Goal: Task Accomplishment & Management: Manage account settings

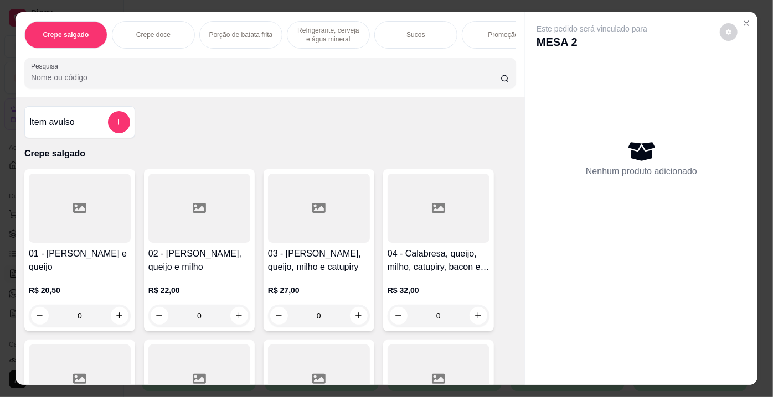
click at [438, 76] on input "Pesquisa" at bounding box center [265, 77] width 469 height 11
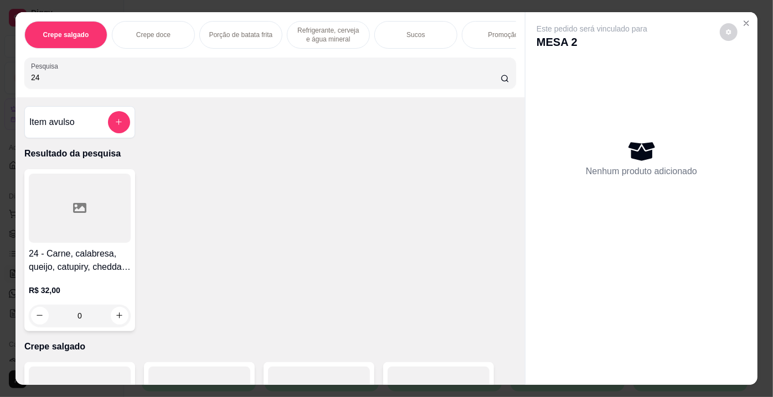
type input "24"
click at [115, 194] on div at bounding box center [80, 208] width 102 height 69
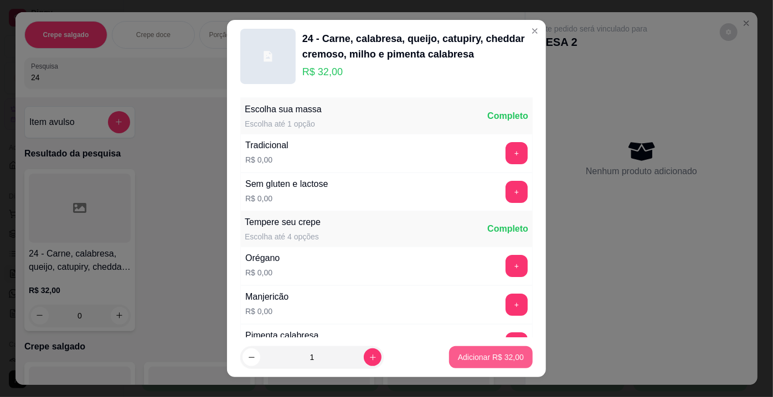
click at [467, 359] on p "Adicionar R$ 32,00" at bounding box center [491, 357] width 66 height 11
type input "1"
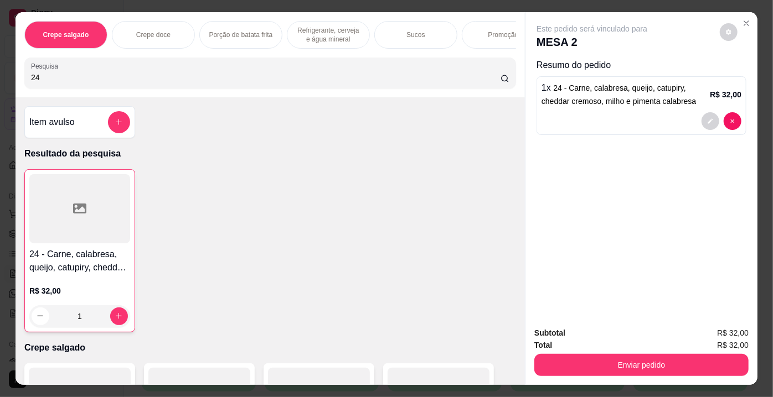
drag, startPoint x: 55, startPoint y: 82, endPoint x: 0, endPoint y: 80, distance: 54.8
click at [0, 80] on div "Crepe salgado Crepe doce Porção de batata frita Refrigerante, cerveja e água mi…" at bounding box center [386, 198] width 773 height 397
type input "36"
click at [59, 234] on div at bounding box center [80, 208] width 102 height 69
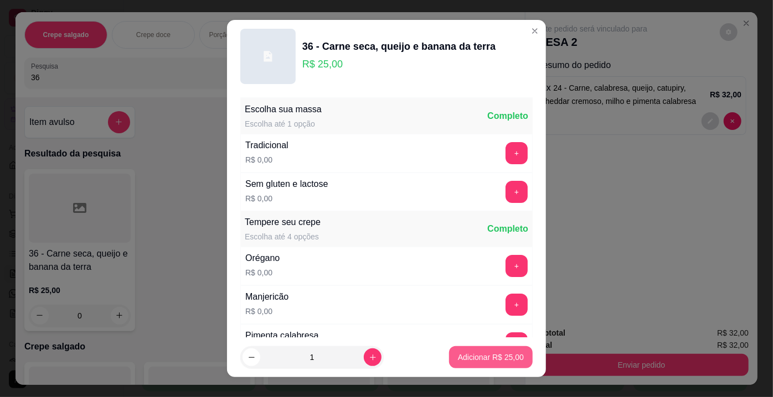
click at [511, 363] on p "Adicionar R$ 25,00" at bounding box center [491, 357] width 66 height 11
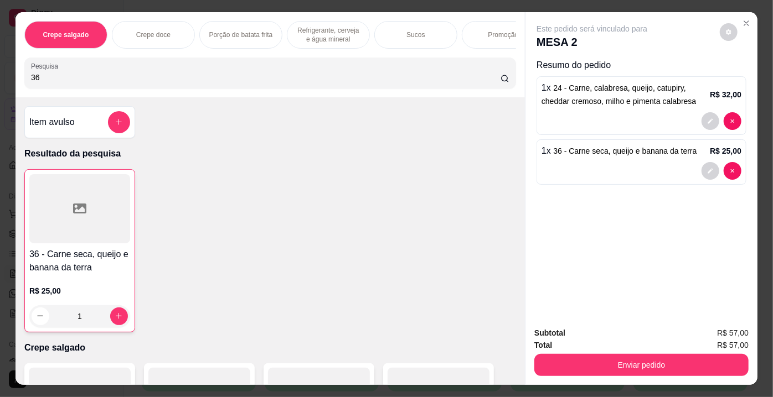
type input "1"
drag, startPoint x: 108, startPoint y: 77, endPoint x: 0, endPoint y: 85, distance: 108.8
click at [0, 85] on div "Crepe salgado Crepe doce Porção de batata frita Refrigerante, cerveja e água mi…" at bounding box center [386, 198] width 773 height 397
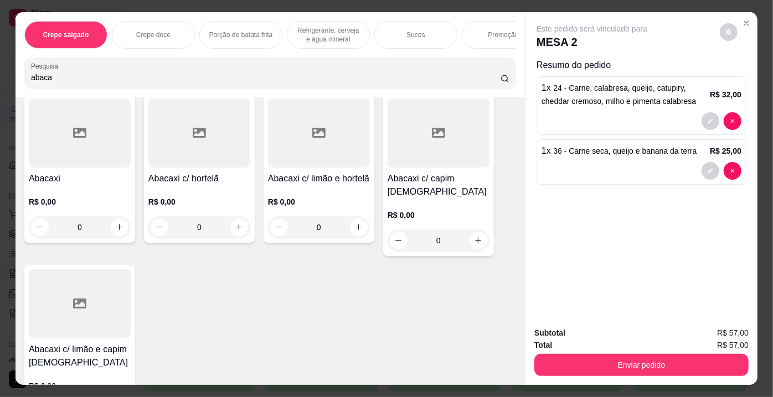
scroll to position [100, 0]
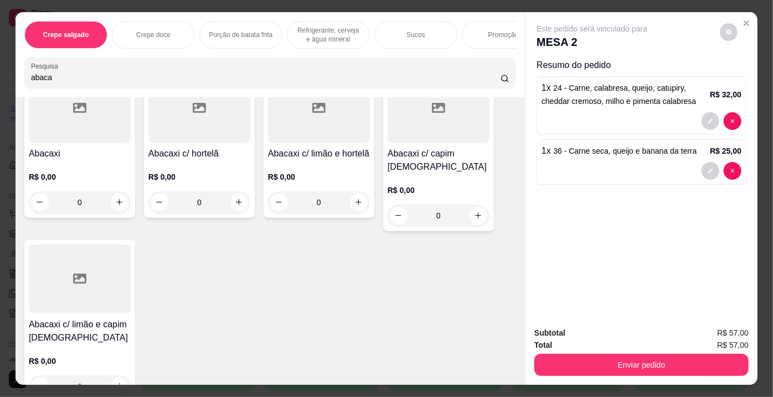
type input "abaca"
click at [97, 269] on div at bounding box center [80, 279] width 102 height 69
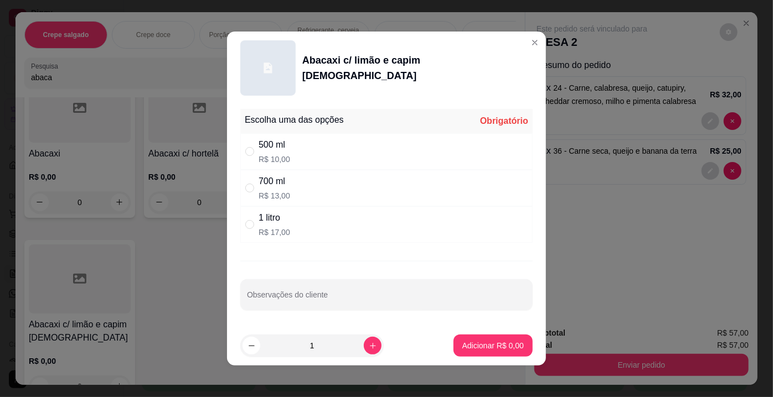
drag, startPoint x: 283, startPoint y: 216, endPoint x: 328, endPoint y: 241, distance: 51.8
click at [283, 216] on div "1 litro" at bounding box center [274, 217] width 32 height 13
radio input "true"
click at [494, 344] on p "Adicionar R$ 17,00" at bounding box center [491, 345] width 66 height 11
type input "1"
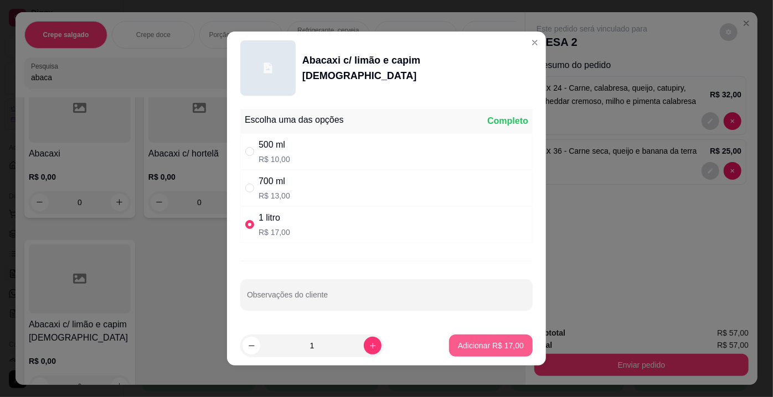
type input "1"
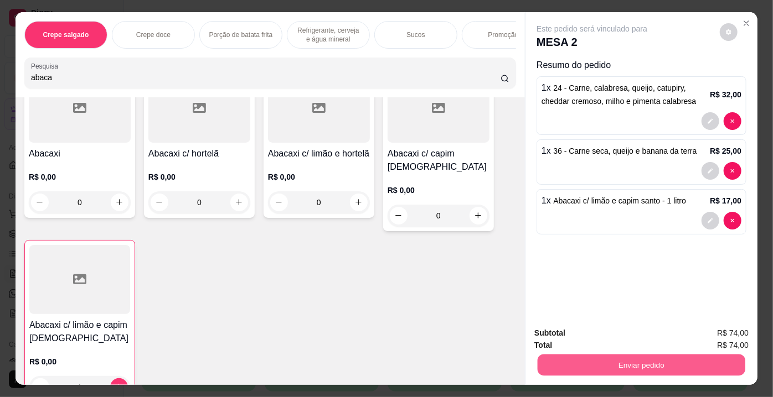
click at [602, 368] on button "Enviar pedido" at bounding box center [641, 366] width 208 height 22
click at [576, 335] on button "Não registrar e enviar pedido" at bounding box center [605, 334] width 112 height 20
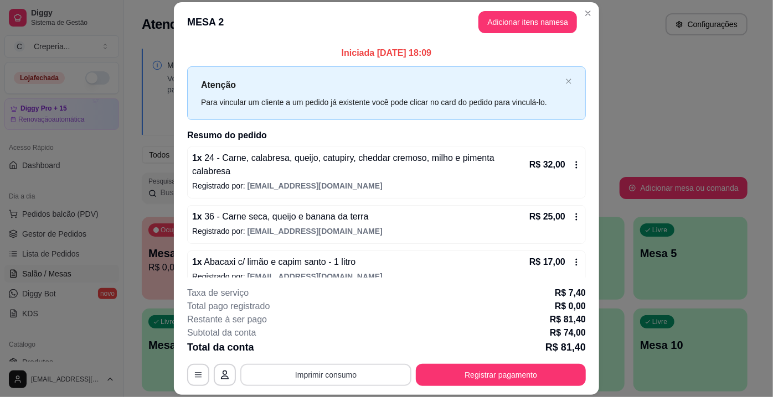
click at [346, 380] on button "Imprimir consumo" at bounding box center [325, 375] width 171 height 22
click at [334, 355] on button "IMPRESSORA" at bounding box center [325, 349] width 77 height 17
drag, startPoint x: 481, startPoint y: 292, endPoint x: 481, endPoint y: 310, distance: 18.8
click at [481, 292] on div "Taxa de serviço R$ 7,40" at bounding box center [386, 293] width 398 height 13
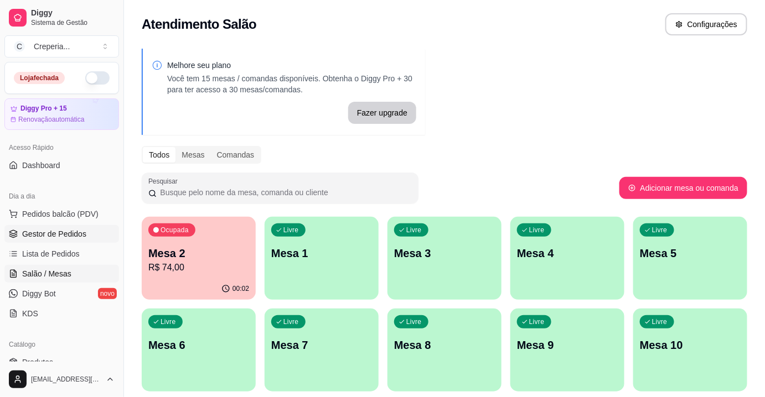
click at [64, 226] on link "Gestor de Pedidos" at bounding box center [61, 234] width 115 height 18
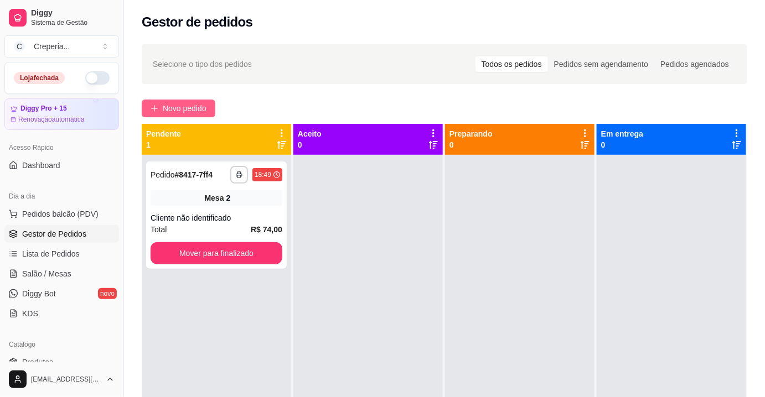
click at [175, 104] on span "Novo pedido" at bounding box center [185, 108] width 44 height 12
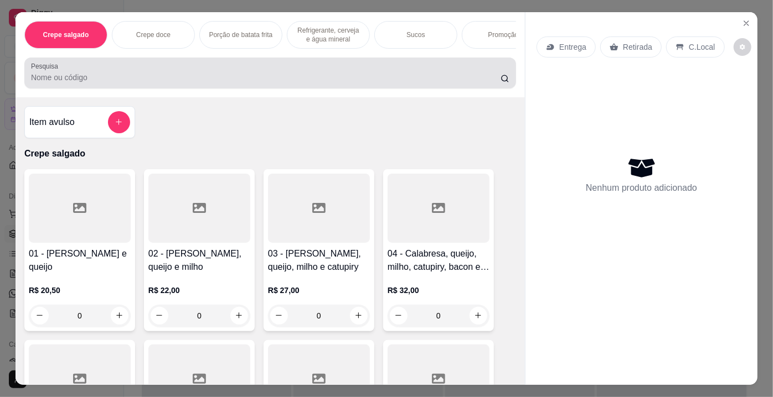
click at [149, 82] on input "Pesquisa" at bounding box center [265, 77] width 469 height 11
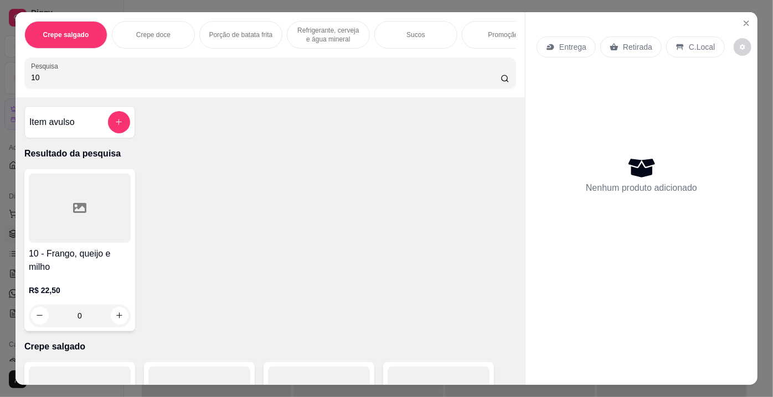
click at [91, 213] on div at bounding box center [80, 208] width 102 height 69
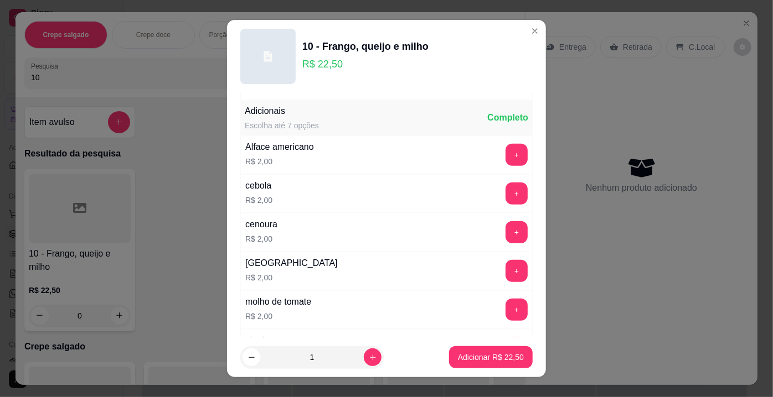
scroll to position [352, 0]
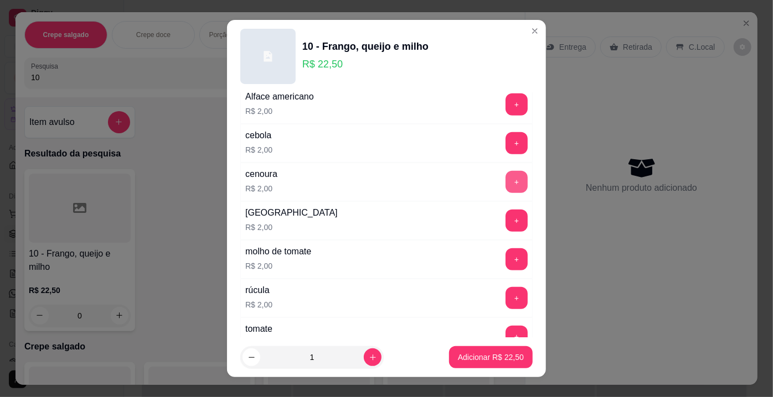
click at [505, 180] on button "+" at bounding box center [516, 182] width 22 height 22
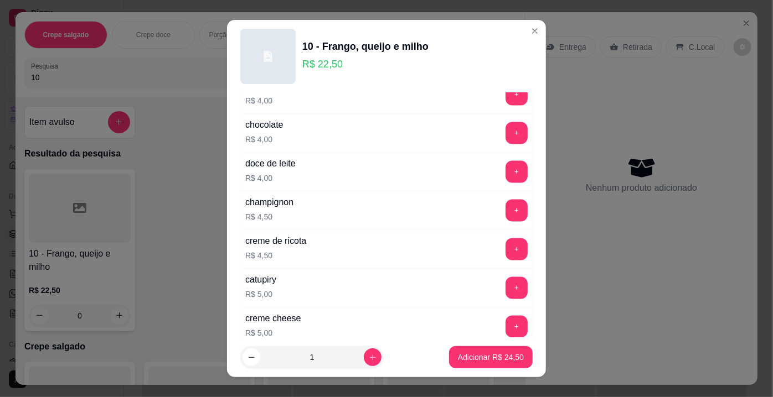
scroll to position [1107, 0]
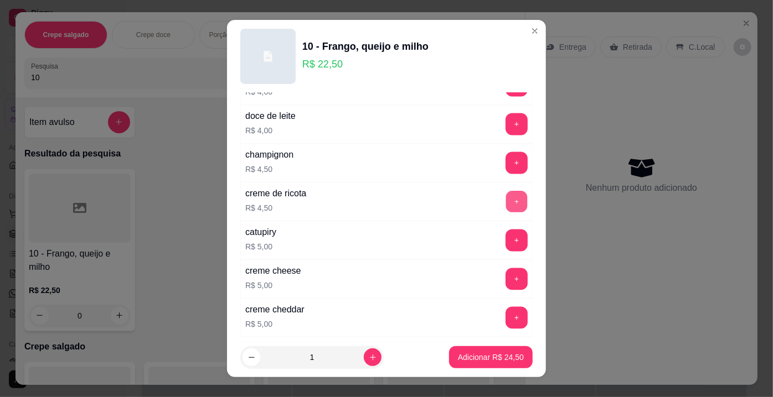
click at [506, 195] on button "+" at bounding box center [517, 203] width 22 height 22
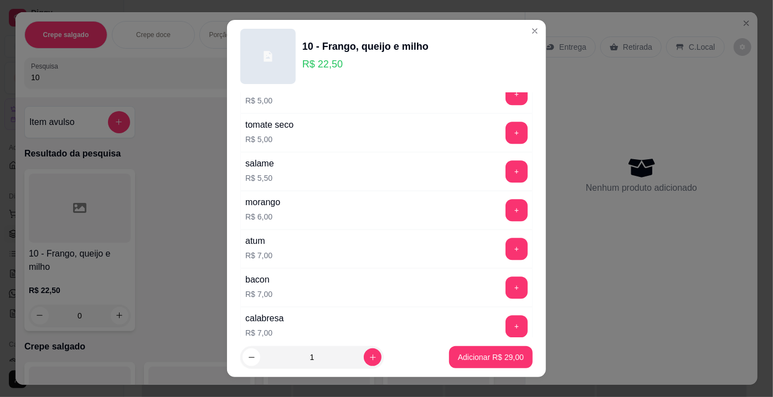
scroll to position [1610, 0]
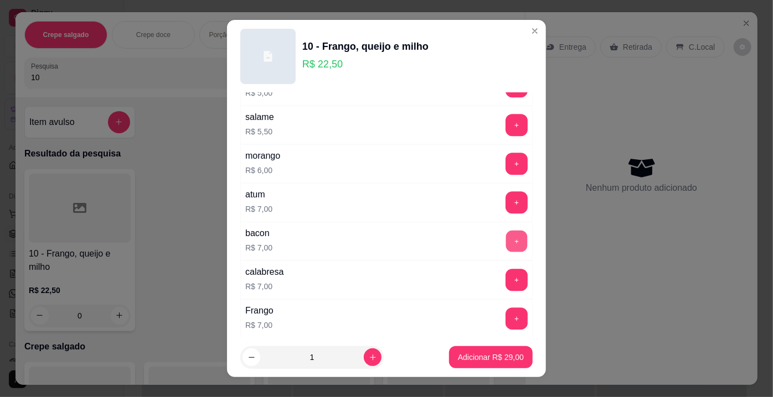
click at [506, 231] on button "+" at bounding box center [517, 242] width 22 height 22
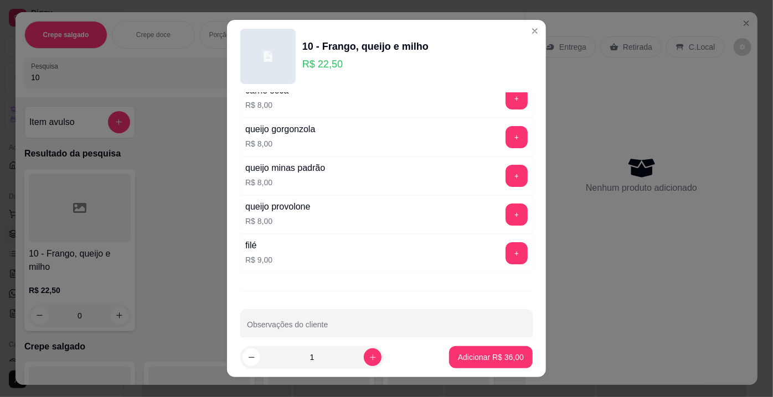
scroll to position [1986, 0]
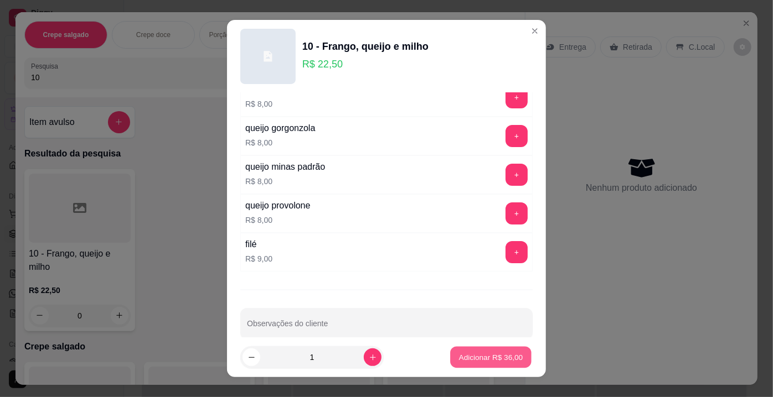
click at [465, 358] on p "Adicionar R$ 36,00" at bounding box center [491, 357] width 64 height 11
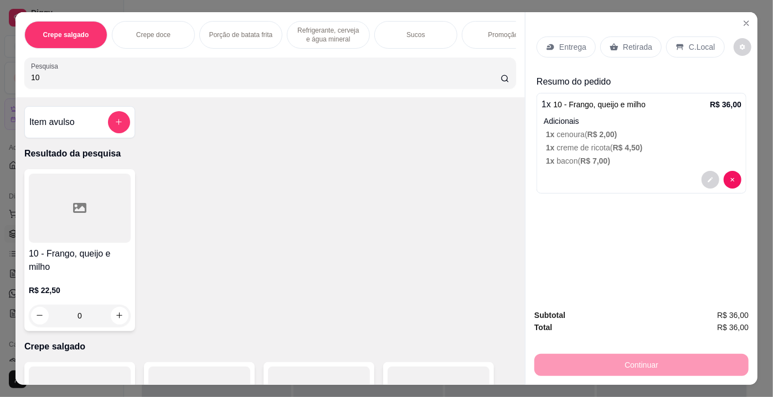
drag, startPoint x: 42, startPoint y: 82, endPoint x: 0, endPoint y: 82, distance: 42.1
click at [0, 82] on div "Crepe salgado Crepe doce Porção de batata frita Refrigerante, cerveja e água mi…" at bounding box center [386, 198] width 773 height 397
type input "5"
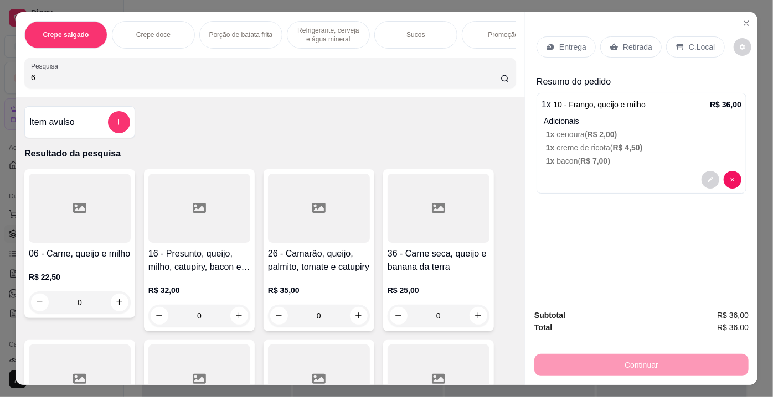
click at [97, 234] on div at bounding box center [80, 208] width 102 height 69
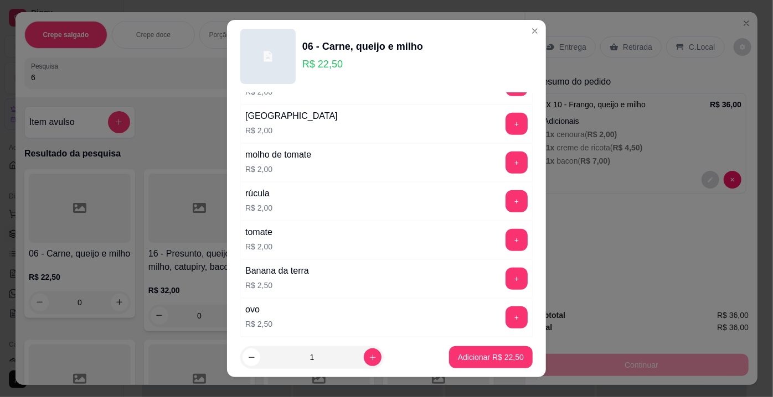
scroll to position [453, 0]
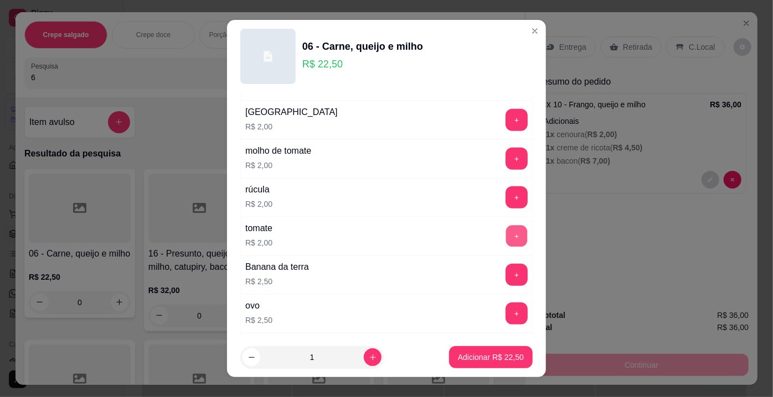
click at [506, 226] on button "+" at bounding box center [517, 237] width 22 height 22
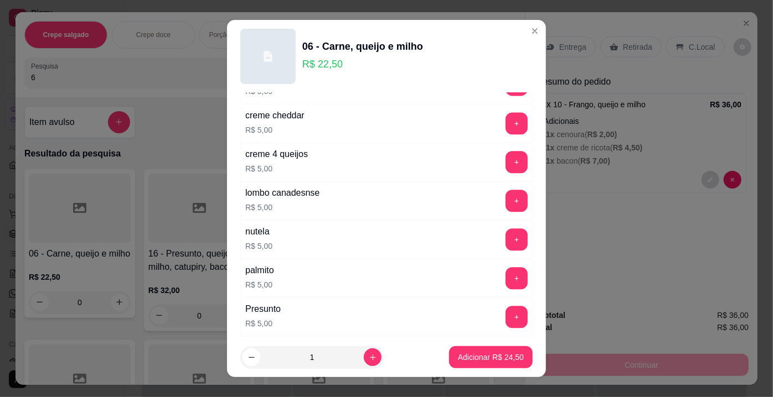
scroll to position [1308, 0]
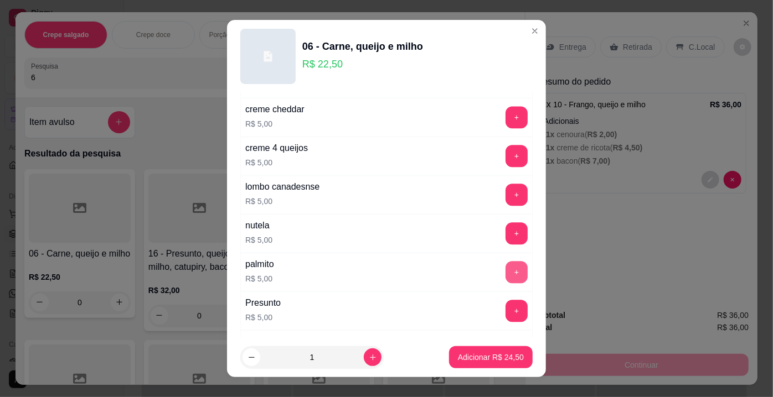
click at [505, 261] on button "+" at bounding box center [516, 272] width 22 height 22
click at [456, 261] on button "-" at bounding box center [467, 272] width 22 height 22
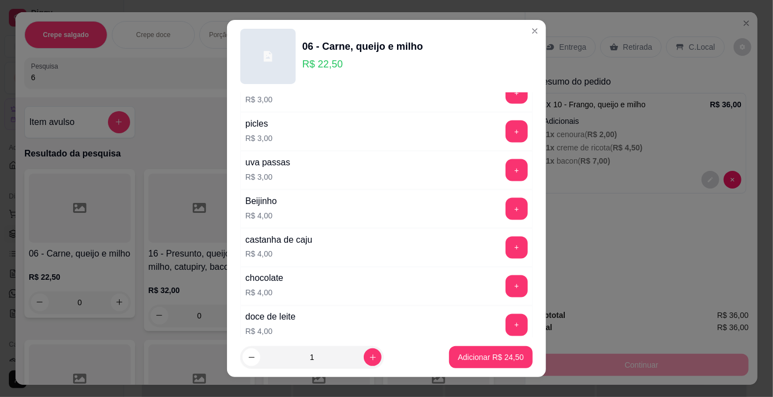
scroll to position [855, 0]
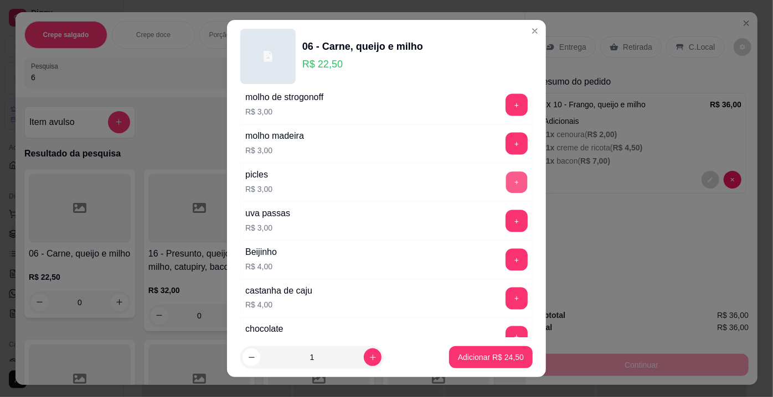
click at [506, 172] on button "+" at bounding box center [517, 183] width 22 height 22
click at [478, 356] on p "Adicionar R$ 27,50" at bounding box center [491, 357] width 64 height 11
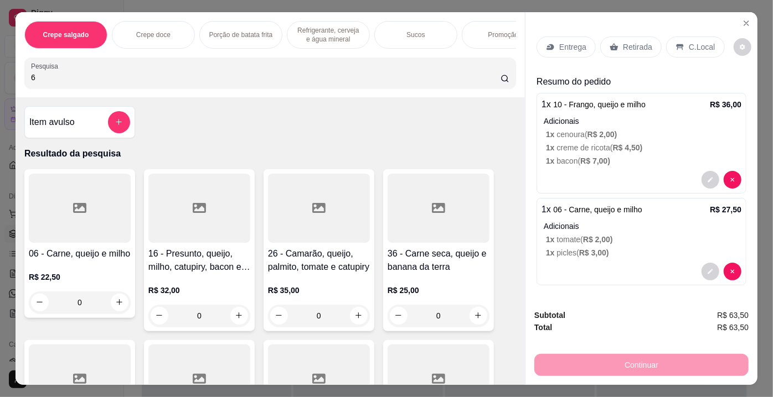
drag, startPoint x: 77, startPoint y: 81, endPoint x: 0, endPoint y: 82, distance: 77.5
click at [0, 82] on div "Crepe salgado Crepe doce Porção de batata frita Refrigerante, cerveja e água mi…" at bounding box center [386, 198] width 773 height 397
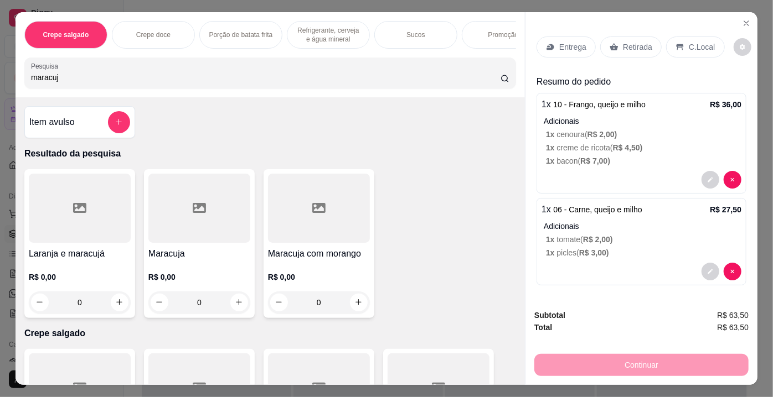
type input "maracuj"
click at [207, 213] on div at bounding box center [199, 208] width 102 height 69
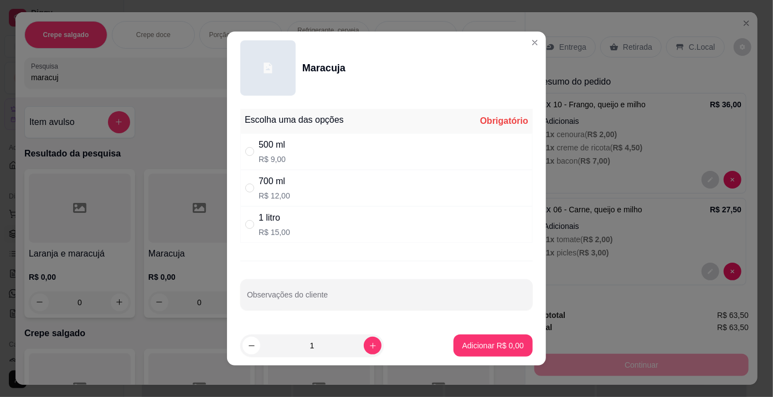
click at [299, 148] on div "500 ml R$ 9,00" at bounding box center [386, 151] width 292 height 37
radio input "true"
click at [472, 339] on button "Adicionar R$ 9,00" at bounding box center [492, 346] width 79 height 22
type input "1"
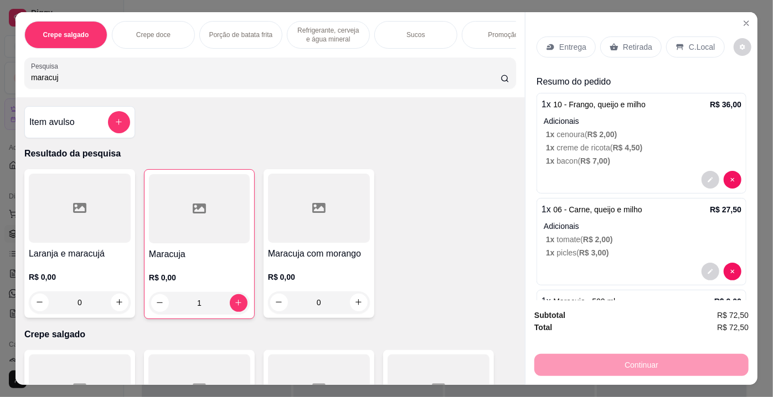
drag, startPoint x: 622, startPoint y: 38, endPoint x: 613, endPoint y: 126, distance: 88.4
click at [623, 42] on p "Retirada" at bounding box center [637, 47] width 29 height 11
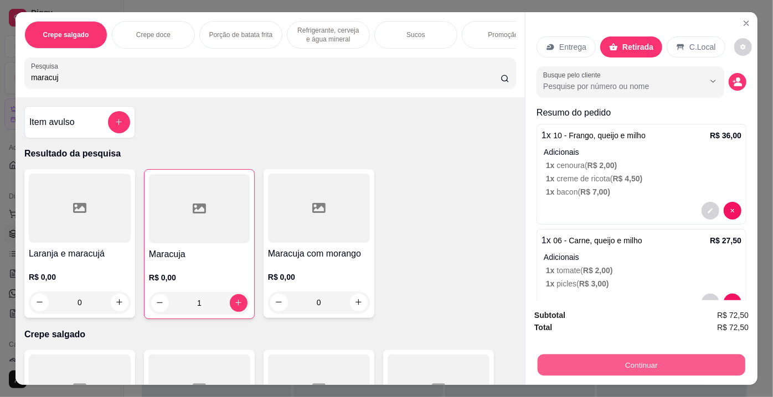
click at [597, 355] on button "Continuar" at bounding box center [641, 366] width 208 height 22
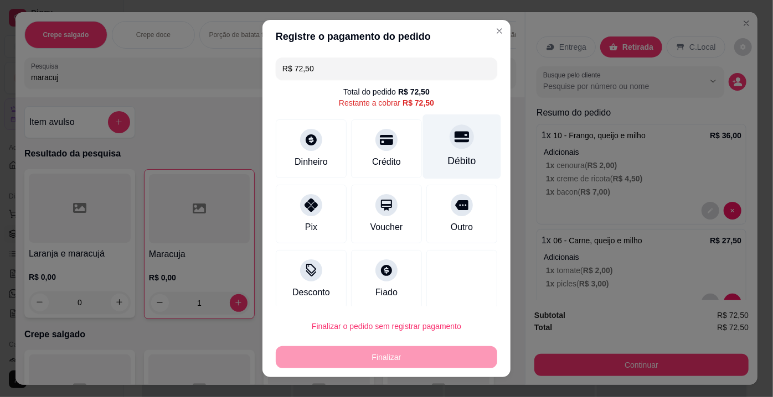
click at [454, 143] on icon at bounding box center [461, 137] width 14 height 14
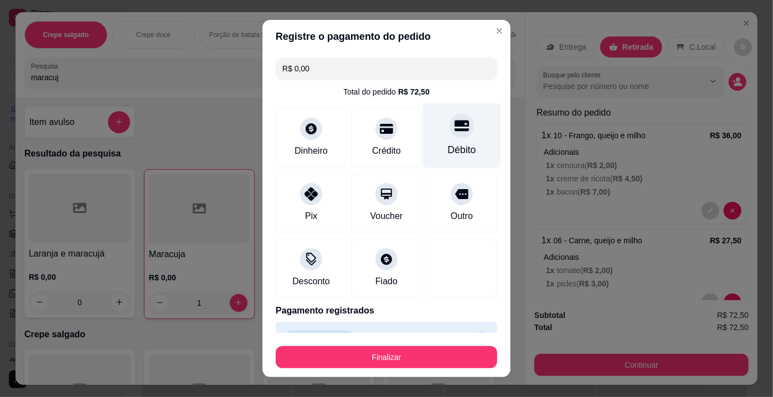
type input "R$ 0,00"
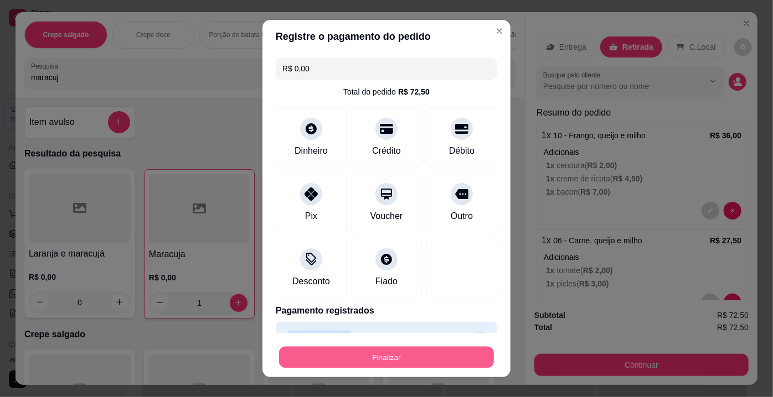
click at [397, 359] on button "Finalizar" at bounding box center [386, 358] width 215 height 22
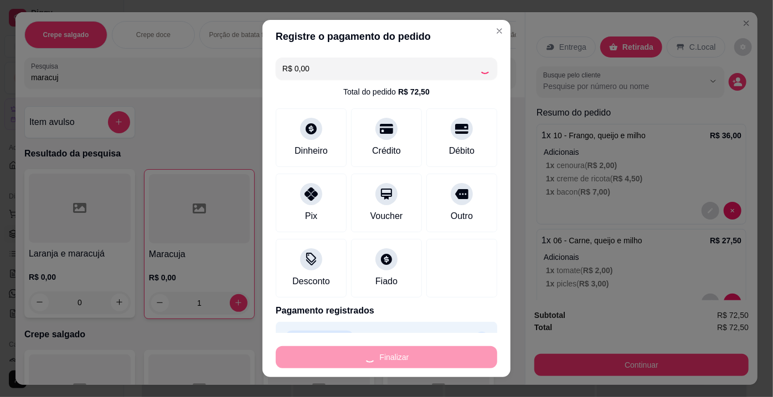
type input "0"
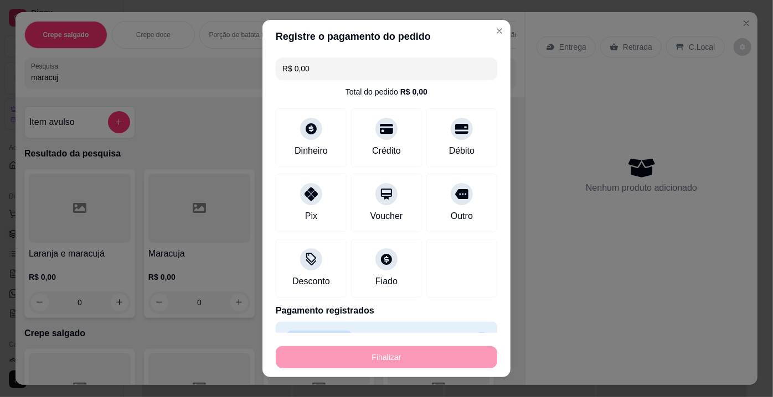
type input "-R$ 72,50"
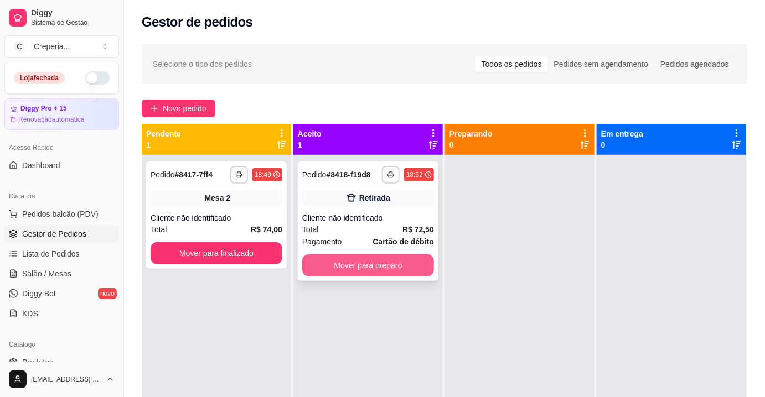
click at [405, 266] on button "Mover para preparo" at bounding box center [368, 266] width 132 height 22
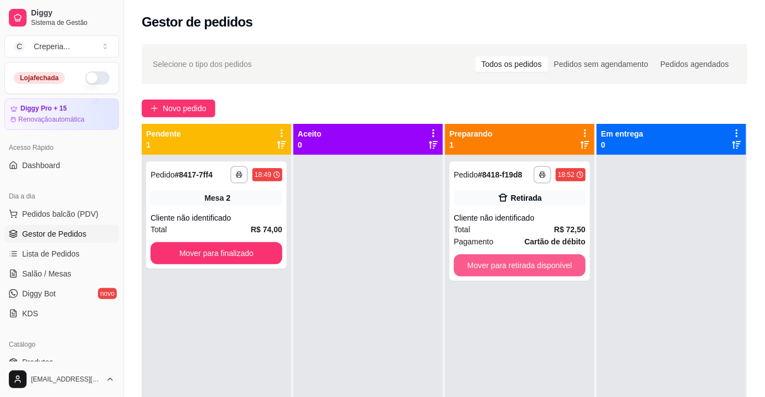
click at [493, 268] on button "Mover para retirada disponível" at bounding box center [520, 266] width 132 height 22
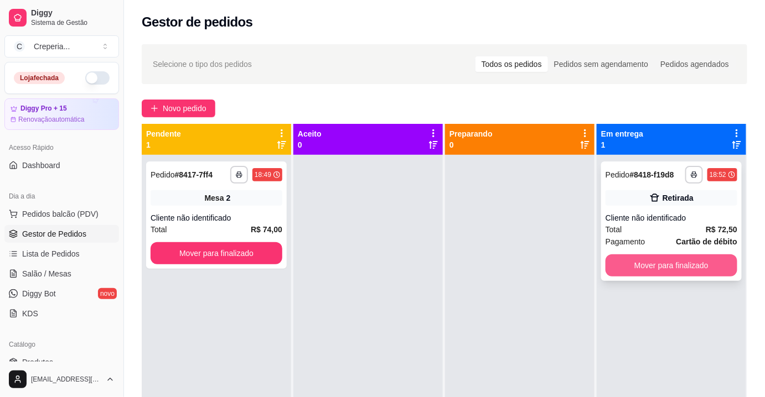
click at [627, 255] on button "Mover para finalizado" at bounding box center [671, 266] width 132 height 22
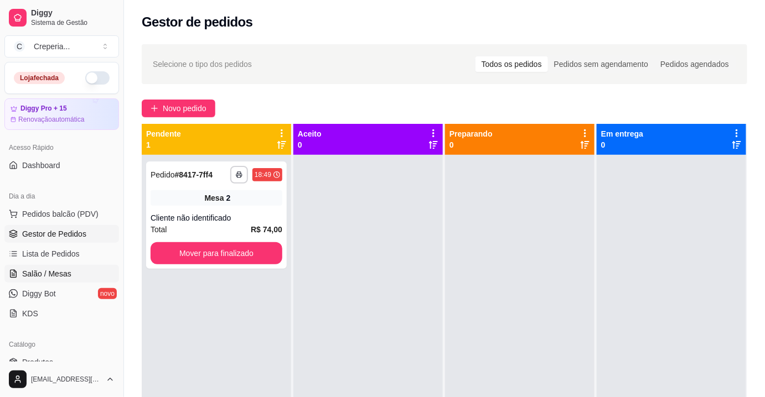
click at [67, 273] on span "Salão / Mesas" at bounding box center [46, 273] width 49 height 11
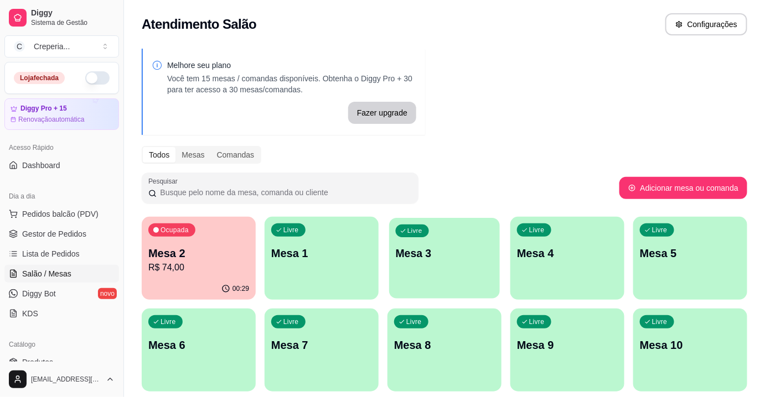
click at [444, 251] on p "Mesa 3" at bounding box center [445, 253] width 98 height 15
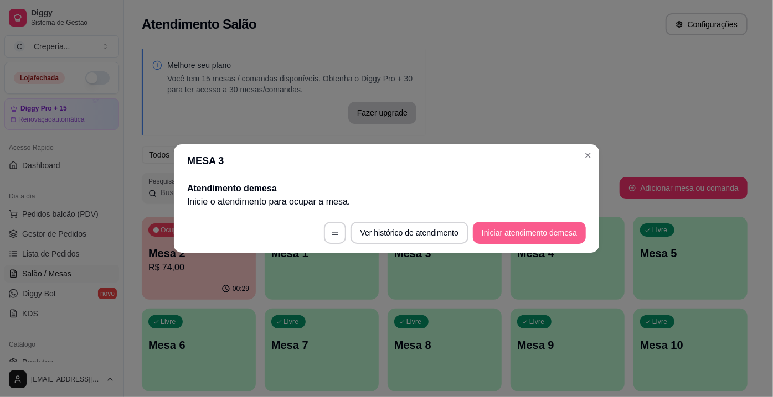
click at [495, 237] on button "Iniciar atendimento de mesa" at bounding box center [529, 233] width 113 height 22
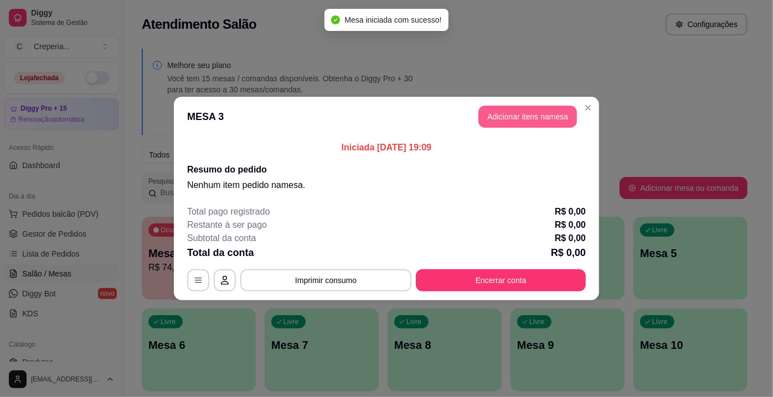
click at [498, 121] on button "Adicionar itens na mesa" at bounding box center [527, 117] width 99 height 22
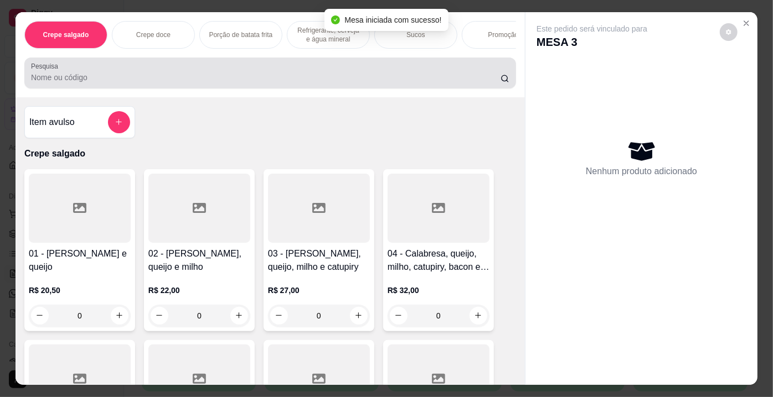
click at [184, 69] on div at bounding box center [270, 73] width 478 height 22
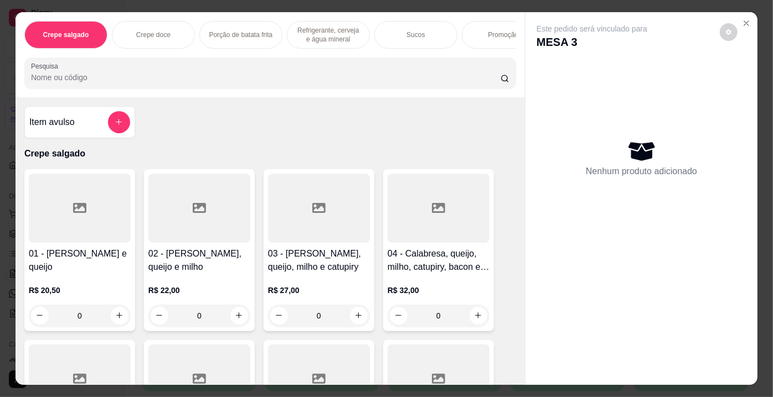
click at [90, 201] on div at bounding box center [80, 208] width 102 height 69
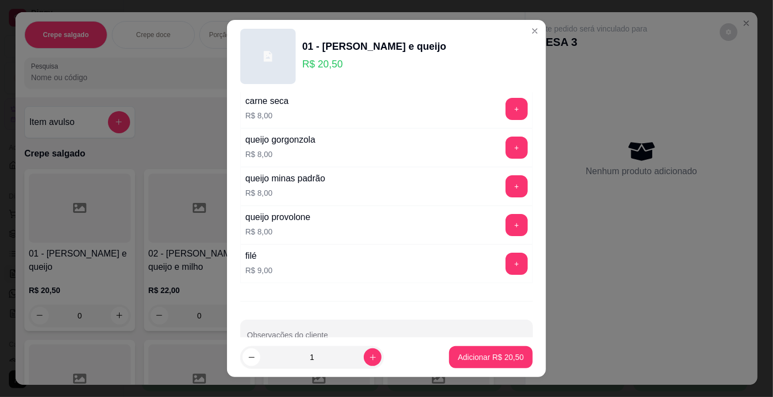
scroll to position [1978, 0]
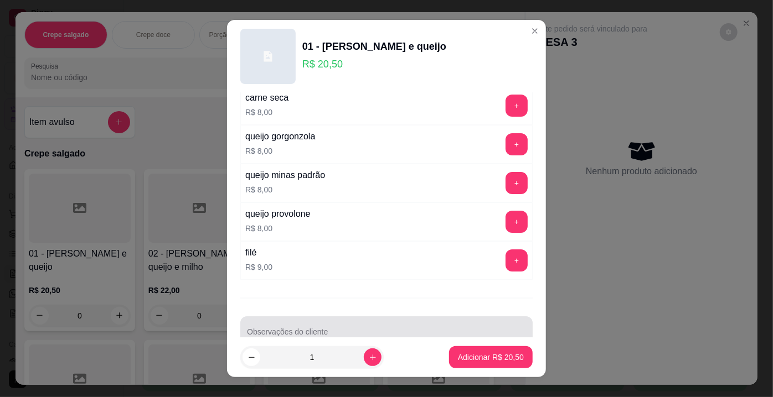
click at [446, 321] on div at bounding box center [386, 332] width 279 height 22
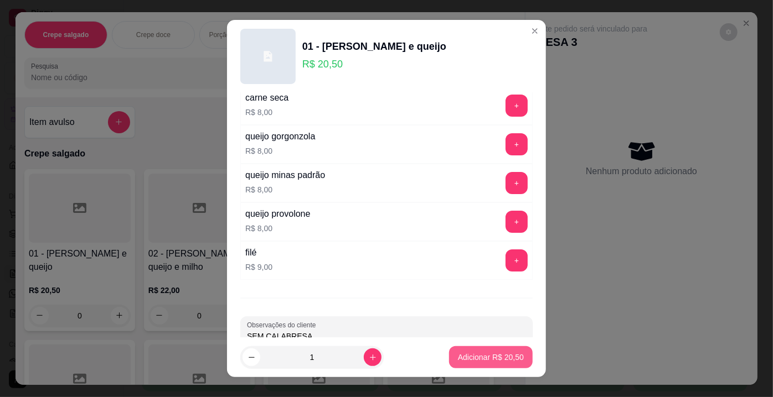
type input "SEM CALABRESA"
click at [508, 363] on p "Adicionar R$ 20,50" at bounding box center [491, 357] width 64 height 11
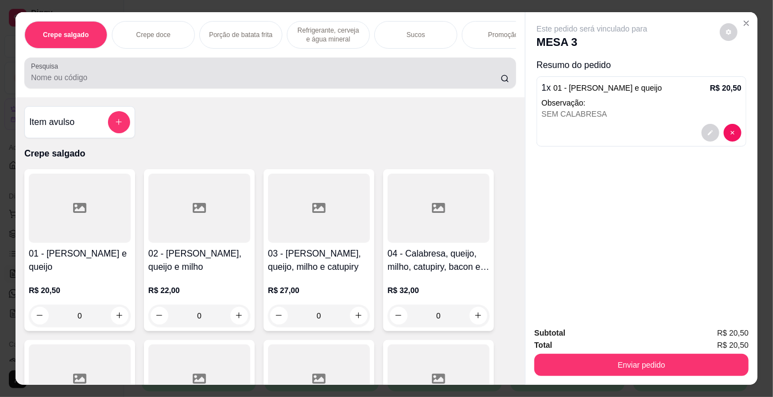
click at [97, 84] on div at bounding box center [270, 73] width 478 height 22
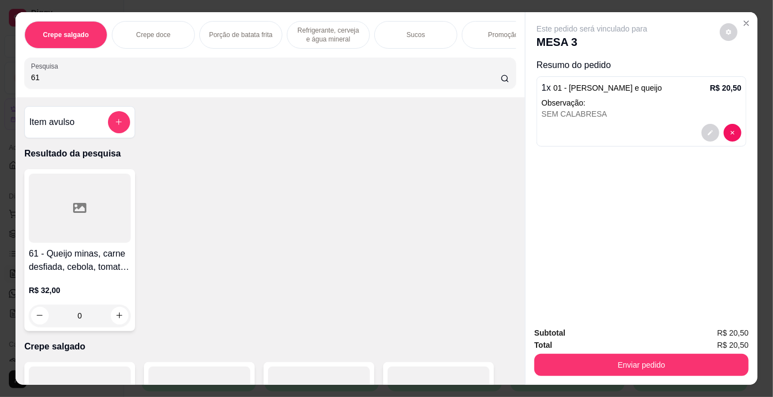
type input "61"
click at [100, 201] on div at bounding box center [80, 208] width 102 height 69
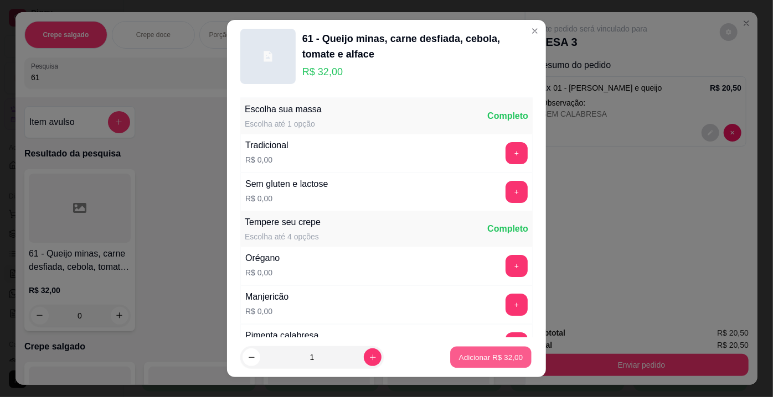
click at [467, 360] on p "Adicionar R$ 32,00" at bounding box center [491, 357] width 64 height 11
type input "1"
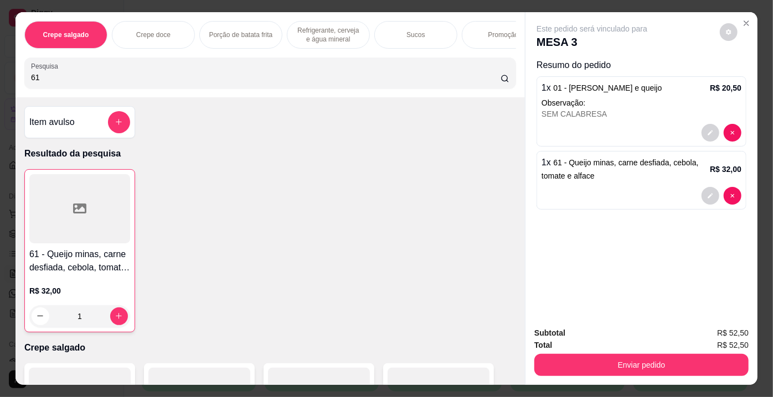
drag, startPoint x: 54, startPoint y: 82, endPoint x: 0, endPoint y: 69, distance: 55.2
click at [0, 69] on div "Crepe salgado Crepe doce Porção de batata frita Refrigerante, cerveja e água mi…" at bounding box center [386, 198] width 773 height 397
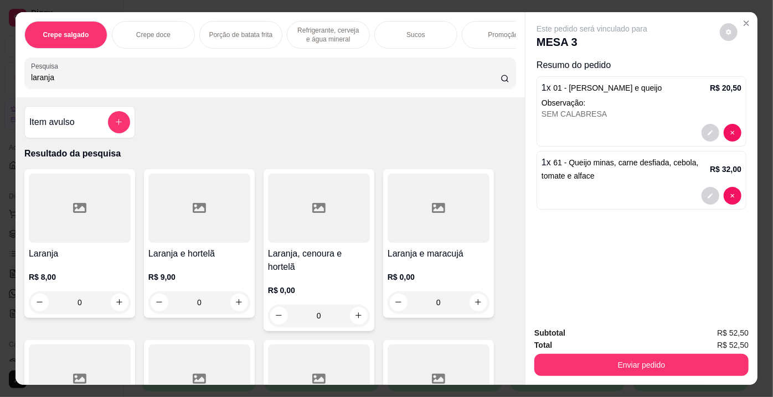
type input "laranja"
click at [349, 228] on div at bounding box center [319, 208] width 102 height 69
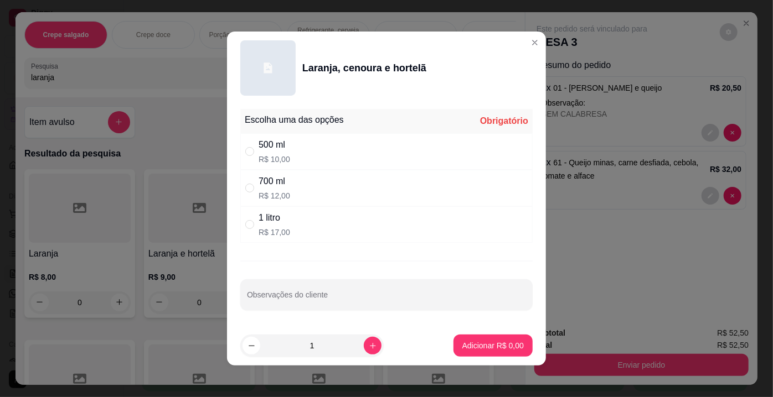
click at [291, 153] on div "500 ml R$ 10,00" at bounding box center [386, 151] width 292 height 37
radio input "true"
click at [288, 298] on input "Observações do cliente" at bounding box center [386, 299] width 279 height 11
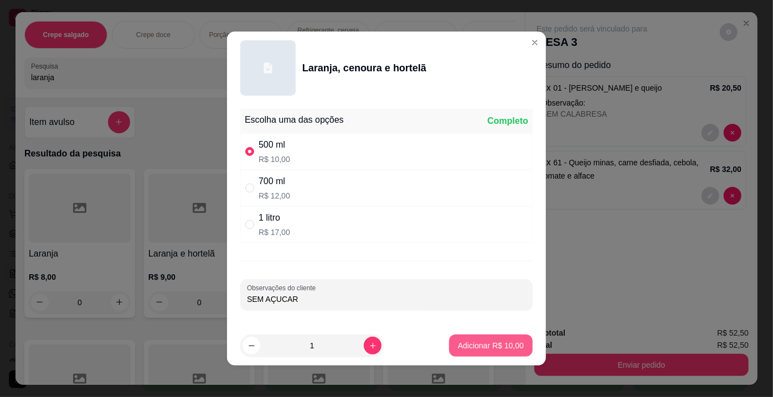
type input "SEM AÇUCAR"
click at [470, 351] on button "Adicionar R$ 10,00" at bounding box center [491, 346] width 84 height 22
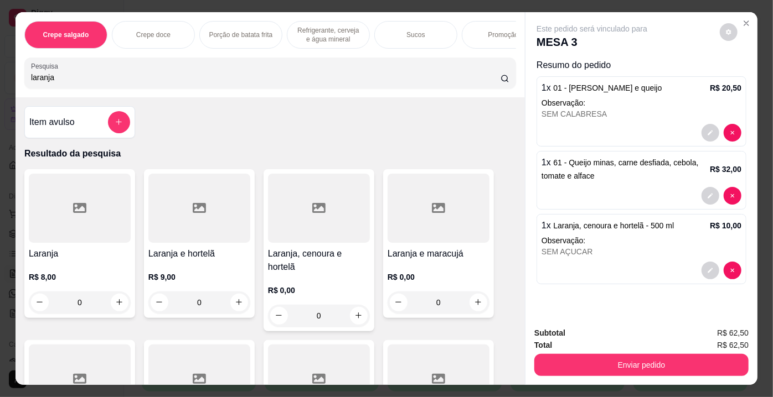
drag, startPoint x: 57, startPoint y: 80, endPoint x: 0, endPoint y: 79, distance: 57.0
click at [0, 79] on div "Crepe salgado Crepe doce Porção de batata frita Refrigerante, cerveja e água mi…" at bounding box center [386, 198] width 773 height 397
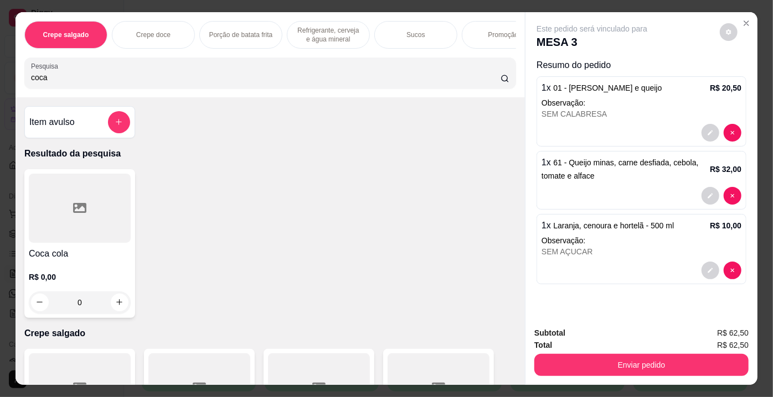
type input "coca"
click at [68, 210] on div at bounding box center [80, 208] width 102 height 69
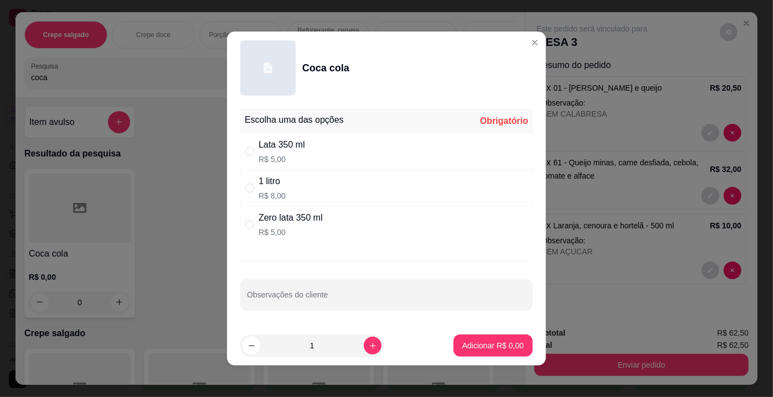
drag, startPoint x: 299, startPoint y: 220, endPoint x: 326, endPoint y: 234, distance: 30.4
click at [299, 220] on div "Zero lata 350 ml" at bounding box center [290, 217] width 64 height 13
radio input "true"
click at [496, 344] on p "Adicionar R$ 5,00" at bounding box center [493, 345] width 60 height 11
type input "1"
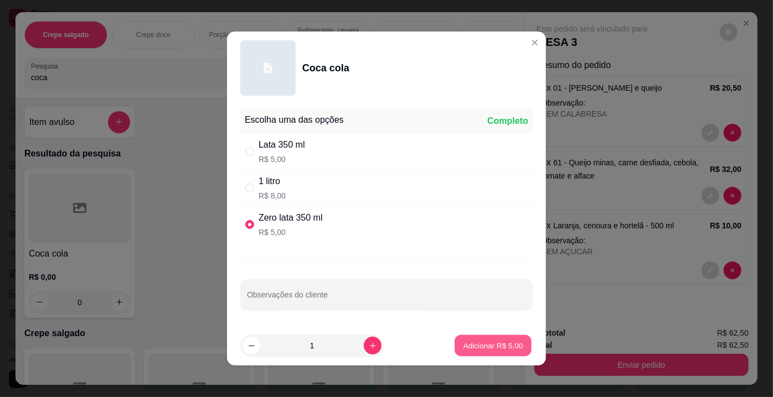
type input "1"
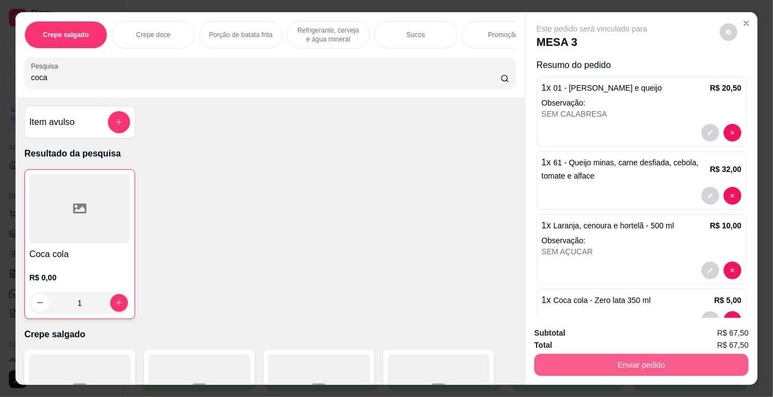
click at [587, 364] on button "Enviar pedido" at bounding box center [641, 365] width 214 height 22
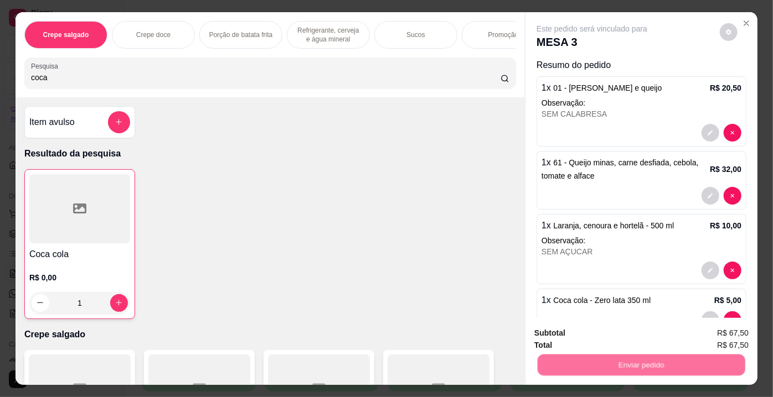
click at [586, 337] on button "Não registrar e enviar pedido" at bounding box center [604, 334] width 115 height 21
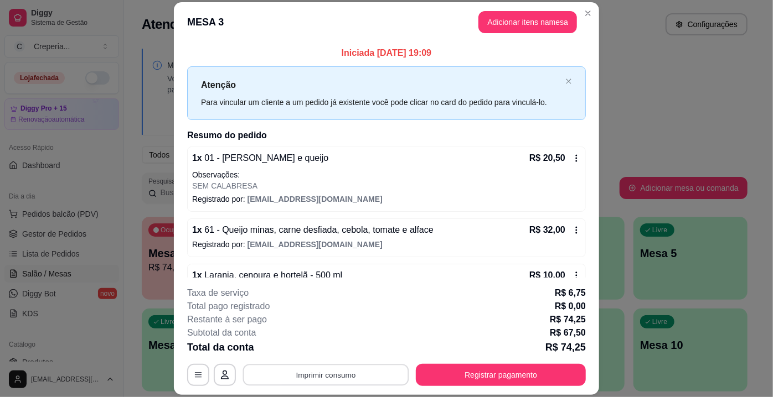
click at [349, 376] on button "Imprimir consumo" at bounding box center [326, 376] width 166 height 22
click at [337, 350] on button "IMPRESSORA" at bounding box center [325, 349] width 77 height 17
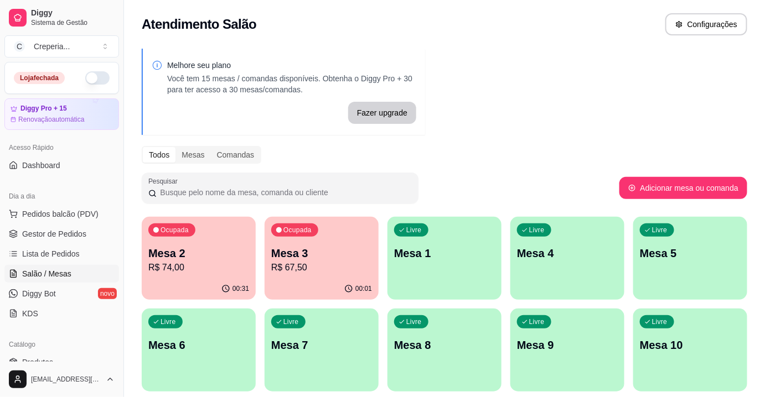
click at [189, 260] on p "Mesa 2" at bounding box center [198, 253] width 101 height 15
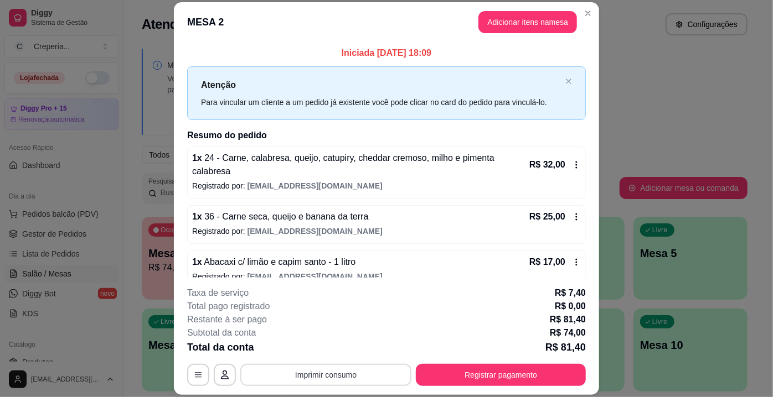
click at [349, 371] on button "Imprimir consumo" at bounding box center [325, 375] width 171 height 22
click at [336, 353] on button "IMPRESSORA" at bounding box center [326, 350] width 80 height 18
click at [518, 372] on button "Registrar pagamento" at bounding box center [501, 375] width 170 height 22
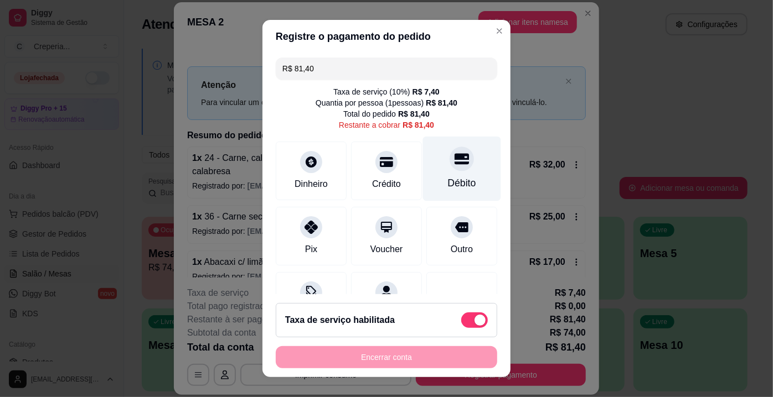
click at [449, 169] on div at bounding box center [461, 159] width 24 height 24
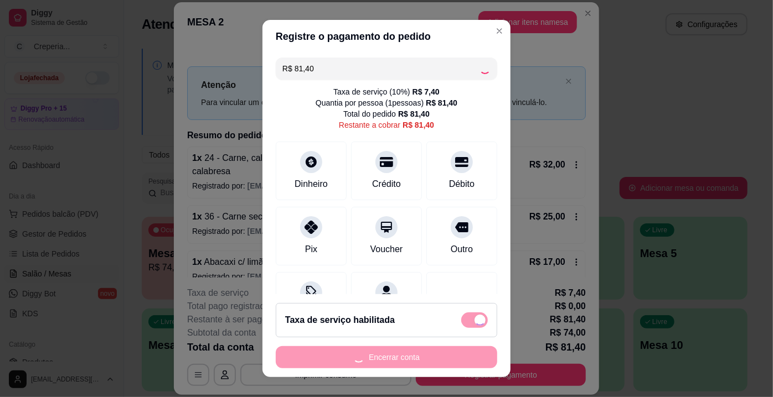
type input "R$ 0,00"
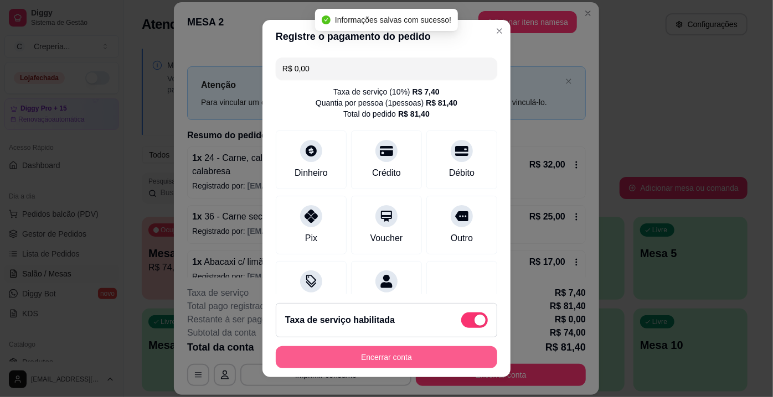
click at [402, 364] on button "Encerrar conta" at bounding box center [386, 357] width 221 height 22
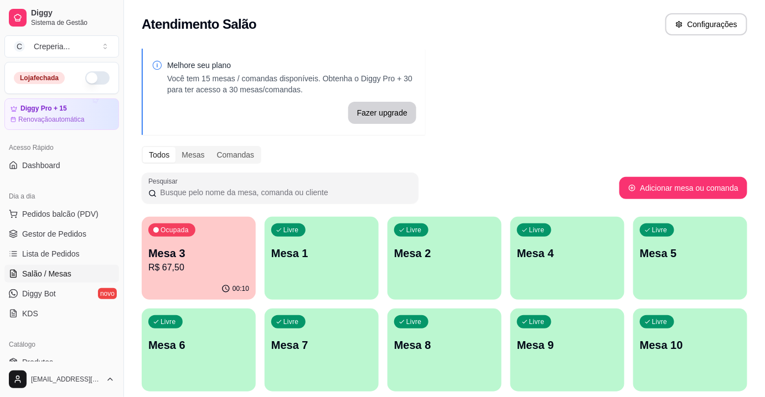
click at [360, 262] on div "Livre Mesa 1" at bounding box center [322, 252] width 114 height 70
click at [529, 266] on div "Livre Mesa 4" at bounding box center [567, 252] width 111 height 68
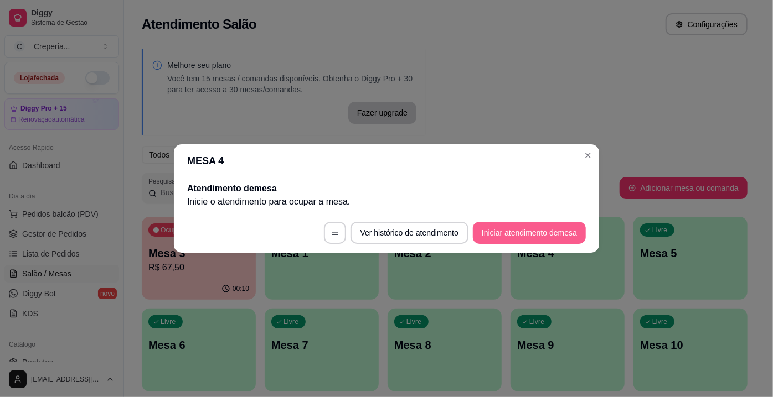
click at [508, 235] on button "Iniciar atendimento de mesa" at bounding box center [529, 233] width 113 height 22
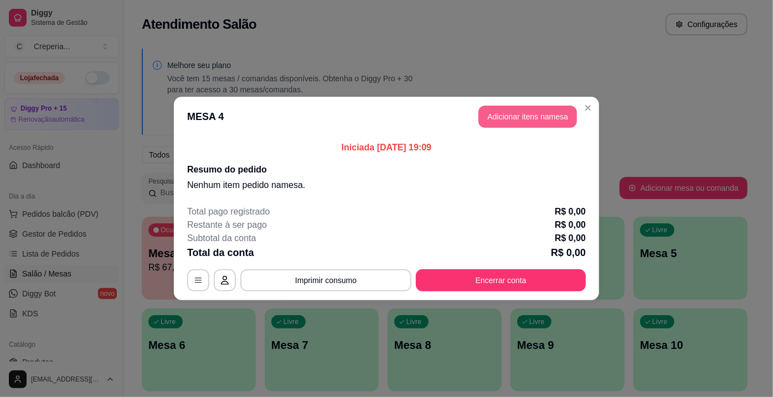
click at [514, 116] on button "Adicionar itens na mesa" at bounding box center [527, 117] width 99 height 22
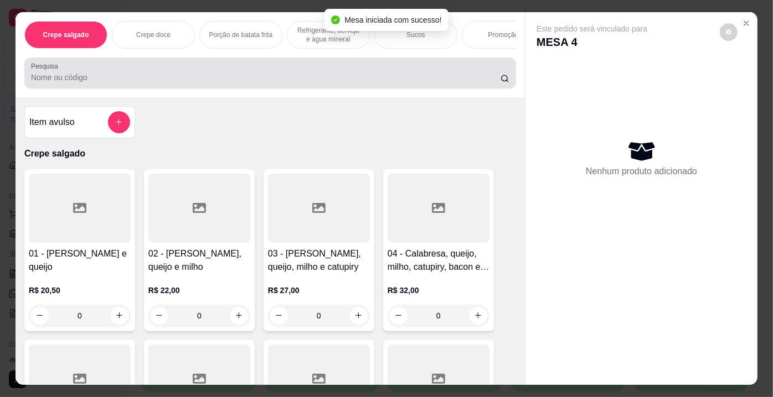
click at [210, 75] on input "Pesquisa" at bounding box center [265, 77] width 469 height 11
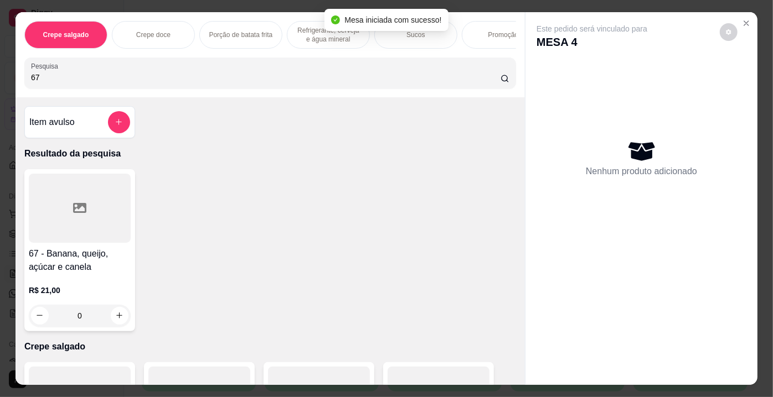
type input "67"
click at [88, 214] on div at bounding box center [80, 208] width 102 height 69
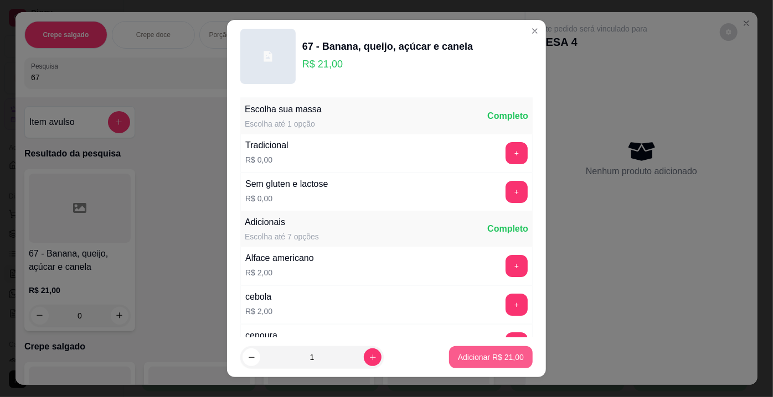
click at [458, 354] on p "Adicionar R$ 21,00" at bounding box center [491, 357] width 66 height 11
type input "1"
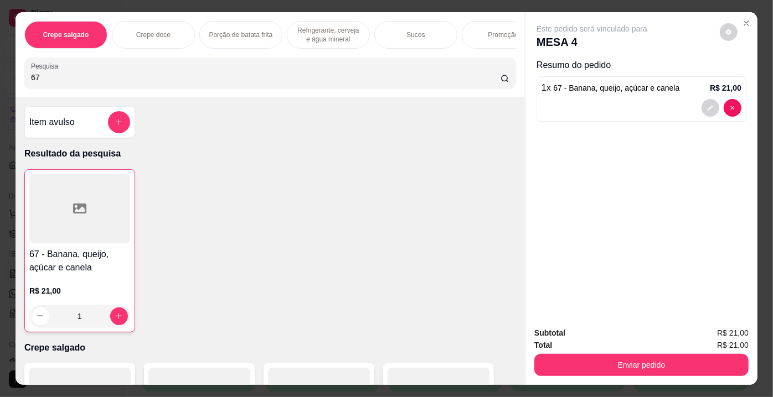
click at [100, 185] on div at bounding box center [79, 208] width 101 height 69
click at [702, 104] on button "decrease-product-quantity" at bounding box center [710, 108] width 18 height 18
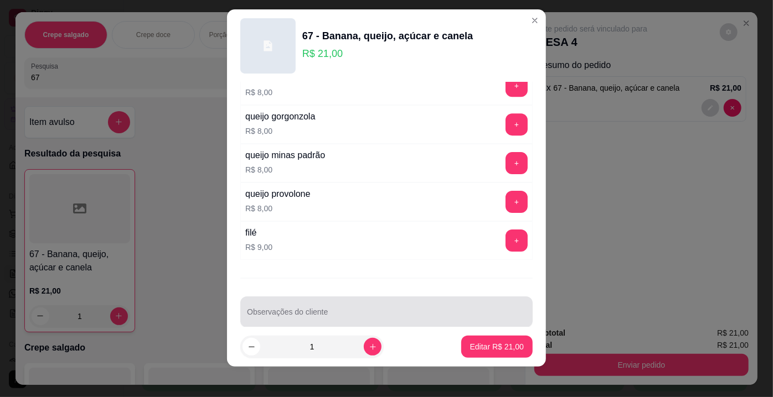
scroll to position [15, 0]
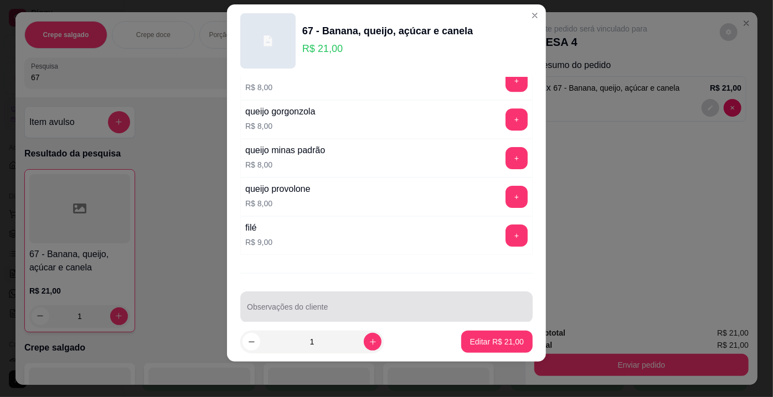
click at [324, 296] on div at bounding box center [386, 307] width 279 height 22
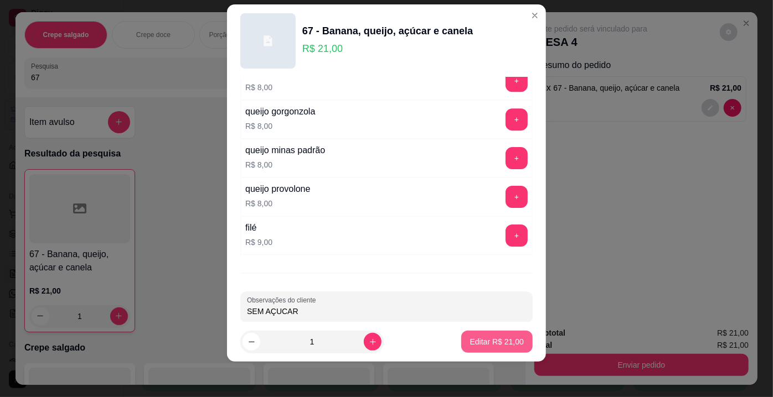
type input "SEM AÇUCAR"
click at [470, 348] on button "Editar R$ 21,00" at bounding box center [496, 342] width 71 height 22
type input "0"
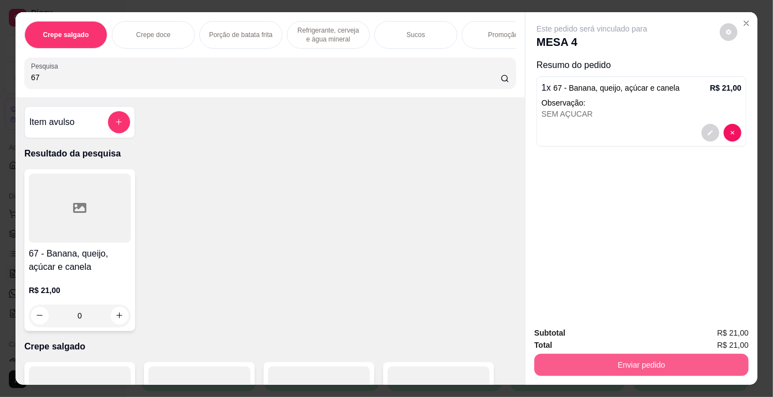
click at [637, 363] on button "Enviar pedido" at bounding box center [641, 365] width 214 height 22
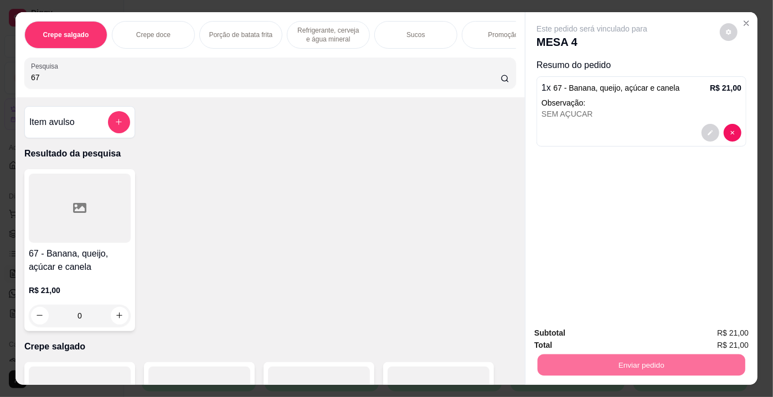
click at [645, 334] on button "Não registrar e enviar pedido" at bounding box center [604, 334] width 115 height 21
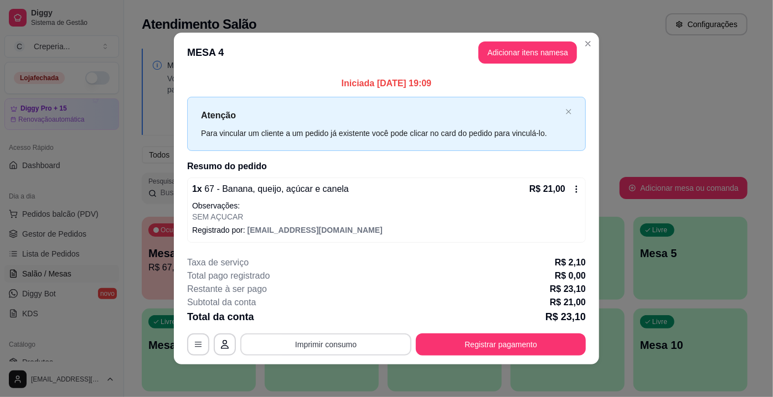
click at [349, 345] on button "Imprimir consumo" at bounding box center [325, 345] width 171 height 22
click at [337, 321] on button "IMPRESSORA" at bounding box center [326, 319] width 80 height 18
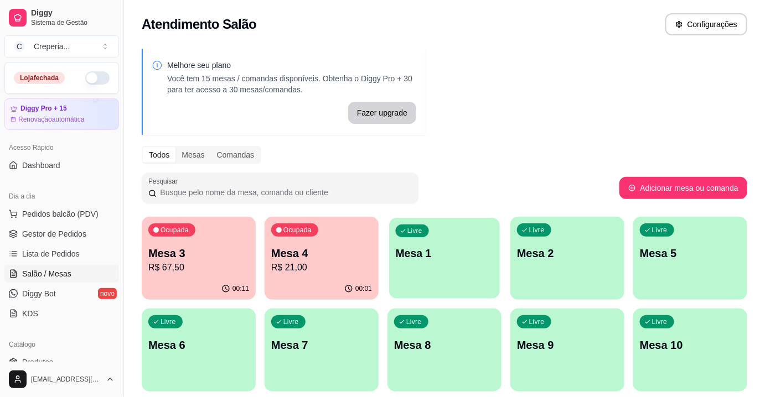
click at [452, 260] on p "Mesa 1" at bounding box center [445, 253] width 98 height 15
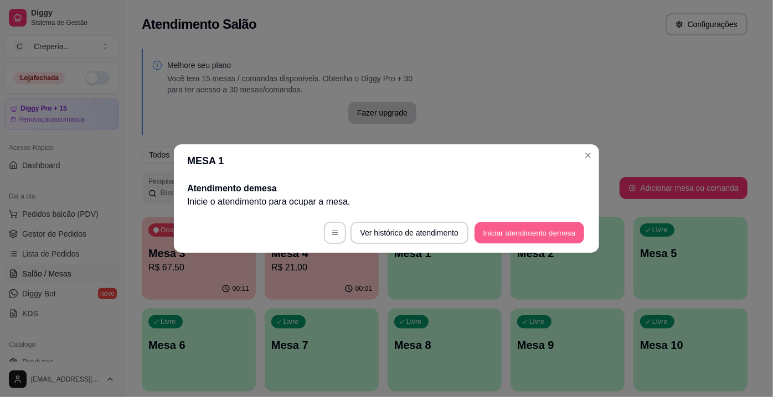
click at [539, 236] on button "Iniciar atendimento de mesa" at bounding box center [529, 233] width 110 height 22
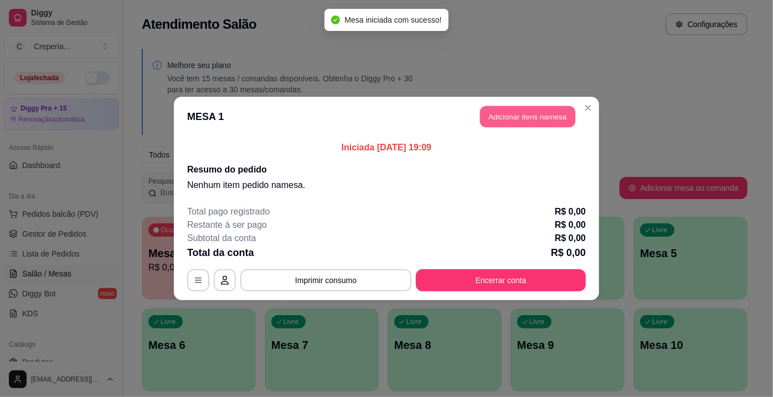
click at [499, 108] on button "Adicionar itens na mesa" at bounding box center [527, 117] width 95 height 22
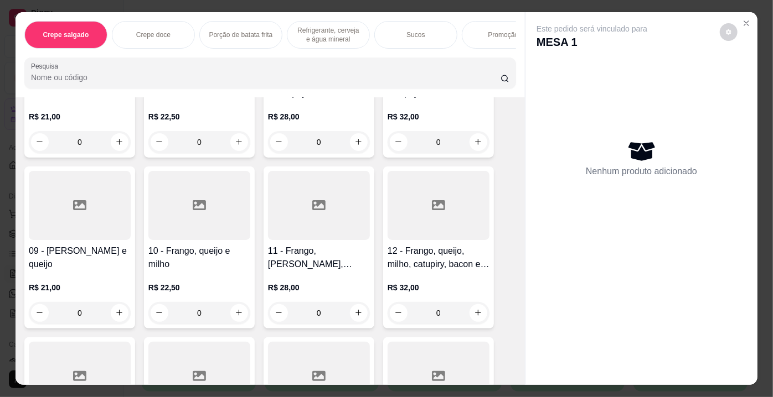
scroll to position [352, 0]
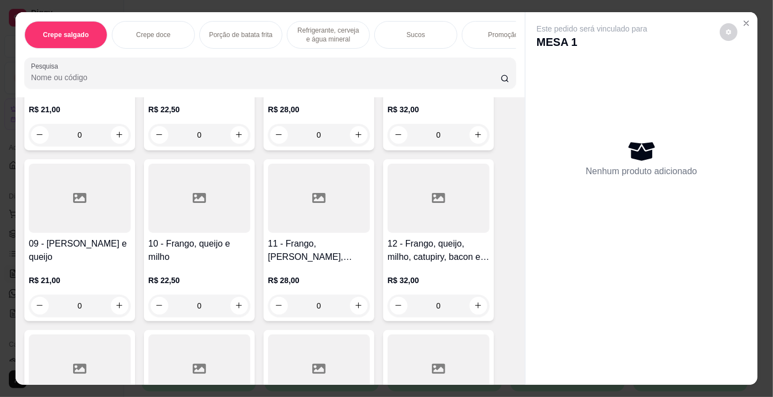
click at [345, 220] on div at bounding box center [319, 198] width 102 height 69
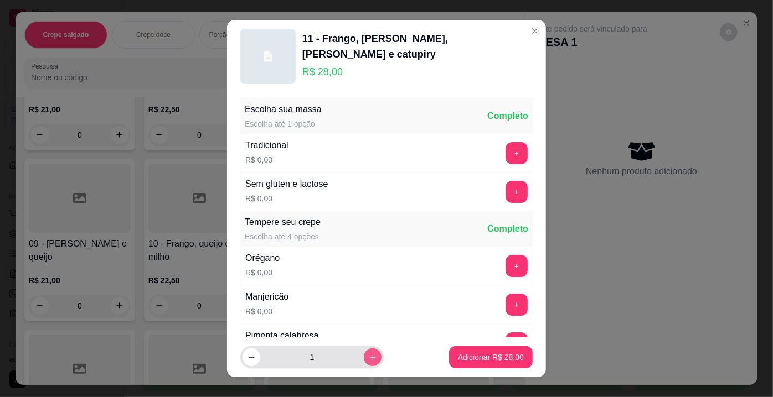
click at [365, 362] on button "increase-product-quantity" at bounding box center [373, 358] width 18 height 18
type input "3"
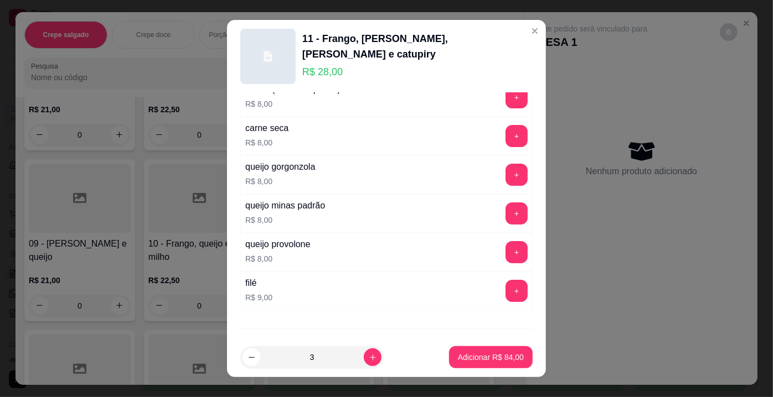
scroll to position [1986, 0]
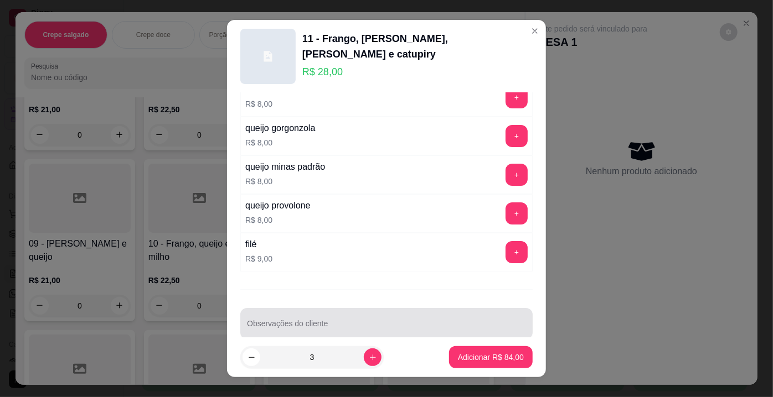
click at [324, 313] on div at bounding box center [386, 324] width 279 height 22
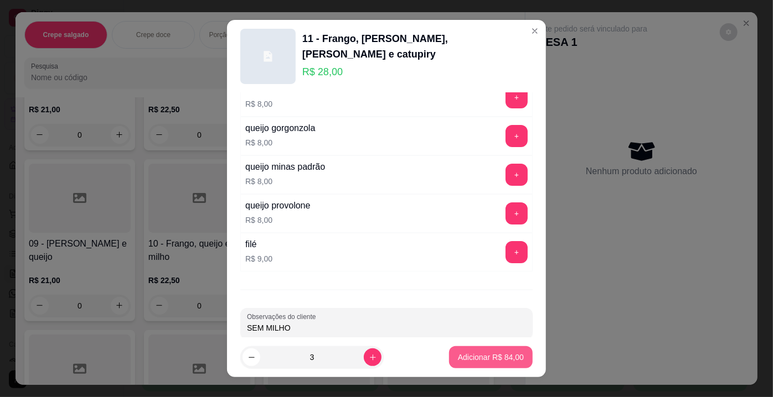
type input "SEM MILHO"
click at [459, 356] on p "Adicionar R$ 84,00" at bounding box center [491, 357] width 64 height 11
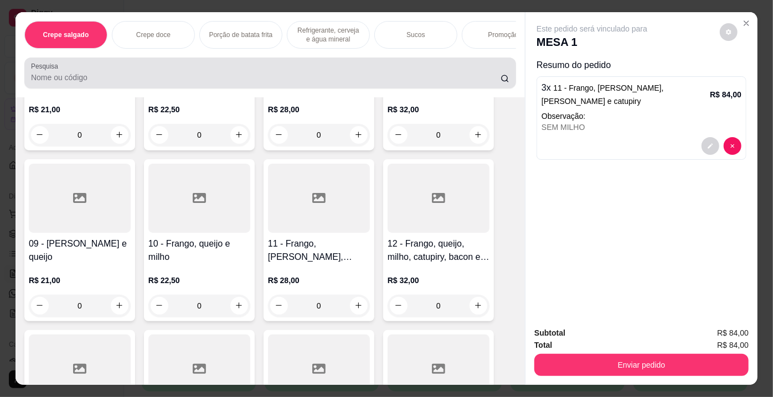
click at [186, 73] on div at bounding box center [270, 73] width 478 height 22
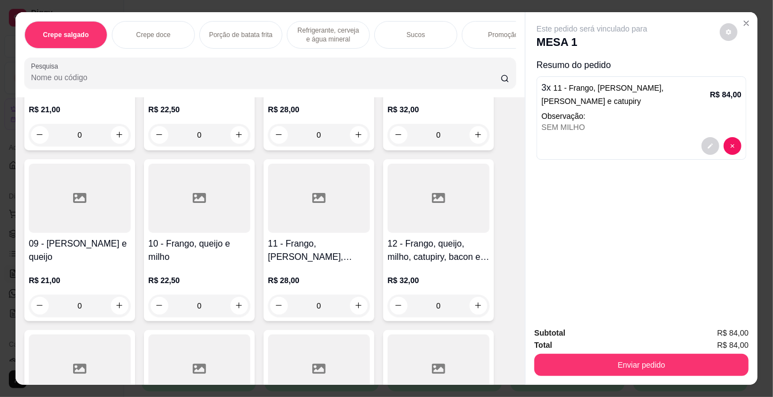
scroll to position [0, 0]
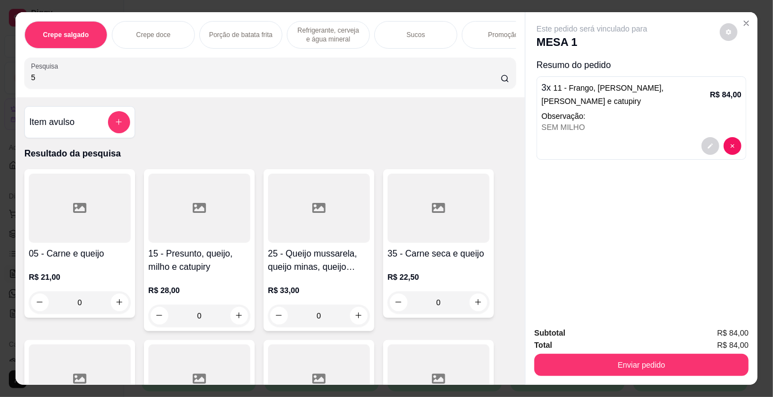
type input "5"
click at [69, 225] on div at bounding box center [80, 208] width 102 height 69
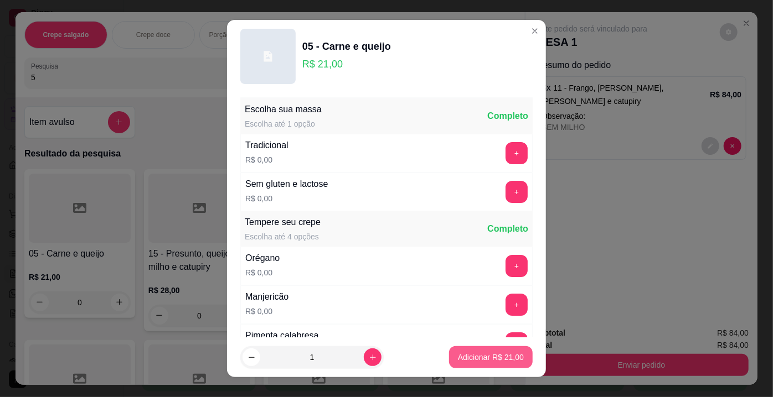
click at [501, 360] on p "Adicionar R$ 21,00" at bounding box center [491, 357] width 66 height 11
type input "1"
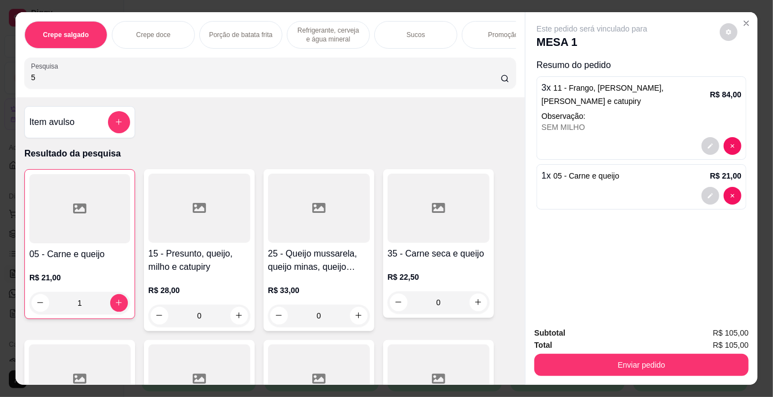
drag, startPoint x: 49, startPoint y: 81, endPoint x: 0, endPoint y: 75, distance: 49.0
click at [0, 75] on div "Crepe salgado Crepe doce Porção de batata frita Refrigerante, cerveja e água mi…" at bounding box center [386, 198] width 773 height 397
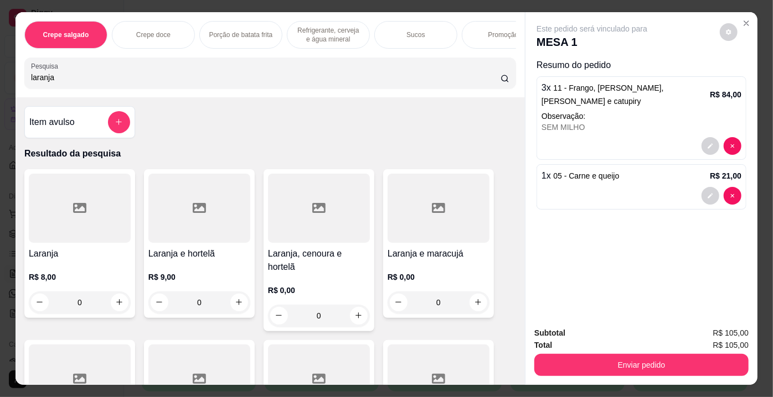
type input "laranja"
click at [97, 221] on div at bounding box center [80, 208] width 102 height 69
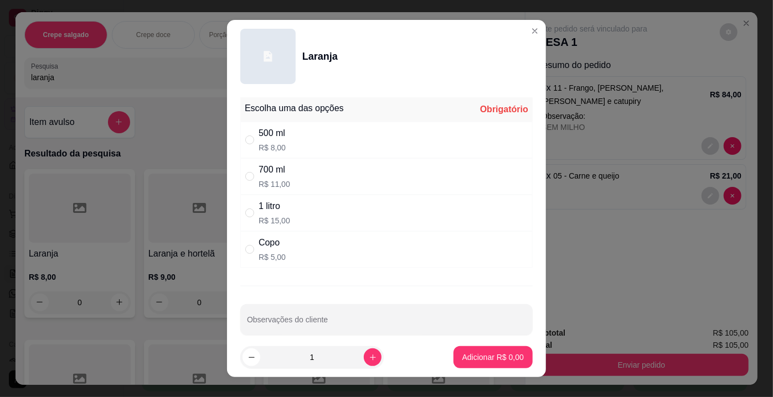
click at [278, 211] on div "1 litro" at bounding box center [274, 206] width 32 height 13
radio input "true"
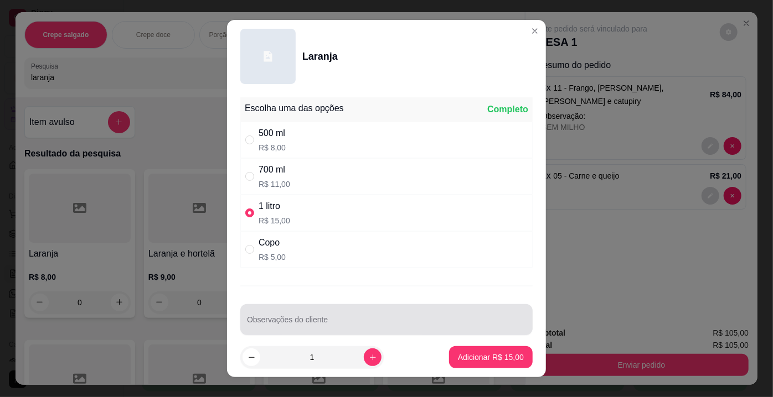
click at [277, 317] on div at bounding box center [386, 320] width 279 height 22
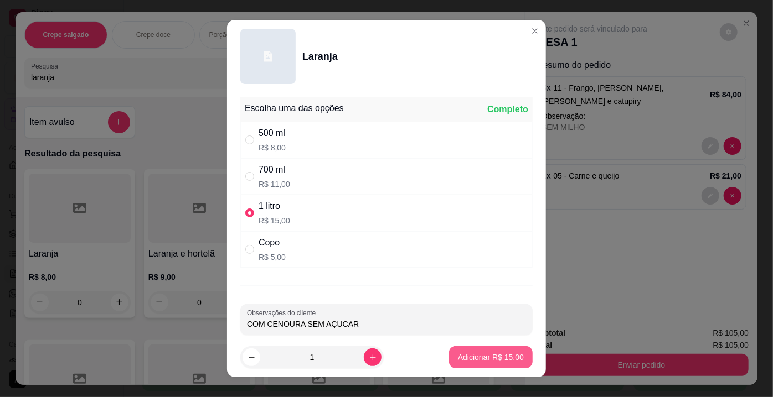
type input "COM CENOURA SEM AÇUCAR"
click at [504, 358] on p "Adicionar R$ 15,00" at bounding box center [491, 357] width 64 height 11
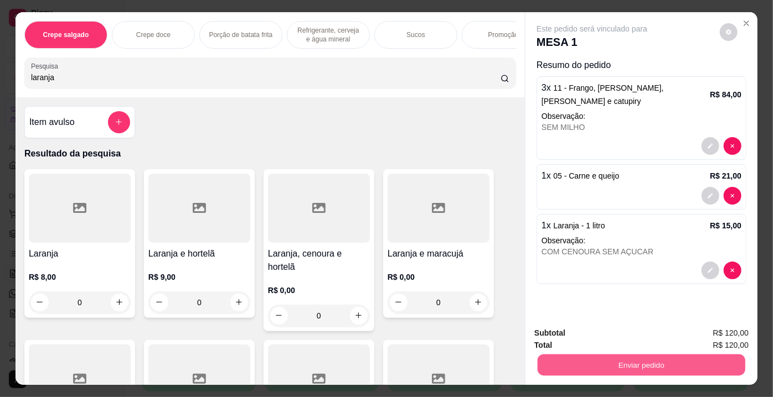
click at [571, 361] on button "Enviar pedido" at bounding box center [641, 366] width 208 height 22
click at [567, 338] on button "Não registrar e enviar pedido" at bounding box center [605, 334] width 112 height 20
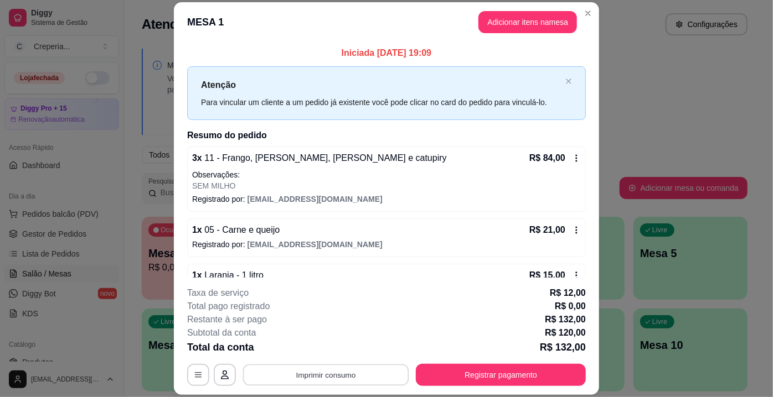
click at [346, 377] on button "Imprimir consumo" at bounding box center [326, 376] width 166 height 22
click at [333, 353] on button "IMPRESSORA" at bounding box center [325, 349] width 77 height 17
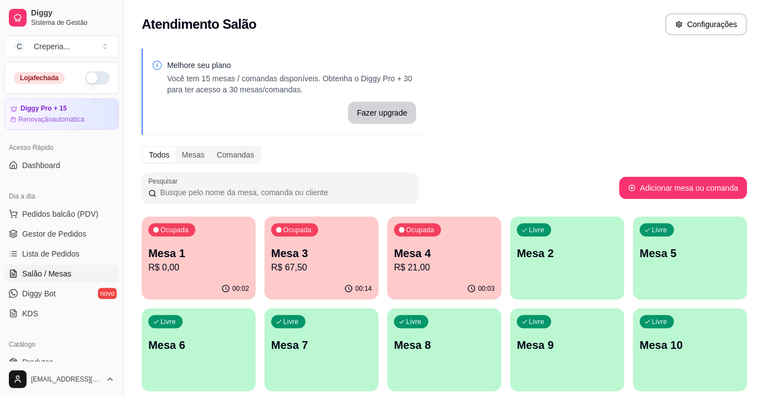
click at [537, 250] on p "Mesa 2" at bounding box center [567, 253] width 101 height 15
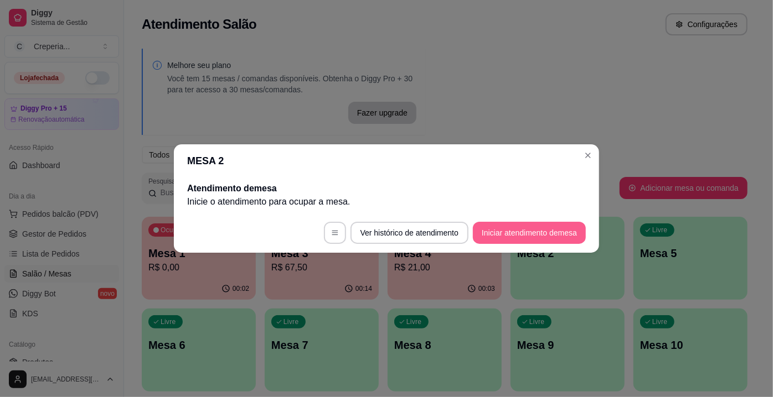
click at [527, 232] on button "Iniciar atendimento de mesa" at bounding box center [529, 233] width 113 height 22
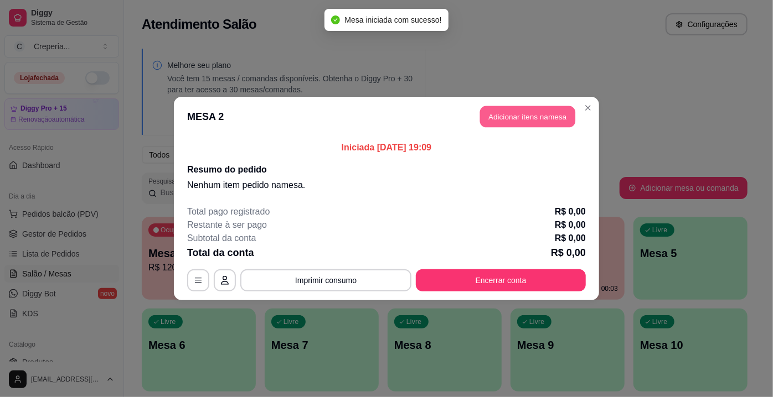
click at [520, 120] on button "Adicionar itens na mesa" at bounding box center [527, 117] width 95 height 22
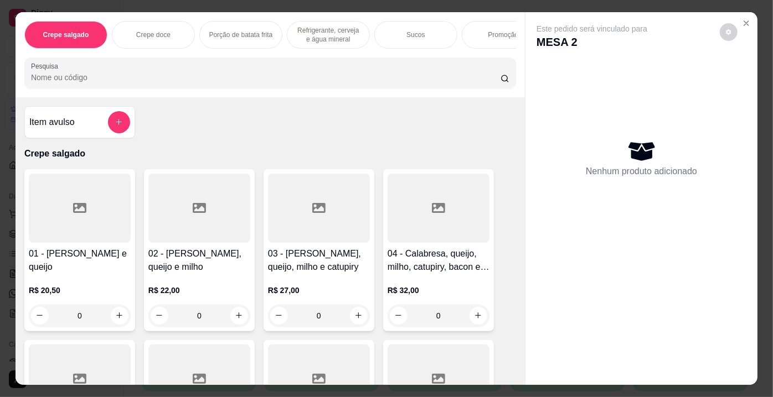
click at [404, 78] on input "Pesquisa" at bounding box center [265, 77] width 469 height 11
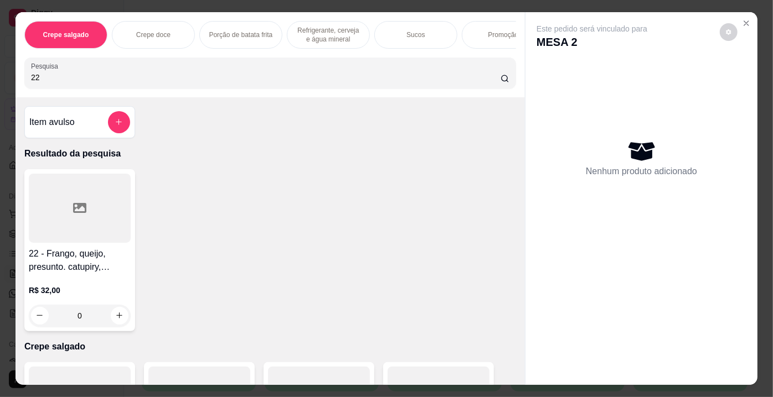
type input "22"
click at [84, 210] on div at bounding box center [80, 208] width 102 height 69
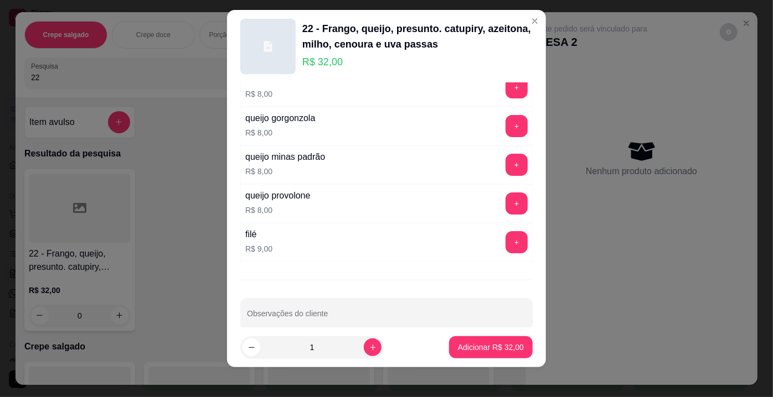
scroll to position [15, 0]
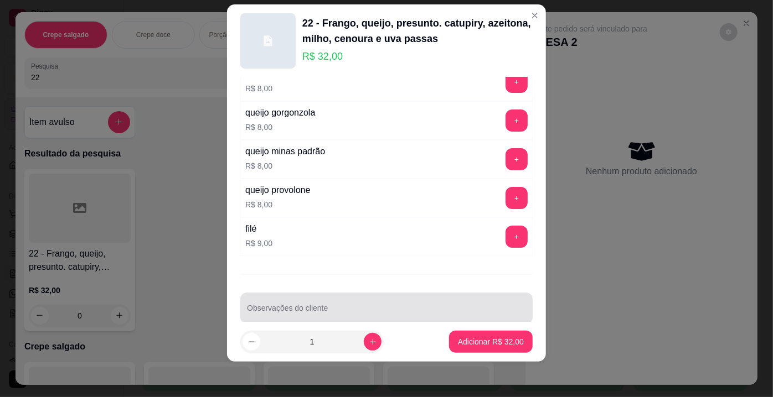
click at [319, 307] on input "Observações do cliente" at bounding box center [386, 312] width 279 height 11
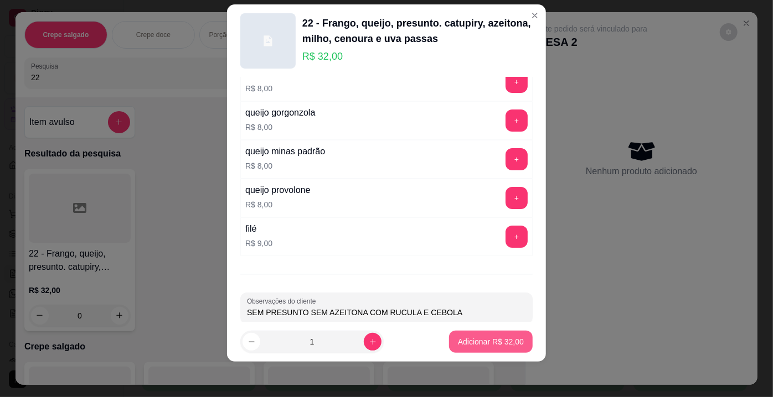
type input "SEM PRESUNTO SEM AZEITONA COM RUCULA E CEBOLA"
click at [458, 340] on p "Adicionar R$ 32,00" at bounding box center [491, 342] width 66 height 11
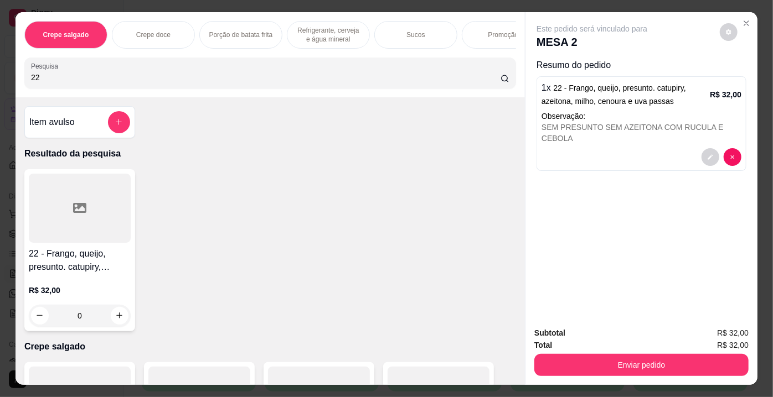
drag, startPoint x: 115, startPoint y: 74, endPoint x: 0, endPoint y: 74, distance: 115.1
click at [0, 74] on div "Crepe salgado Crepe doce Porção de batata frita Refrigerante, cerveja e água mi…" at bounding box center [386, 198] width 773 height 397
drag, startPoint x: 40, startPoint y: 79, endPoint x: 16, endPoint y: 79, distance: 23.8
click at [16, 79] on div "Crepe salgado Crepe doce Porção de batata frita Refrigerante, cerveja e água mi…" at bounding box center [269, 54] width 509 height 85
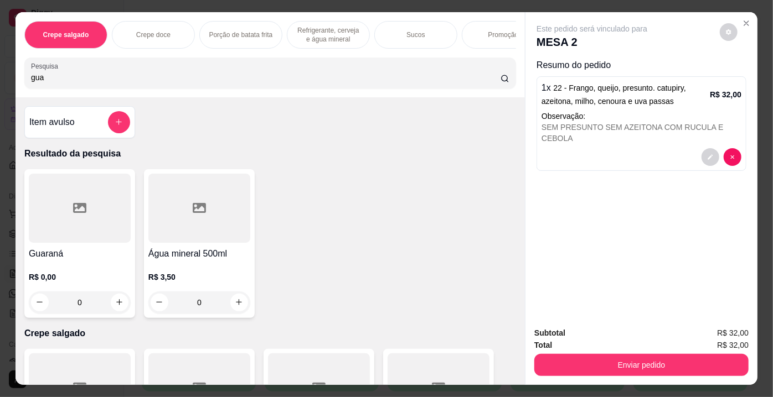
type input "gua"
click at [90, 214] on div at bounding box center [80, 208] width 102 height 69
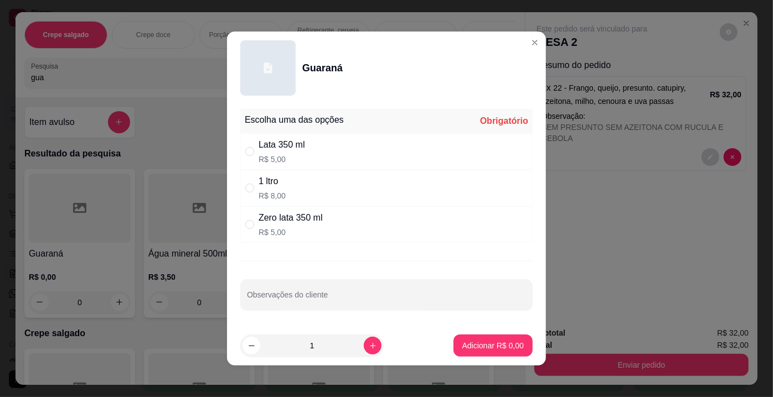
click at [277, 229] on p "R$ 5,00" at bounding box center [290, 232] width 64 height 11
radio input "true"
click at [483, 342] on p "Adicionar R$ 5,00" at bounding box center [492, 345] width 61 height 11
type input "1"
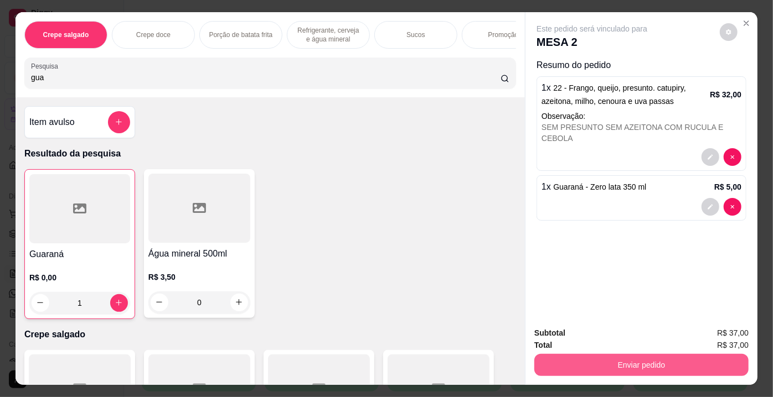
click at [578, 364] on button "Enviar pedido" at bounding box center [641, 365] width 214 height 22
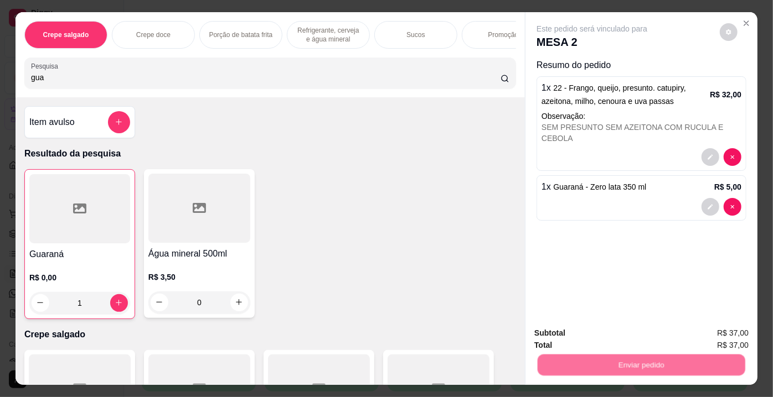
click at [570, 335] on button "Não registrar e enviar pedido" at bounding box center [604, 334] width 115 height 21
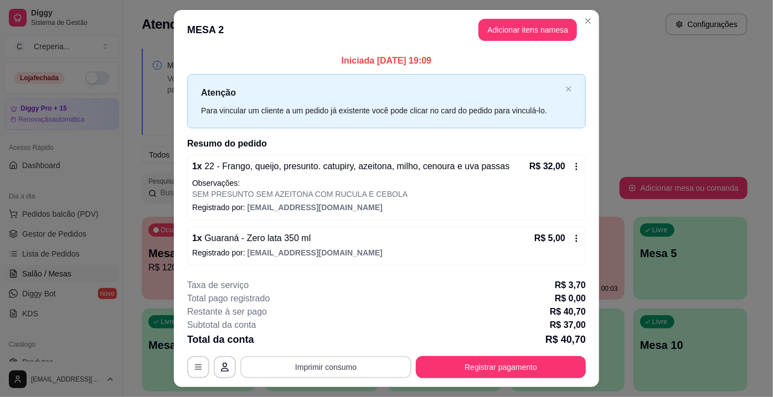
click at [353, 372] on button "Imprimir consumo" at bounding box center [325, 367] width 171 height 22
click at [333, 344] on button "IMPRESSORA" at bounding box center [326, 342] width 80 height 18
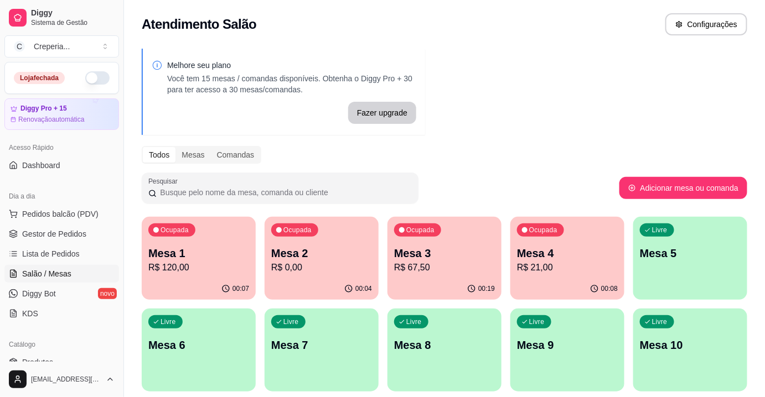
click at [218, 340] on p "Mesa 6" at bounding box center [198, 345] width 101 height 15
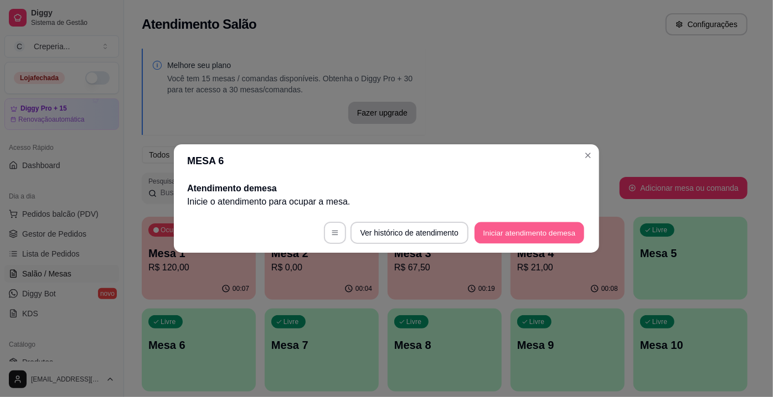
click at [498, 234] on button "Iniciar atendimento de mesa" at bounding box center [529, 233] width 110 height 22
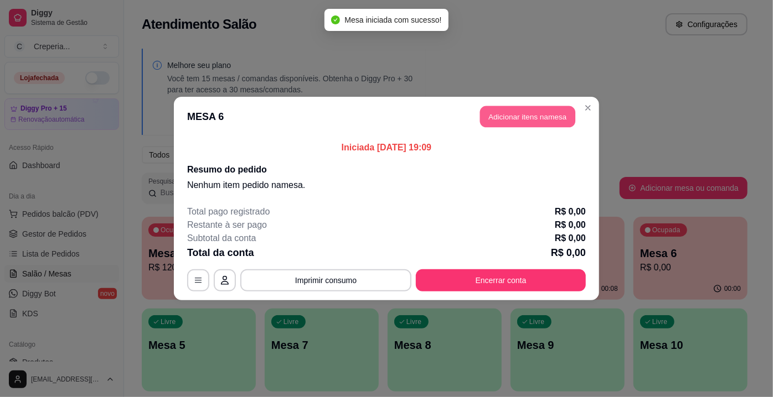
click at [504, 122] on button "Adicionar itens na mesa" at bounding box center [527, 117] width 95 height 22
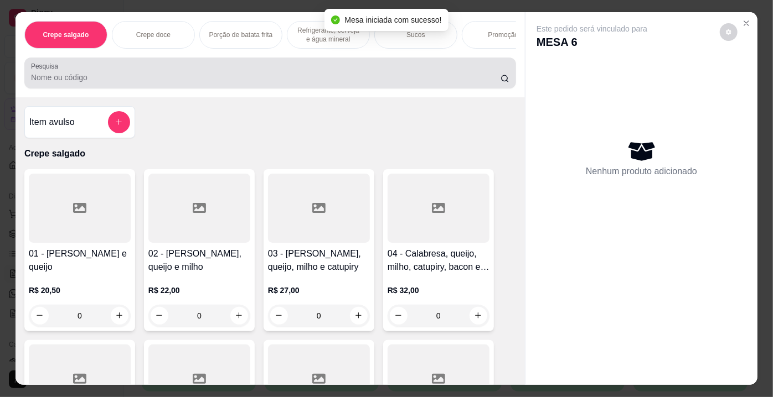
click at [183, 80] on input "Pesquisa" at bounding box center [265, 77] width 469 height 11
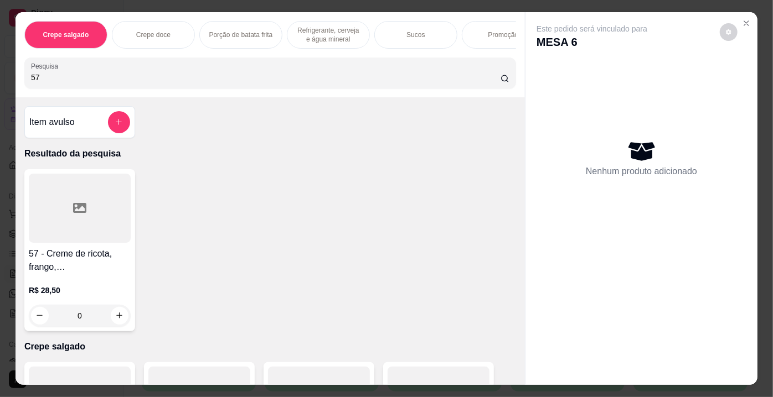
type input "57"
click at [99, 197] on div at bounding box center [80, 208] width 102 height 69
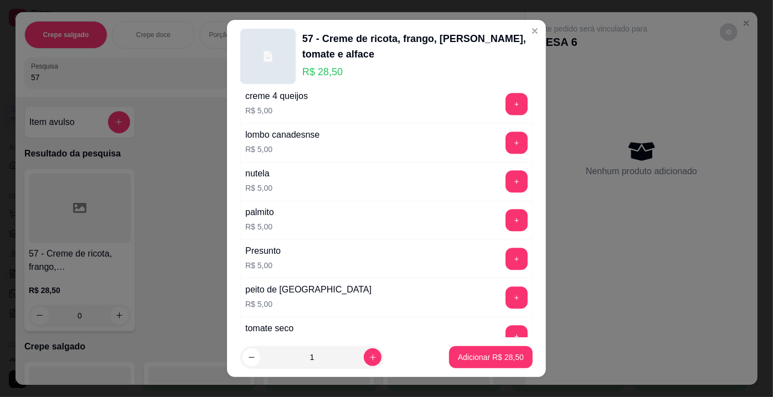
scroll to position [1986, 0]
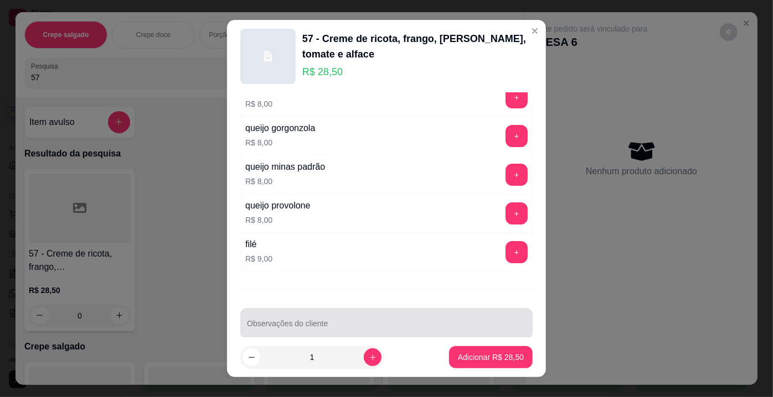
click at [469, 323] on input "Observações do cliente" at bounding box center [386, 328] width 279 height 11
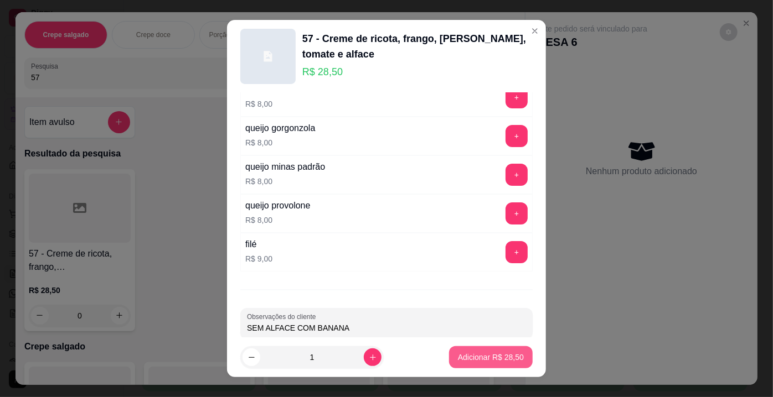
type input "SEM ALFACE COM BANANA"
click at [494, 368] on button "Adicionar R$ 28,50" at bounding box center [490, 358] width 81 height 22
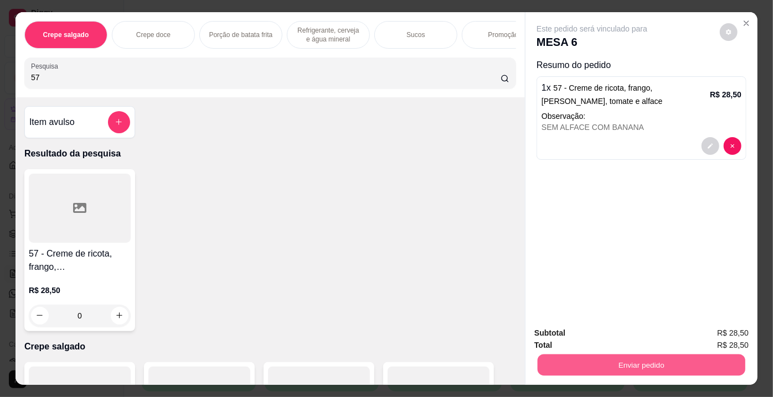
click at [549, 356] on button "Enviar pedido" at bounding box center [641, 366] width 208 height 22
click at [556, 333] on button "Não registrar e enviar pedido" at bounding box center [605, 334] width 112 height 20
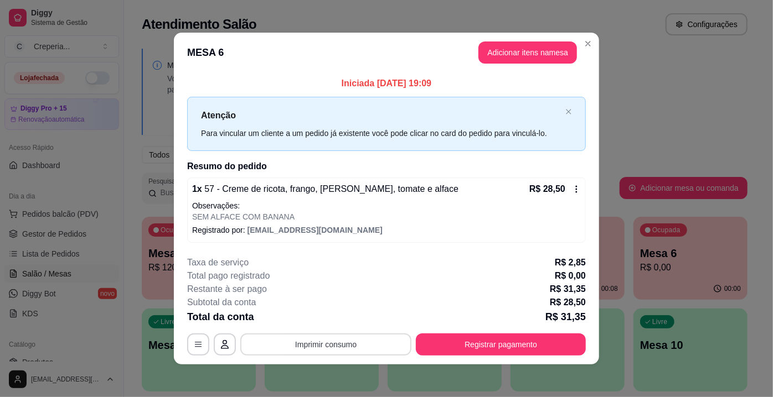
click at [385, 344] on button "Imprimir consumo" at bounding box center [325, 345] width 171 height 22
click at [345, 323] on button "IMPRESSORA" at bounding box center [326, 319] width 80 height 18
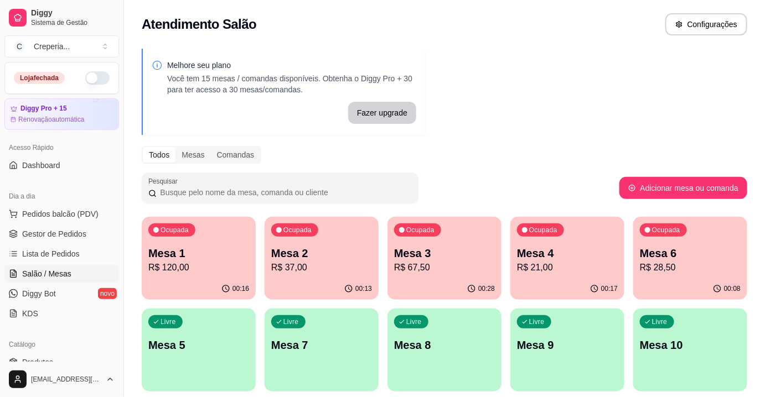
click at [547, 249] on p "Mesa 4" at bounding box center [567, 253] width 101 height 15
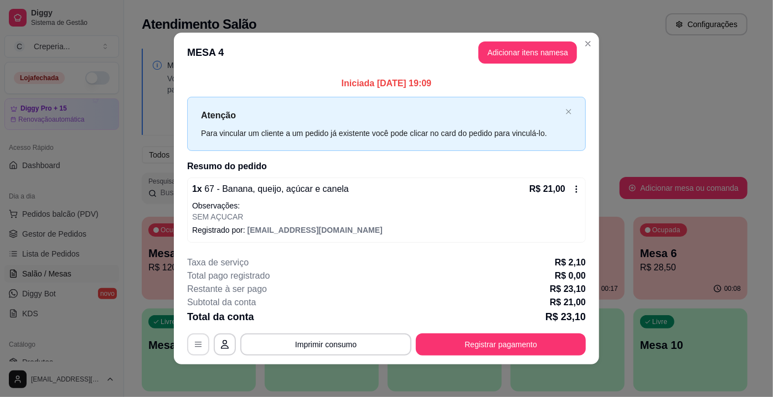
click at [196, 344] on icon "button" at bounding box center [198, 344] width 9 height 9
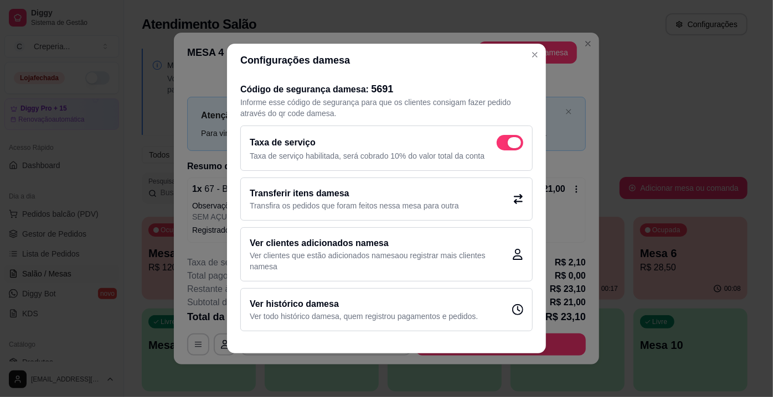
click at [521, 144] on span at bounding box center [509, 142] width 27 height 15
click at [503, 145] on input "checkbox" at bounding box center [499, 148] width 7 height 7
checkbox input "false"
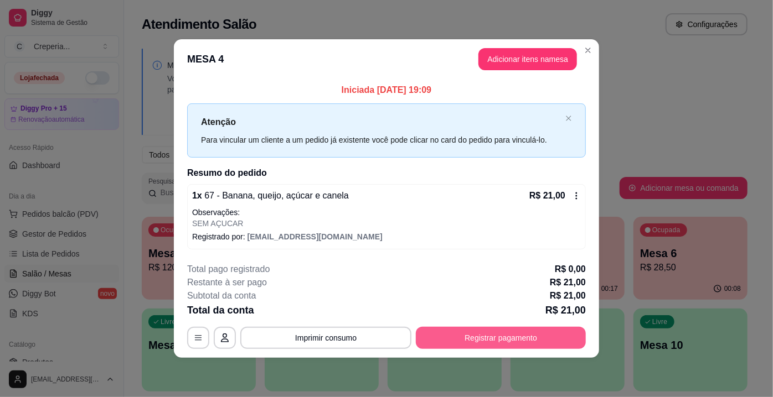
click at [534, 335] on button "Registrar pagamento" at bounding box center [501, 338] width 170 height 22
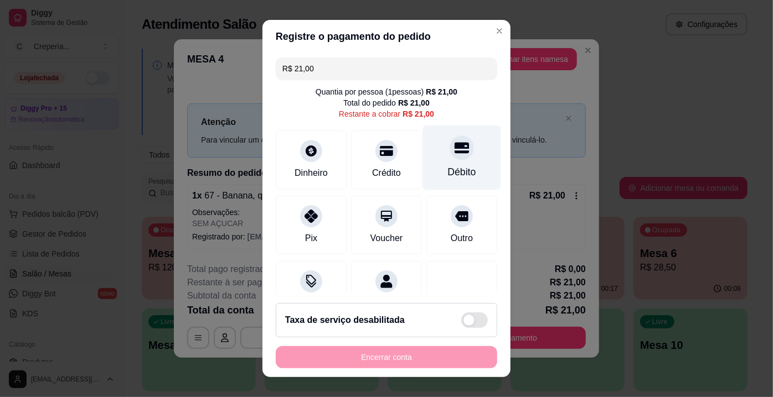
click at [449, 160] on div "Débito" at bounding box center [462, 158] width 78 height 65
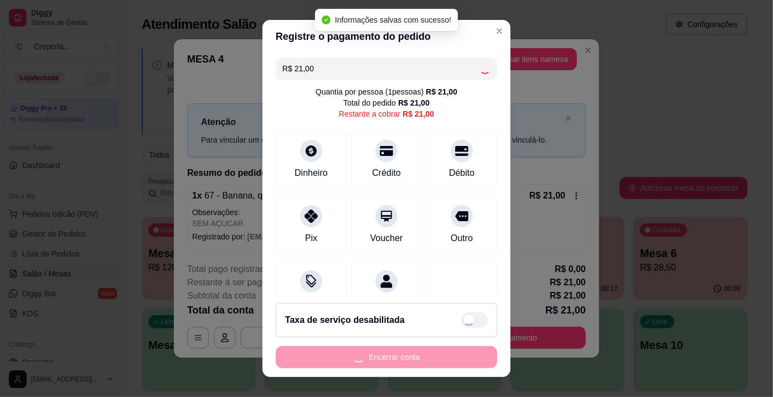
type input "R$ 0,00"
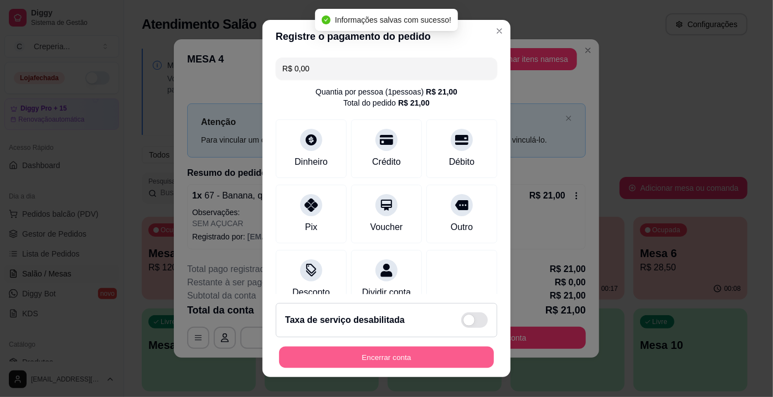
click at [426, 362] on button "Encerrar conta" at bounding box center [386, 358] width 215 height 22
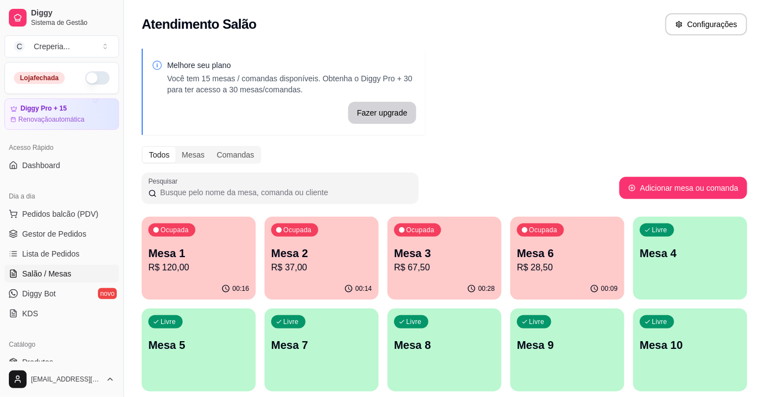
click at [441, 257] on p "Mesa 3" at bounding box center [444, 253] width 101 height 15
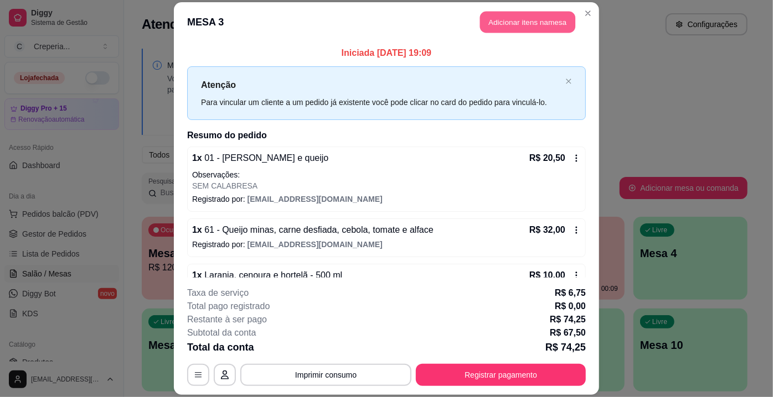
click at [524, 26] on button "Adicionar itens na mesa" at bounding box center [527, 22] width 95 height 22
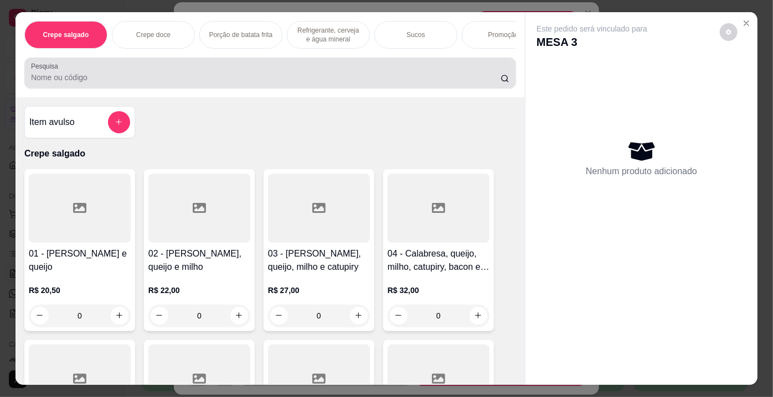
click at [251, 80] on input "Pesquisa" at bounding box center [265, 77] width 469 height 11
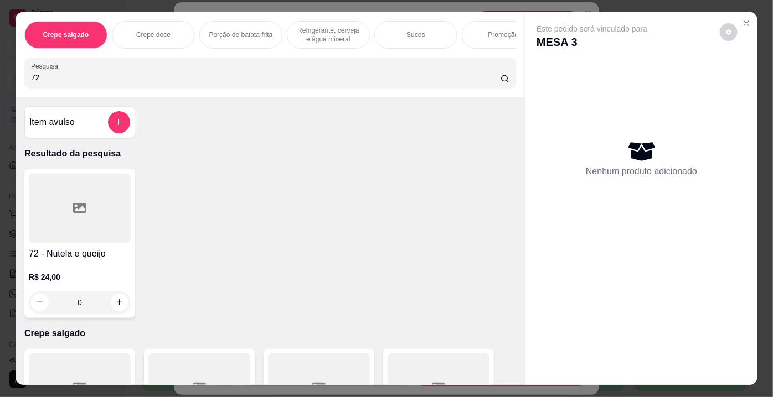
type input "72"
click at [101, 207] on div at bounding box center [80, 208] width 102 height 69
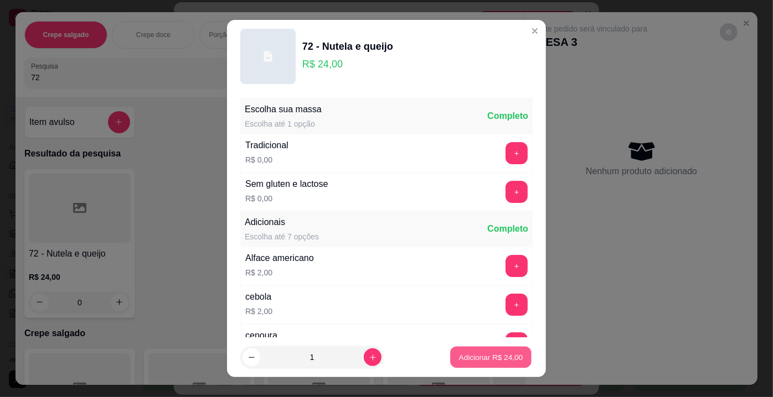
click at [456, 350] on button "Adicionar R$ 24,00" at bounding box center [490, 358] width 81 height 22
type input "1"
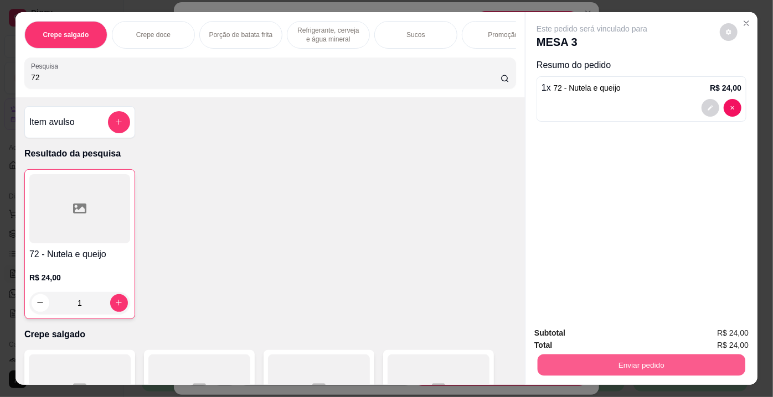
click at [624, 355] on button "Enviar pedido" at bounding box center [641, 366] width 208 height 22
click at [592, 334] on button "Não registrar e enviar pedido" at bounding box center [604, 334] width 115 height 21
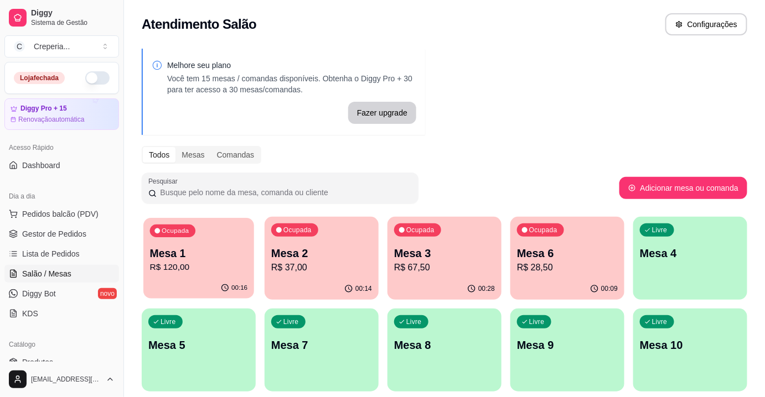
click at [220, 252] on p "Mesa 1" at bounding box center [199, 253] width 98 height 15
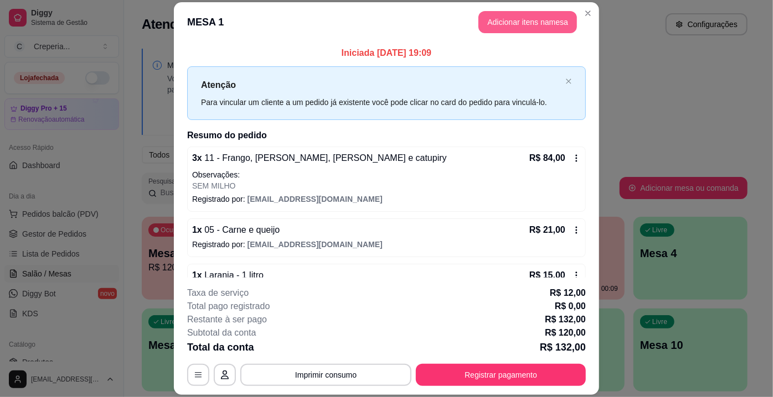
click at [503, 21] on button "Adicionar itens na mesa" at bounding box center [527, 22] width 99 height 22
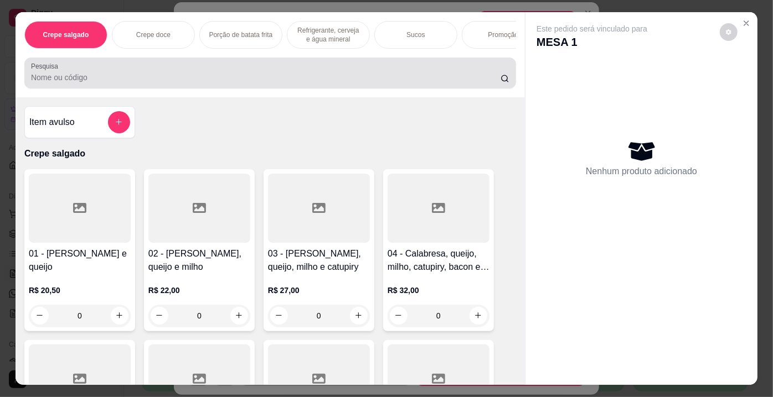
click at [177, 80] on input "Pesquisa" at bounding box center [265, 77] width 469 height 11
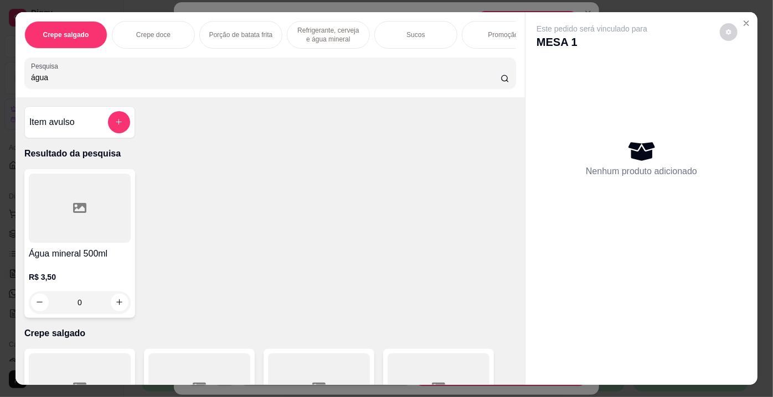
type input "água"
click at [98, 220] on div at bounding box center [80, 208] width 102 height 69
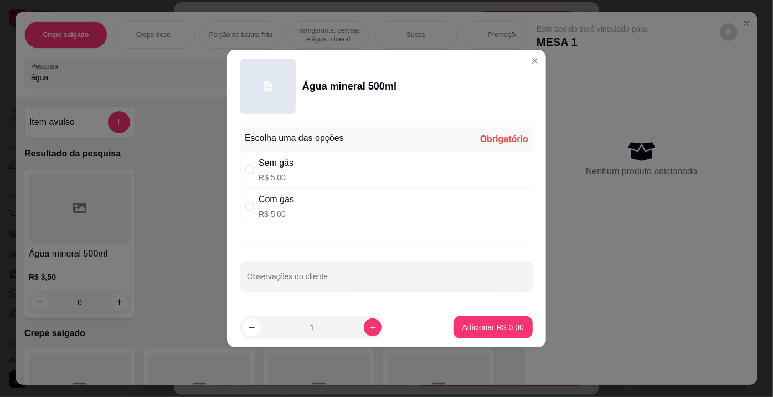
click at [280, 163] on div "Sem gás" at bounding box center [275, 163] width 35 height 13
radio input "true"
click at [475, 327] on p "Adicionar R$ 5,00" at bounding box center [492, 327] width 61 height 11
type input "1"
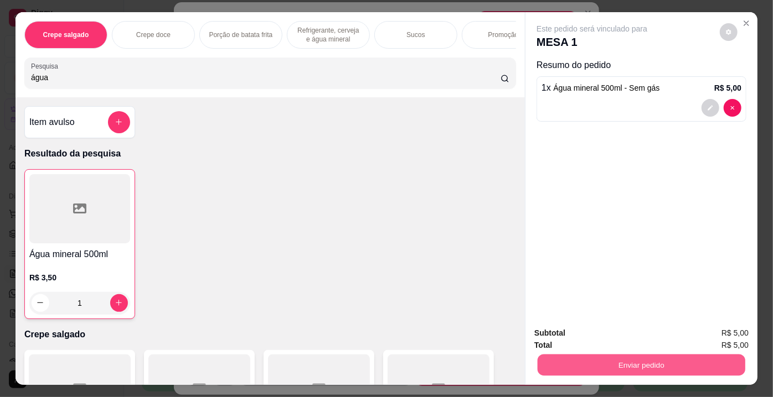
click at [600, 355] on button "Enviar pedido" at bounding box center [641, 366] width 208 height 22
click at [586, 332] on button "Não registrar e enviar pedido" at bounding box center [604, 334] width 115 height 21
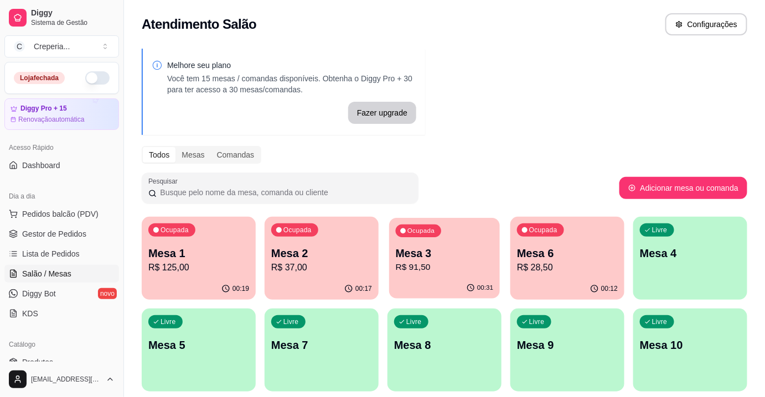
click at [427, 272] on p "R$ 91,50" at bounding box center [445, 267] width 98 height 13
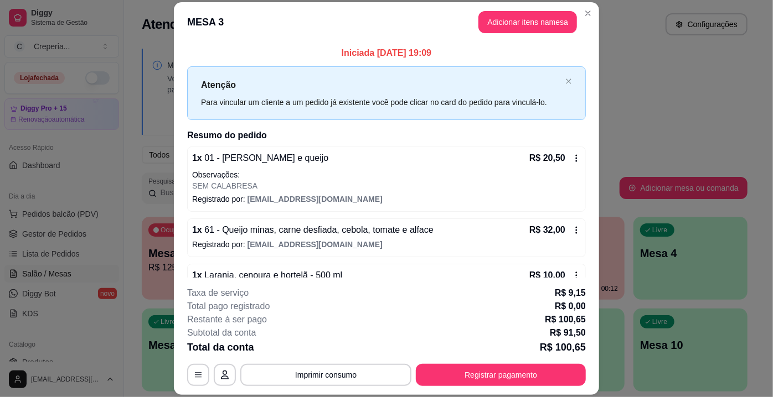
scroll to position [144, 0]
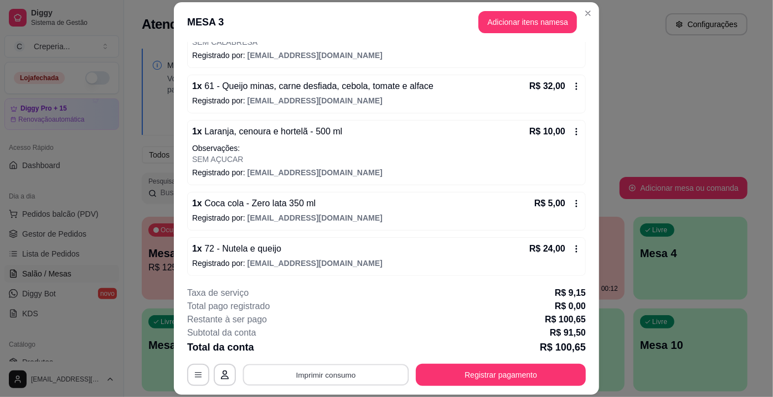
click at [332, 375] on button "Imprimir consumo" at bounding box center [326, 376] width 166 height 22
click at [333, 345] on button "IMPRESSORA" at bounding box center [326, 350] width 80 height 18
click at [459, 375] on button "Registrar pagamento" at bounding box center [501, 375] width 170 height 22
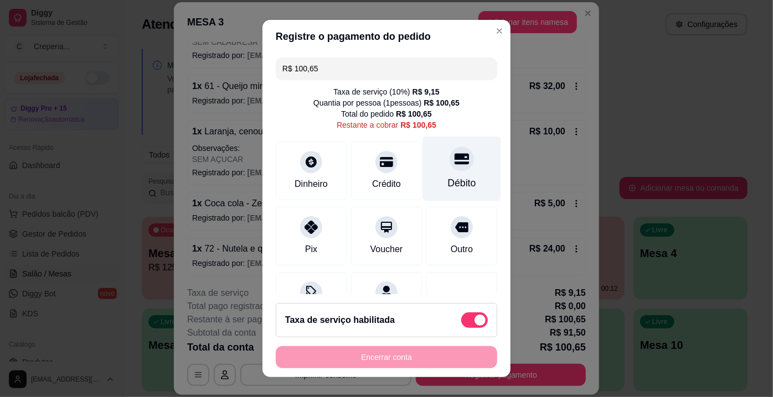
click at [449, 166] on div at bounding box center [461, 159] width 24 height 24
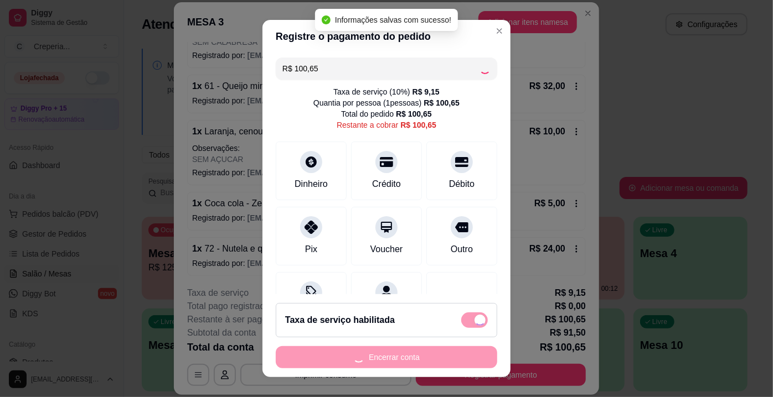
type input "R$ 0,00"
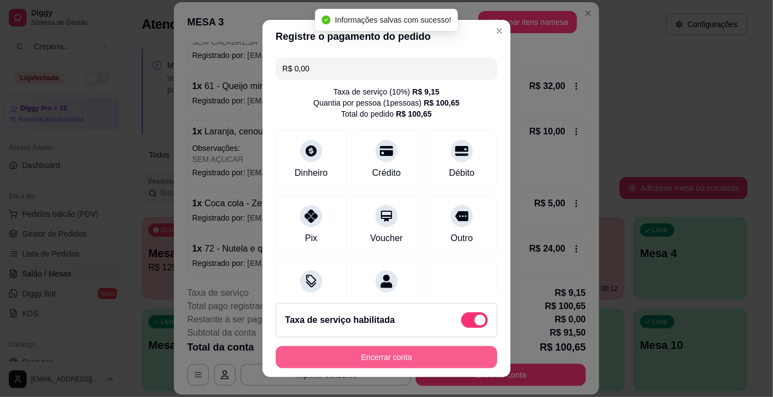
click at [371, 354] on button "Encerrar conta" at bounding box center [386, 357] width 221 height 22
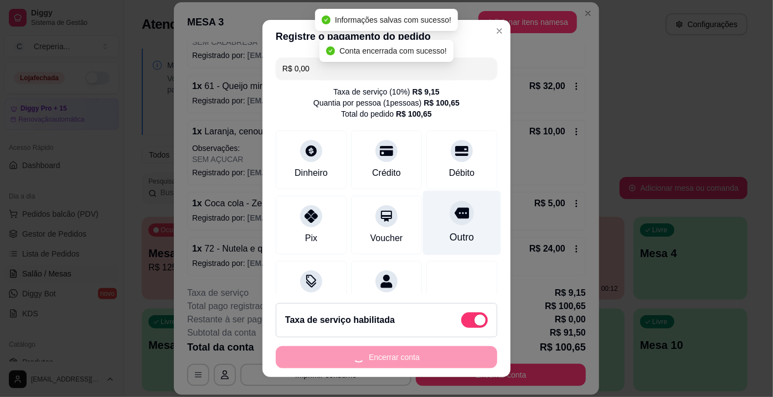
scroll to position [0, 0]
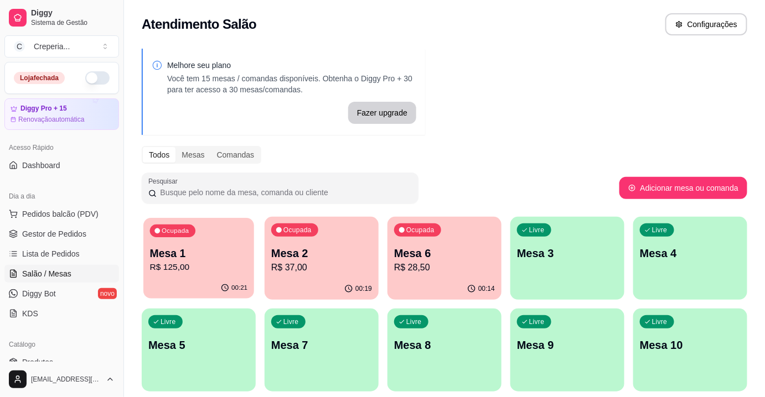
click at [177, 260] on p "Mesa 1" at bounding box center [199, 253] width 98 height 15
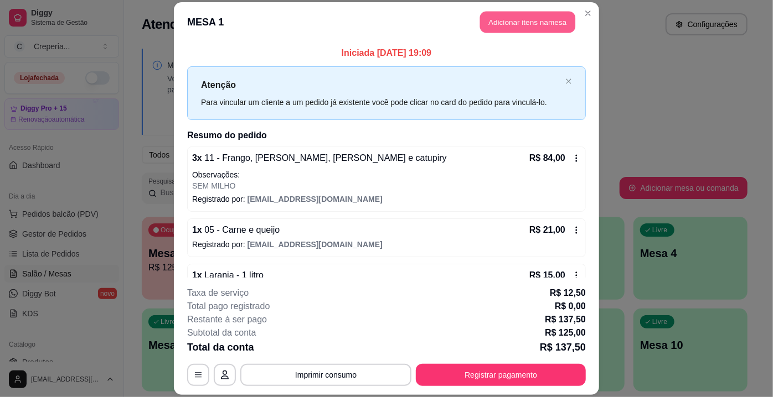
click at [505, 20] on button "Adicionar itens na mesa" at bounding box center [527, 22] width 95 height 22
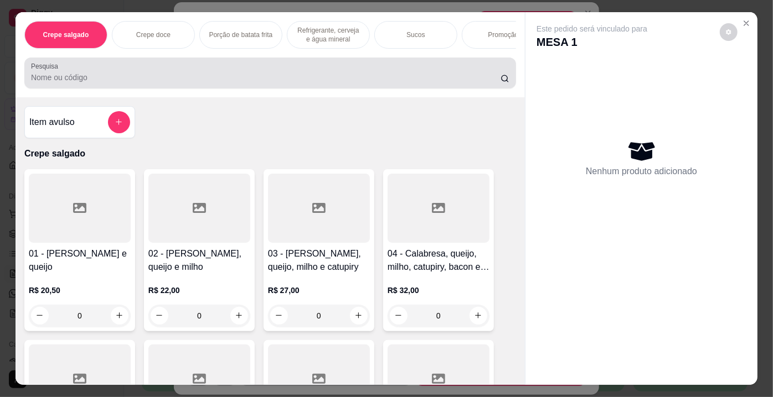
click at [262, 83] on input "Pesquisa" at bounding box center [265, 77] width 469 height 11
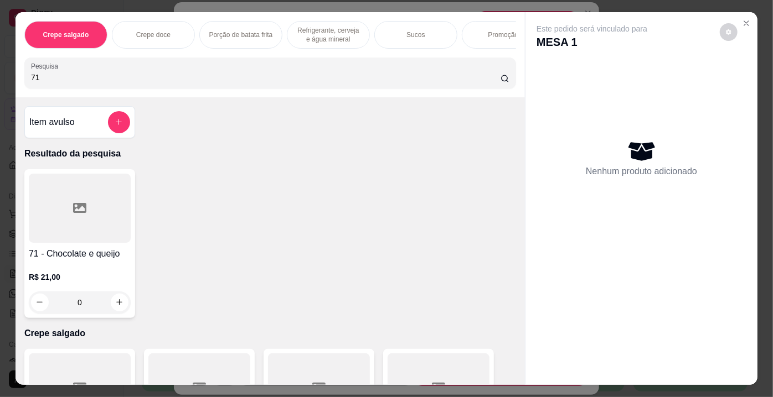
type input "71"
click at [107, 198] on div at bounding box center [80, 208] width 102 height 69
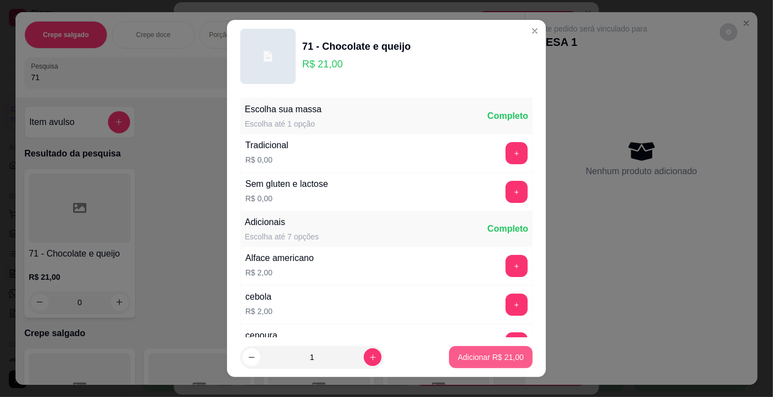
click at [470, 358] on p "Adicionar R$ 21,00" at bounding box center [491, 357] width 66 height 11
type input "1"
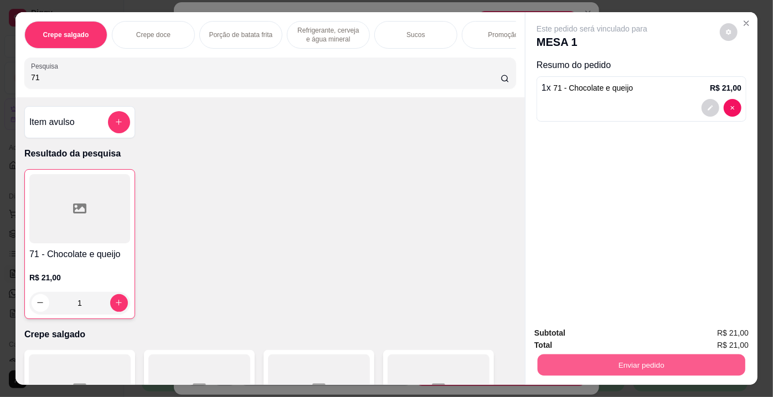
click at [582, 367] on button "Enviar pedido" at bounding box center [641, 366] width 208 height 22
click at [583, 333] on button "Não registrar e enviar pedido" at bounding box center [604, 334] width 115 height 21
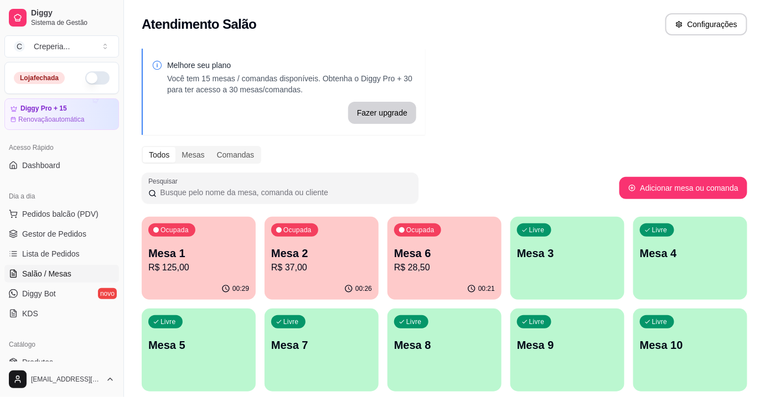
click at [192, 265] on p "R$ 125,00" at bounding box center [198, 267] width 101 height 13
click at [77, 250] on span "Lista de Pedidos" at bounding box center [51, 254] width 58 height 11
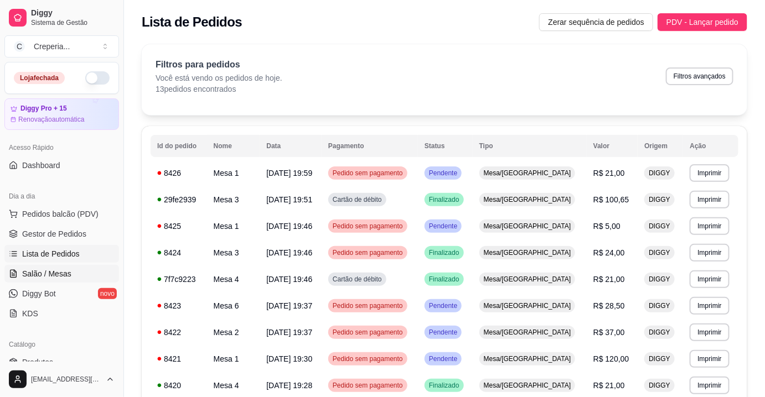
click at [74, 277] on link "Salão / Mesas" at bounding box center [61, 274] width 115 height 18
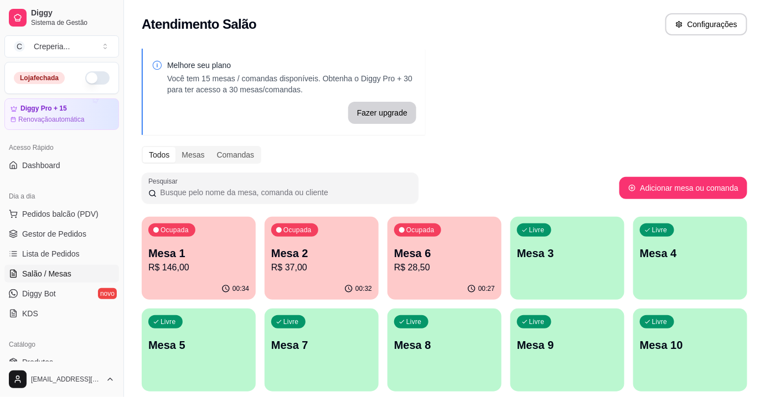
click at [194, 255] on p "Mesa 1" at bounding box center [198, 253] width 101 height 15
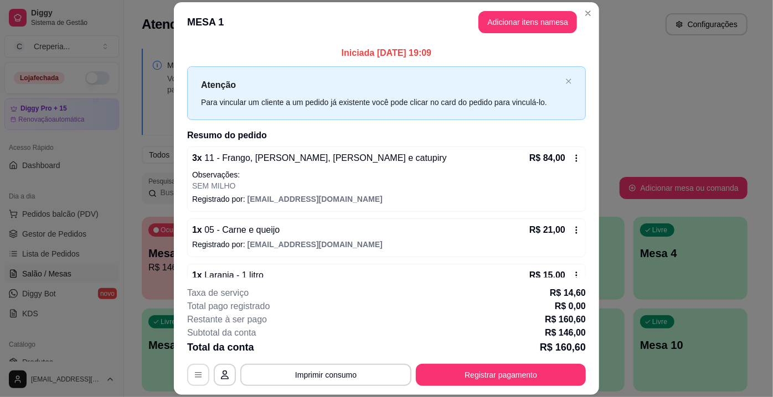
click at [199, 380] on button "button" at bounding box center [198, 375] width 22 height 22
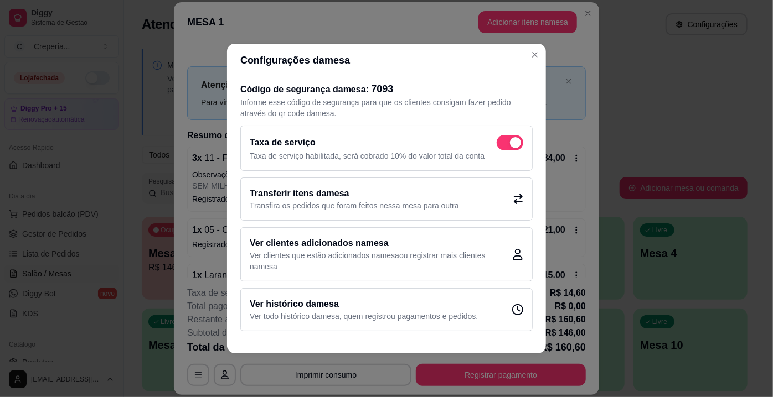
click at [512, 146] on span at bounding box center [515, 142] width 11 height 11
click at [503, 146] on input "checkbox" at bounding box center [499, 148] width 7 height 7
checkbox input "false"
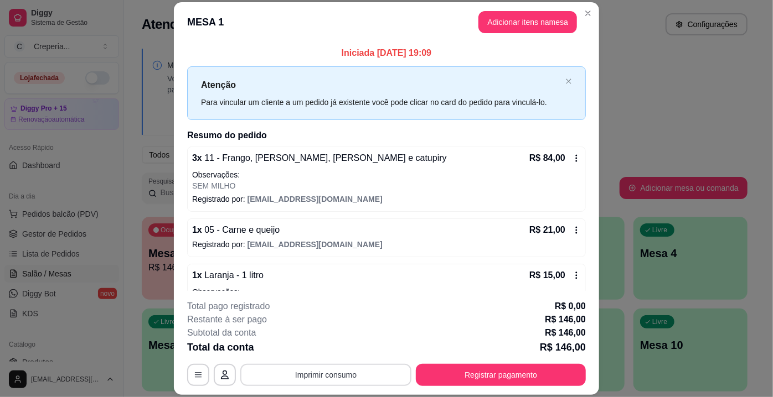
click at [341, 372] on button "Imprimir consumo" at bounding box center [325, 375] width 171 height 22
click at [397, 293] on footer "**********" at bounding box center [386, 343] width 425 height 104
click at [194, 375] on icon "button" at bounding box center [198, 375] width 9 height 9
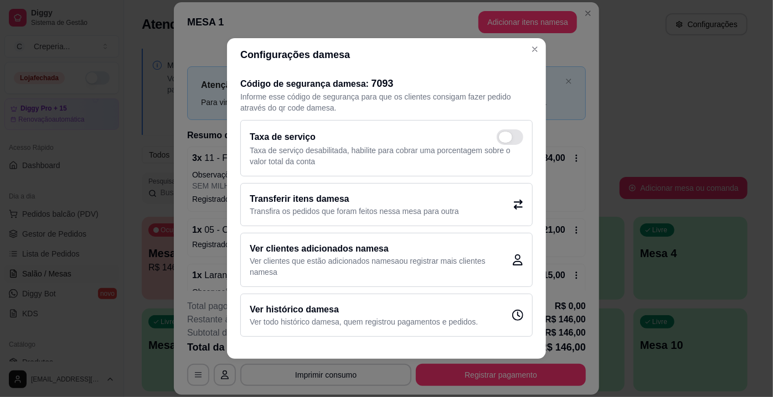
click at [509, 132] on span at bounding box center [509, 137] width 27 height 15
click at [503, 139] on input "checkbox" at bounding box center [499, 142] width 7 height 7
checkbox input "true"
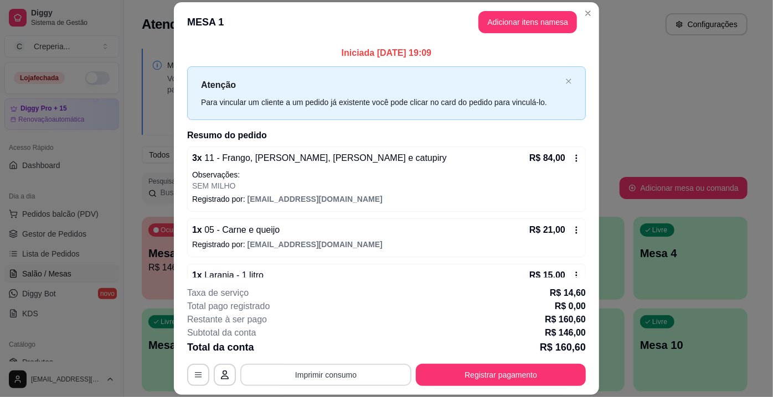
click at [344, 376] on button "Imprimir consumo" at bounding box center [325, 375] width 171 height 22
click at [424, 308] on div "Total pago registrado R$ 0,00" at bounding box center [386, 306] width 398 height 13
click at [198, 372] on icon "button" at bounding box center [198, 375] width 9 height 9
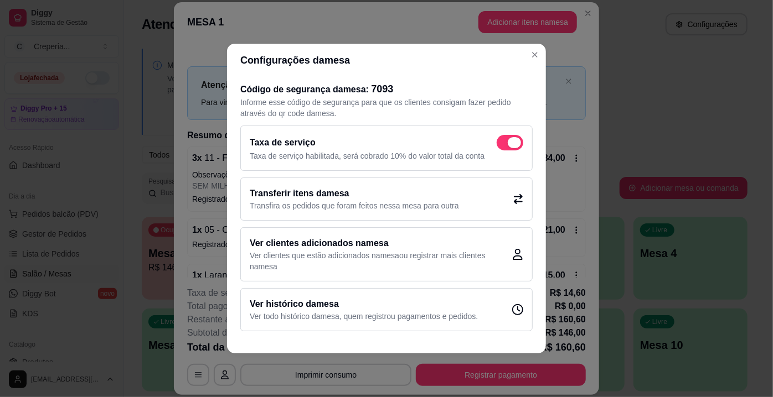
click at [508, 138] on span at bounding box center [509, 142] width 27 height 15
click at [503, 145] on input "checkbox" at bounding box center [499, 148] width 7 height 7
checkbox input "false"
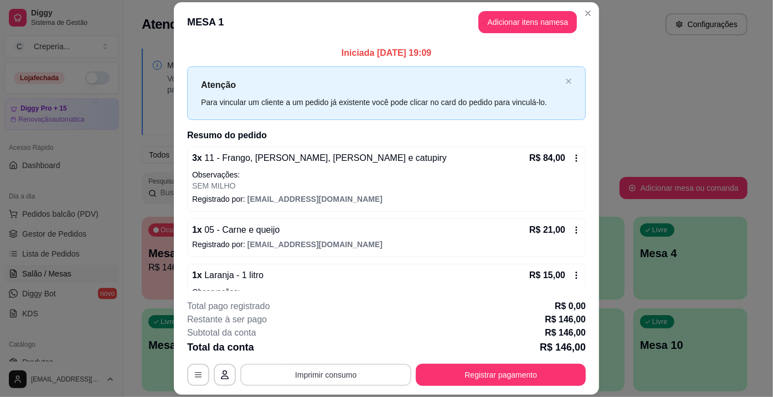
click at [370, 370] on button "Imprimir consumo" at bounding box center [325, 375] width 171 height 22
click at [351, 353] on button "IMPRESSORA" at bounding box center [325, 349] width 77 height 17
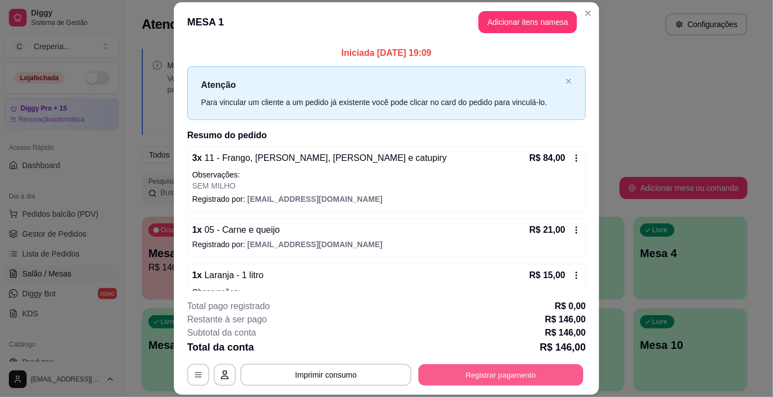
click at [511, 377] on button "Registrar pagamento" at bounding box center [500, 376] width 165 height 22
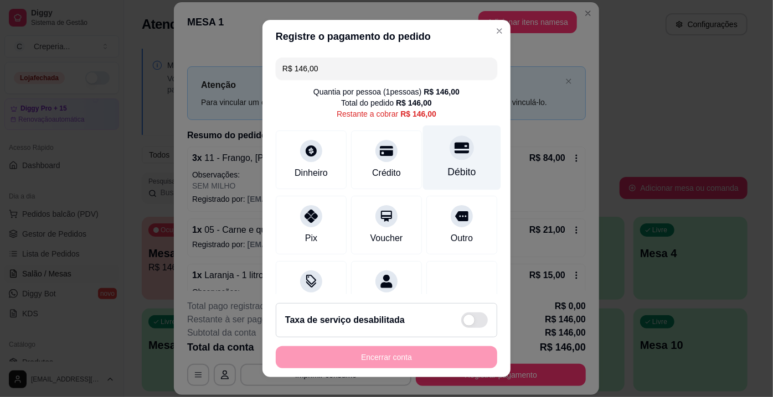
click at [447, 165] on div "Débito" at bounding box center [462, 158] width 78 height 65
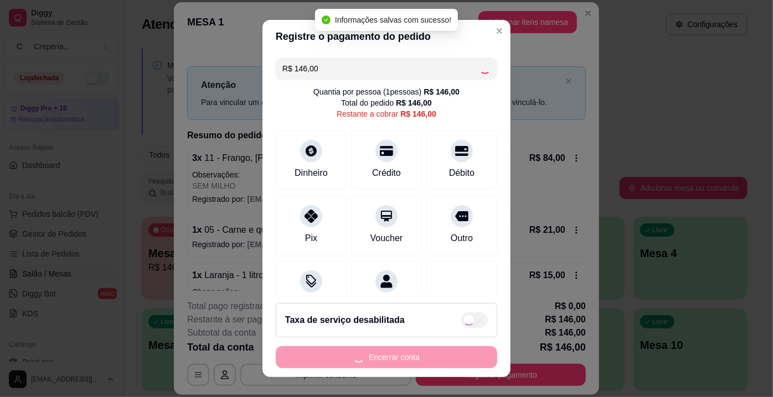
type input "R$ 0,00"
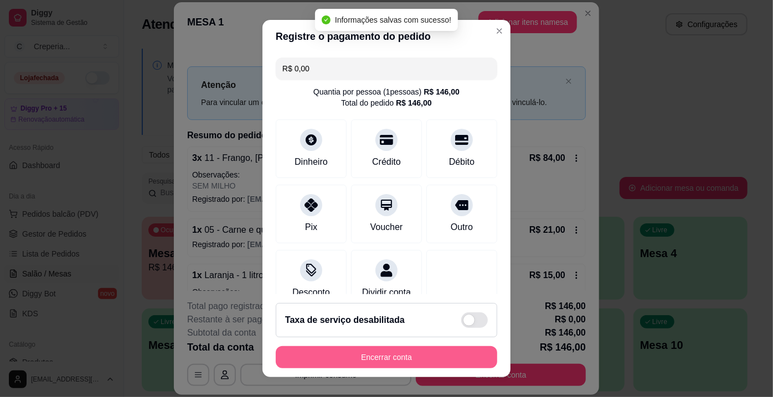
click at [406, 360] on button "Encerrar conta" at bounding box center [386, 357] width 221 height 22
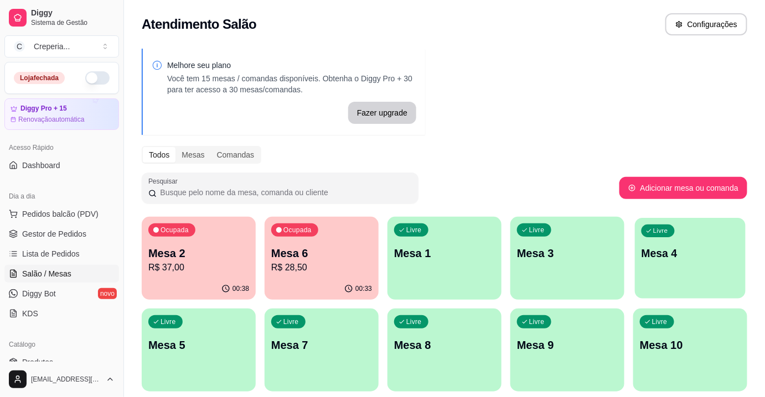
click at [667, 255] on p "Mesa 4" at bounding box center [690, 253] width 98 height 15
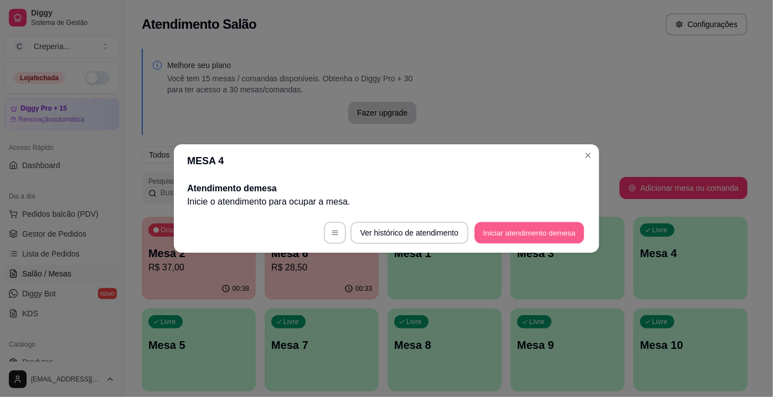
click at [509, 238] on button "Iniciar atendimento de mesa" at bounding box center [529, 233] width 110 height 22
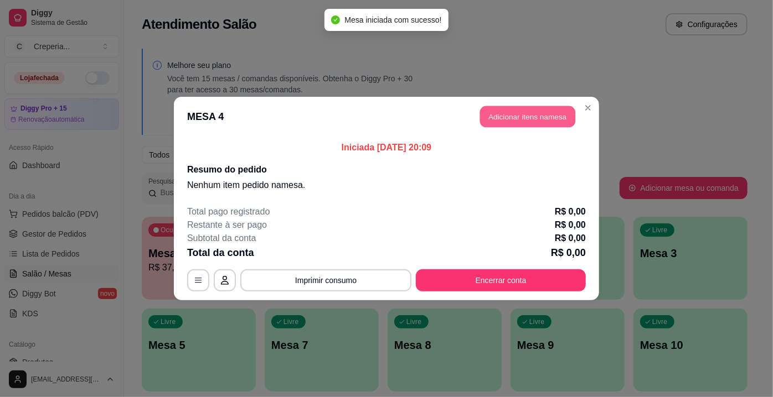
click at [501, 115] on button "Adicionar itens na mesa" at bounding box center [527, 117] width 95 height 22
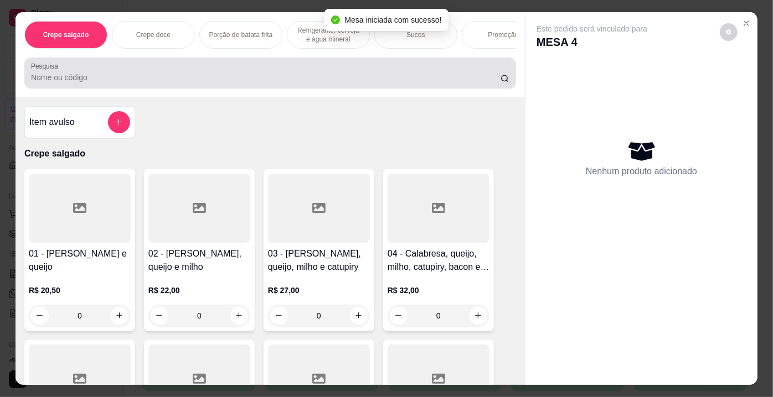
click at [335, 83] on input "Pesquisa" at bounding box center [265, 77] width 469 height 11
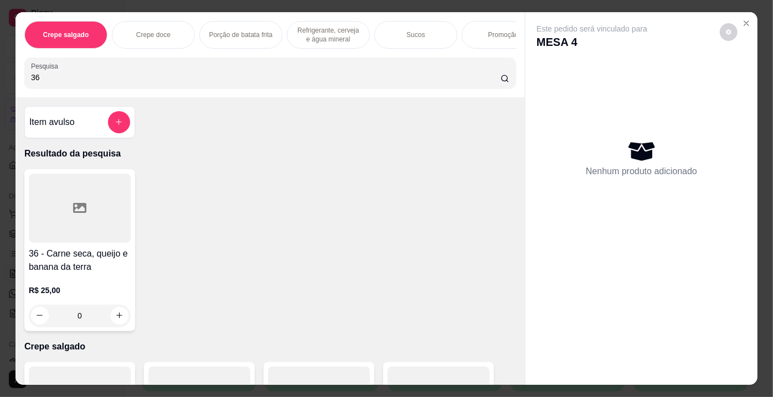
type input "36"
click at [103, 198] on div at bounding box center [80, 208] width 102 height 69
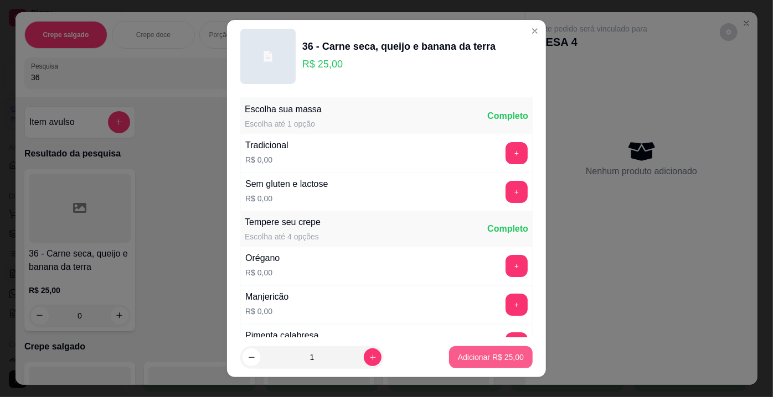
click at [475, 357] on p "Adicionar R$ 25,00" at bounding box center [491, 357] width 66 height 11
type input "1"
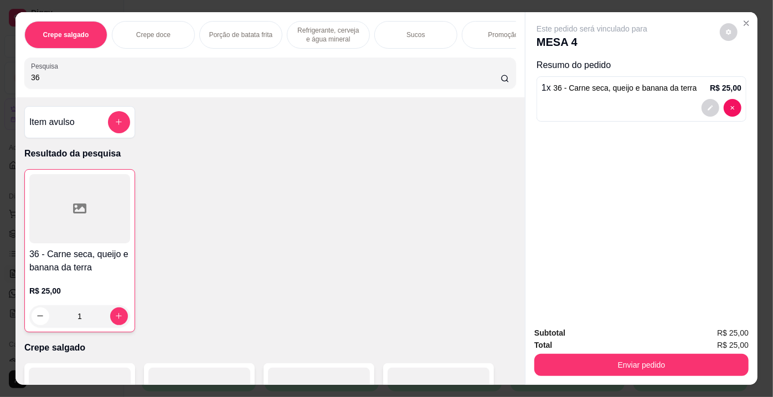
drag, startPoint x: 61, startPoint y: 85, endPoint x: 0, endPoint y: 87, distance: 61.5
click at [0, 87] on div "Crepe salgado Crepe doce Porção de batata frita Refrigerante, cerveja e água mi…" at bounding box center [386, 198] width 773 height 397
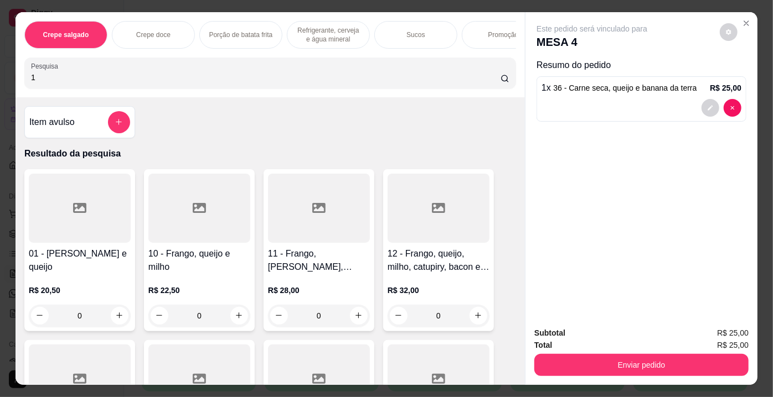
type input "1"
click at [60, 204] on div at bounding box center [80, 208] width 102 height 69
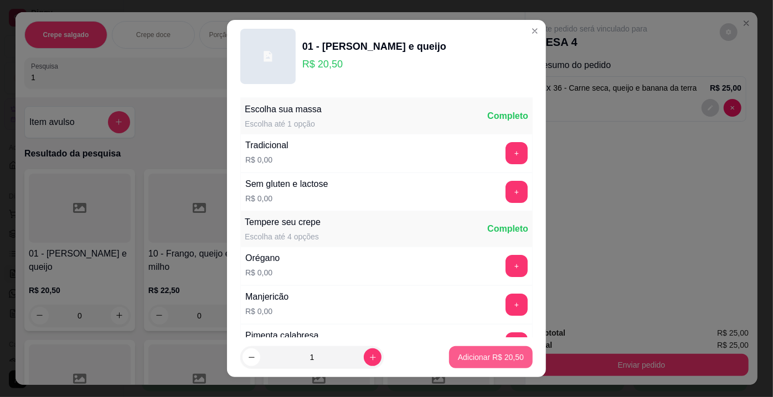
click at [480, 360] on p "Adicionar R$ 20,50" at bounding box center [491, 357] width 66 height 11
type input "1"
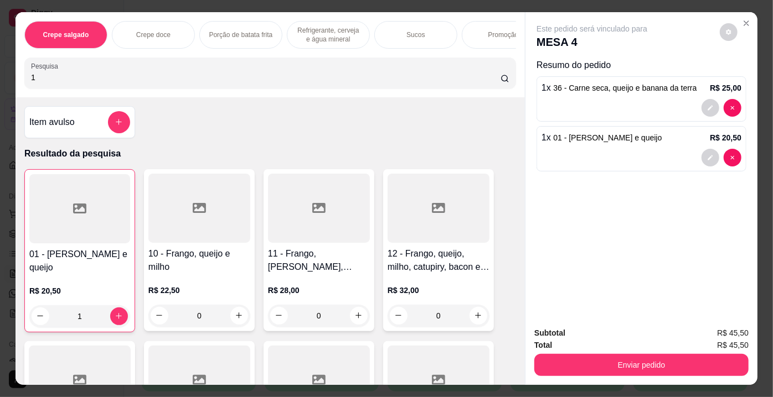
drag, startPoint x: 43, startPoint y: 79, endPoint x: 0, endPoint y: 79, distance: 42.6
click at [0, 79] on div "Crepe salgado Crepe doce Porção de batata frita Refrigerante, cerveja e água mi…" at bounding box center [386, 198] width 773 height 397
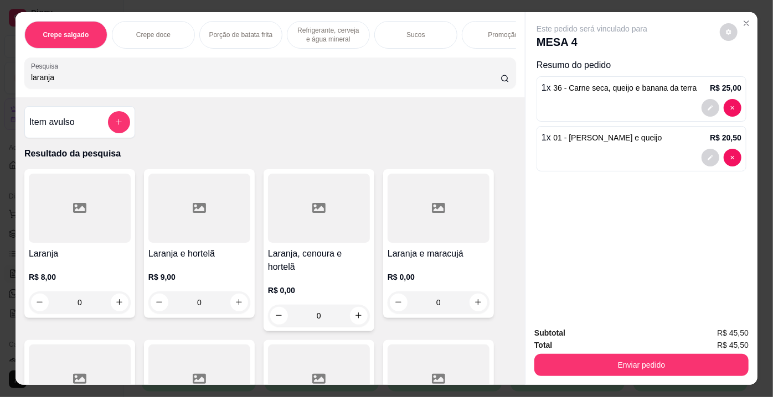
type input "laranja"
click at [69, 224] on div at bounding box center [80, 208] width 102 height 69
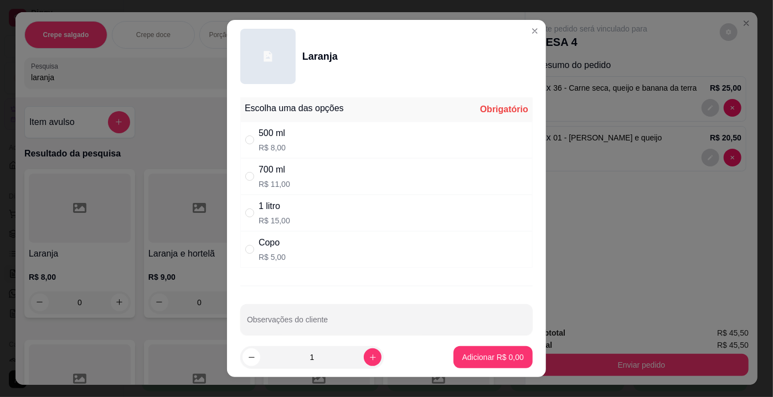
drag, startPoint x: 288, startPoint y: 136, endPoint x: 379, endPoint y: 221, distance: 124.5
click at [290, 139] on div "500 ml R$ 8,00" at bounding box center [386, 140] width 292 height 37
radio input "true"
click at [466, 354] on p "Adicionar R$ 8,00" at bounding box center [493, 357] width 60 height 11
type input "1"
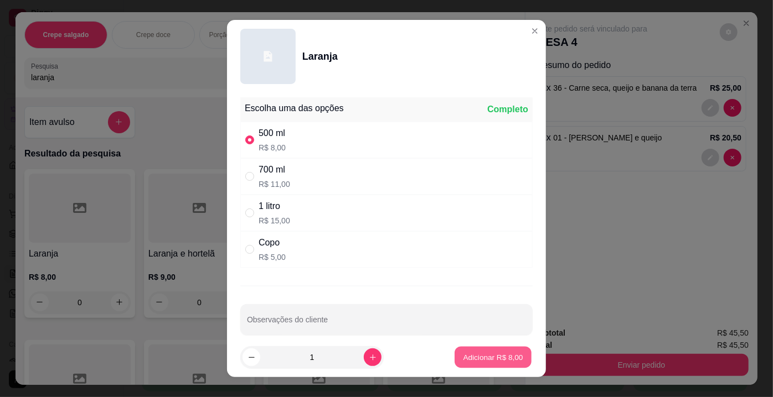
type input "1"
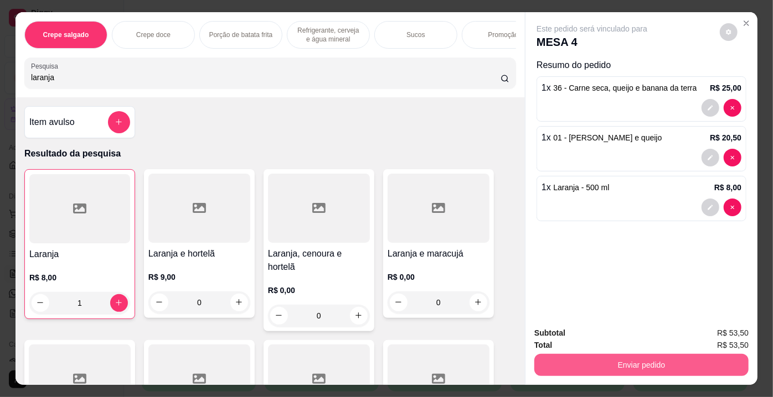
click at [570, 359] on button "Enviar pedido" at bounding box center [641, 365] width 214 height 22
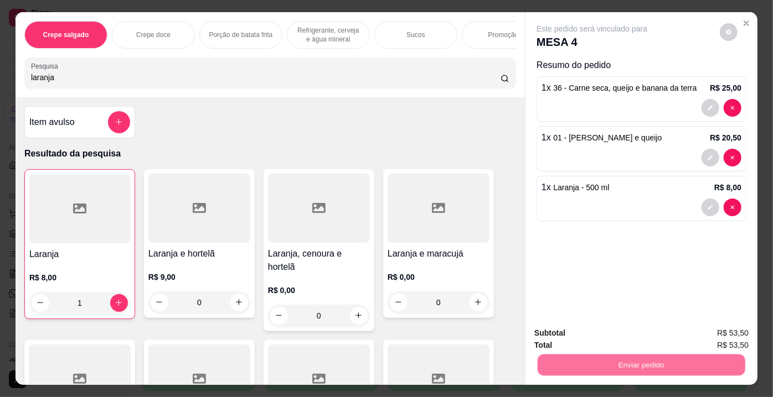
click at [567, 335] on button "Não registrar e enviar pedido" at bounding box center [605, 334] width 112 height 20
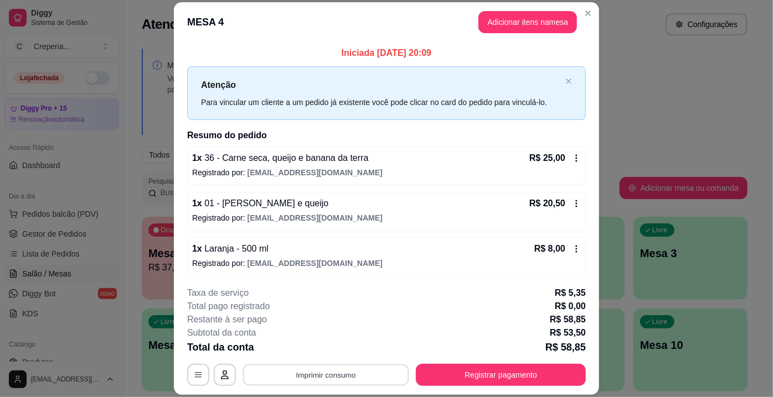
click at [371, 371] on button "Imprimir consumo" at bounding box center [326, 376] width 166 height 22
click at [351, 351] on button "IMPRESSORA" at bounding box center [325, 349] width 77 height 17
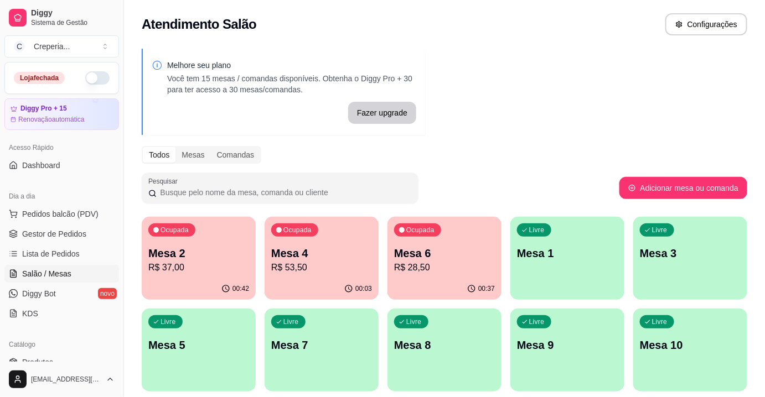
click at [215, 262] on p "R$ 37,00" at bounding box center [198, 267] width 101 height 13
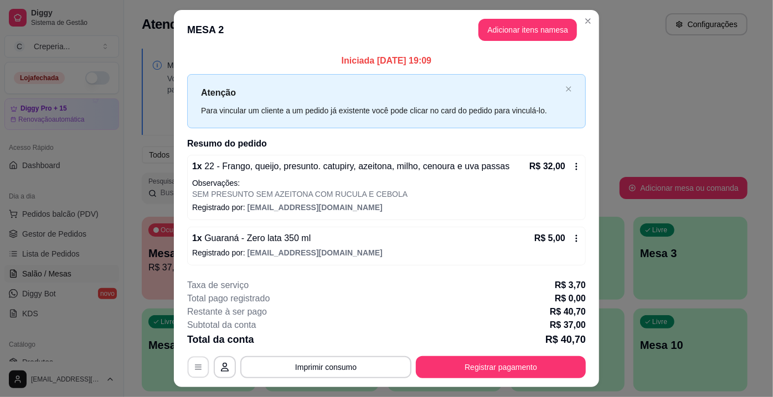
click at [198, 363] on icon "button" at bounding box center [198, 367] width 9 height 9
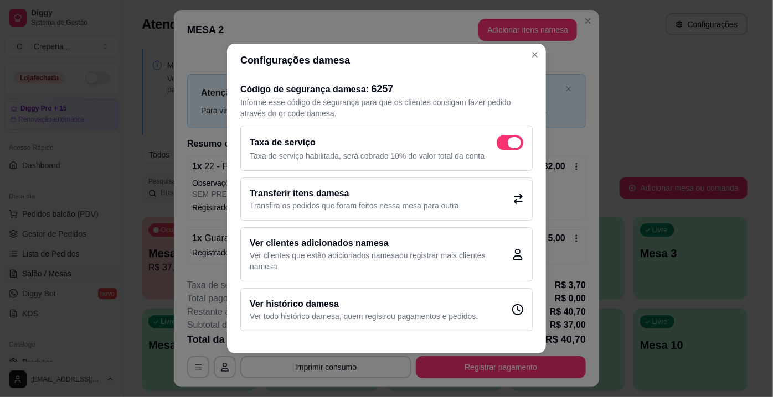
click at [507, 142] on span at bounding box center [509, 142] width 27 height 15
click at [503, 145] on input "checkbox" at bounding box center [499, 148] width 7 height 7
checkbox input "false"
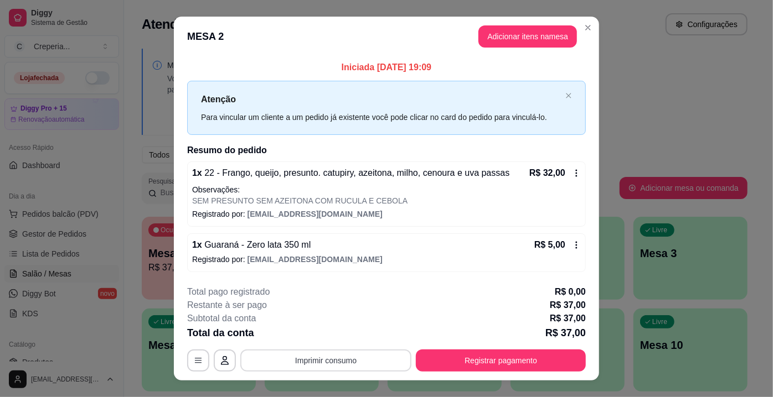
click at [360, 366] on button "Imprimir consumo" at bounding box center [325, 361] width 171 height 22
click at [339, 334] on button "IMPRESSORA" at bounding box center [325, 334] width 77 height 17
click at [508, 355] on button "Registrar pagamento" at bounding box center [501, 361] width 170 height 22
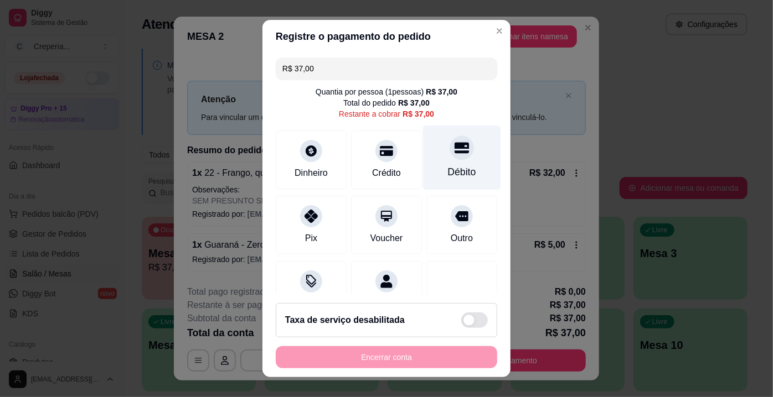
click at [449, 154] on div at bounding box center [461, 148] width 24 height 24
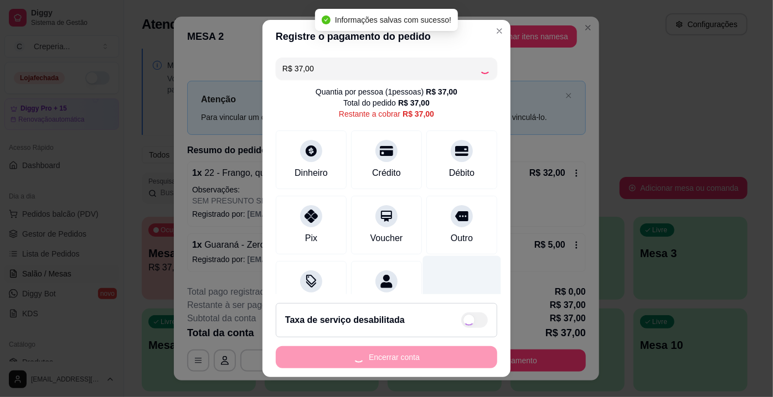
type input "R$ 0,00"
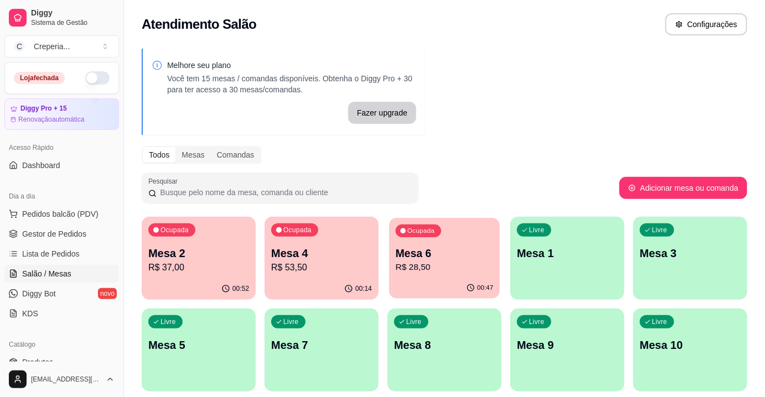
click at [423, 270] on p "R$ 28,50" at bounding box center [445, 267] width 98 height 13
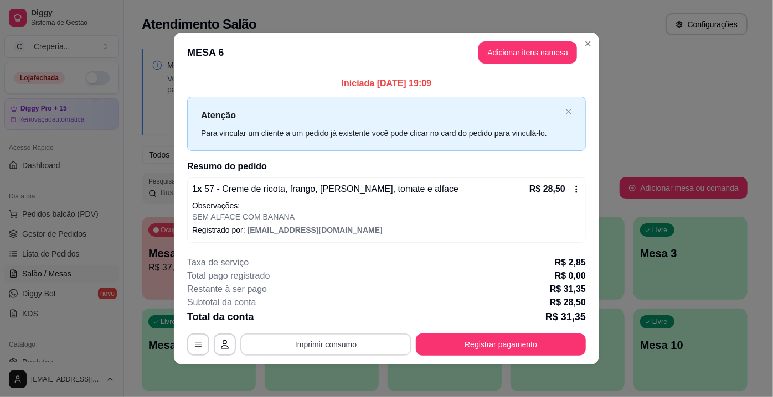
click at [353, 339] on button "Imprimir consumo" at bounding box center [325, 345] width 171 height 22
click at [324, 317] on button "IMPRESSORA" at bounding box center [325, 318] width 77 height 17
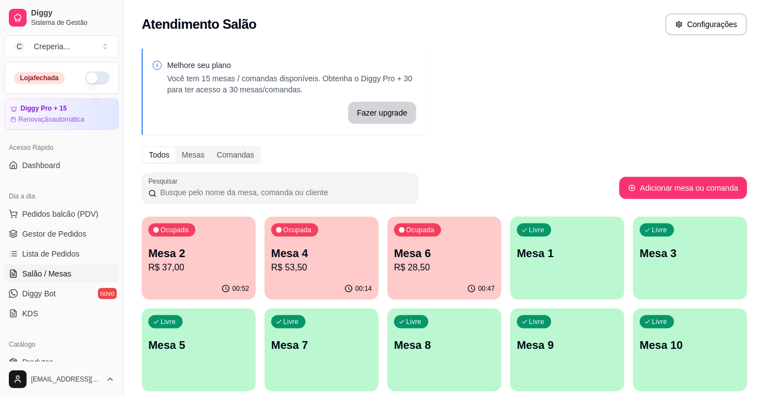
click at [223, 256] on p "Mesa 2" at bounding box center [198, 253] width 101 height 15
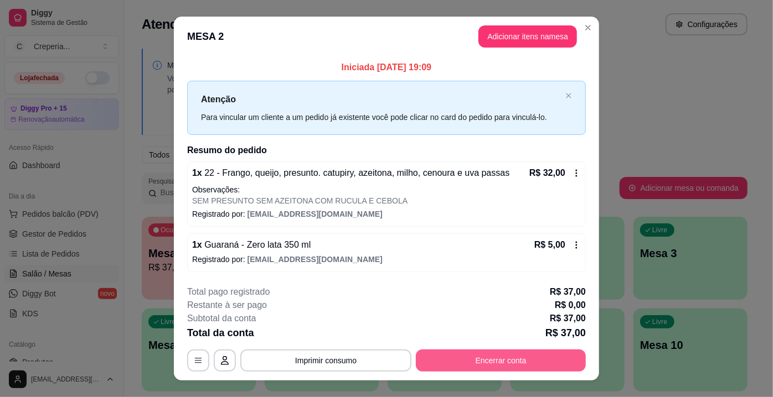
click at [446, 358] on button "Encerrar conta" at bounding box center [501, 361] width 170 height 22
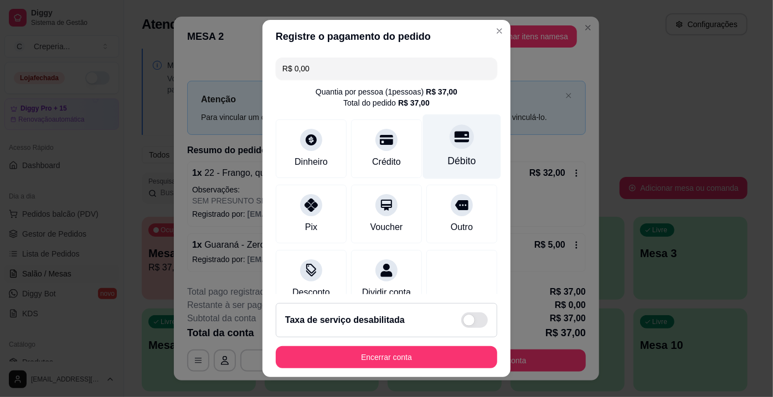
click at [455, 145] on div "Débito" at bounding box center [462, 147] width 78 height 65
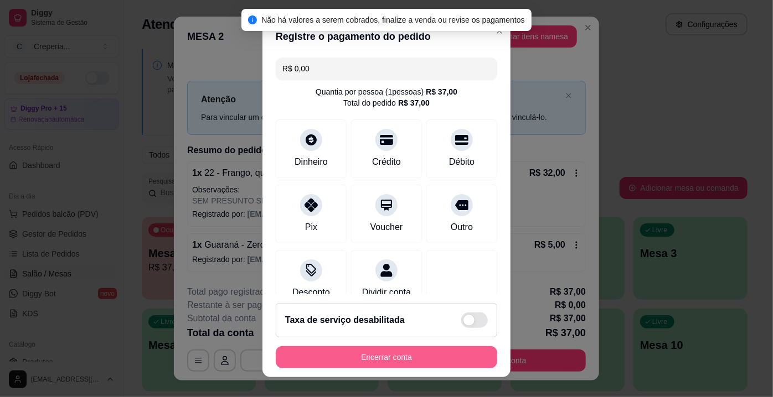
click at [361, 362] on button "Encerrar conta" at bounding box center [386, 357] width 221 height 22
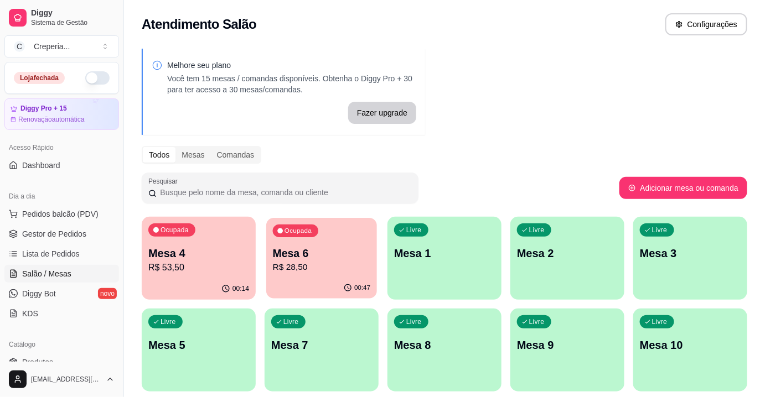
click at [283, 258] on p "Mesa 6" at bounding box center [322, 253] width 98 height 15
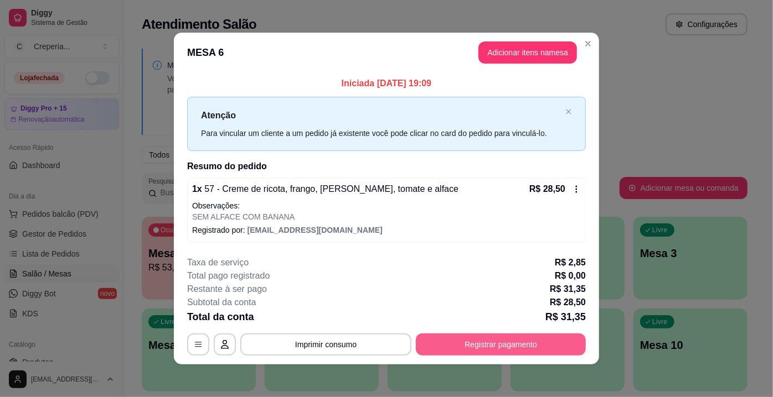
click at [479, 337] on button "Registrar pagamento" at bounding box center [501, 345] width 170 height 22
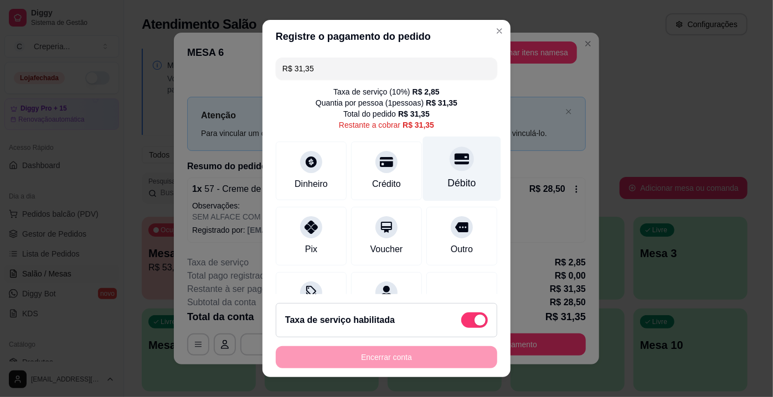
click at [455, 162] on div at bounding box center [461, 159] width 24 height 24
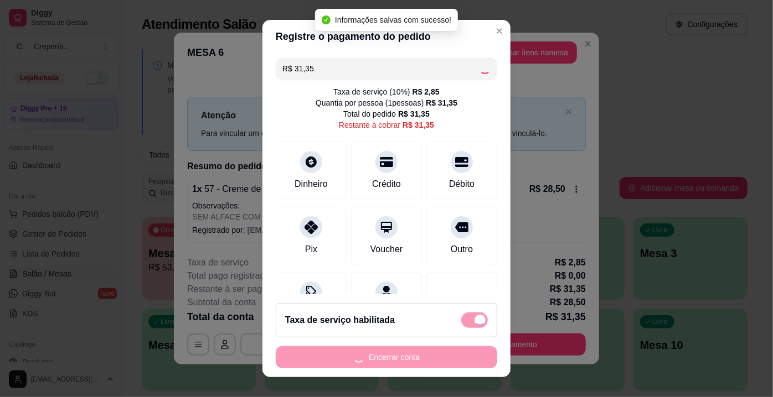
type input "R$ 0,00"
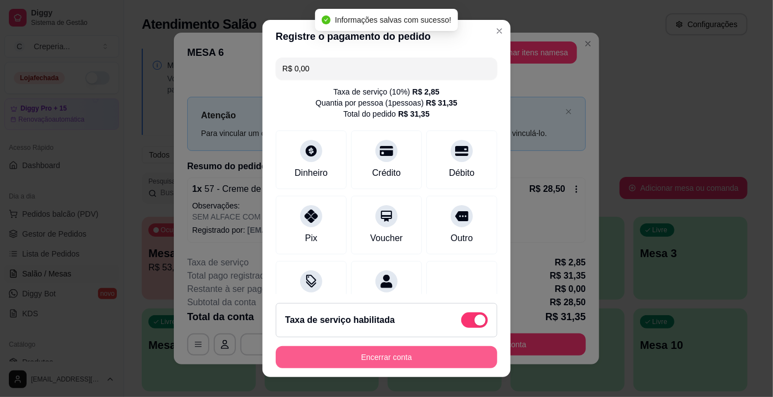
click at [370, 359] on button "Encerrar conta" at bounding box center [386, 357] width 221 height 22
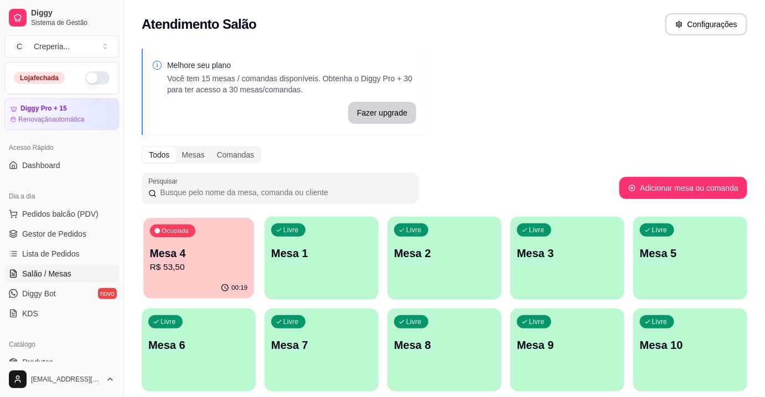
click at [237, 269] on p "R$ 53,50" at bounding box center [199, 267] width 98 height 13
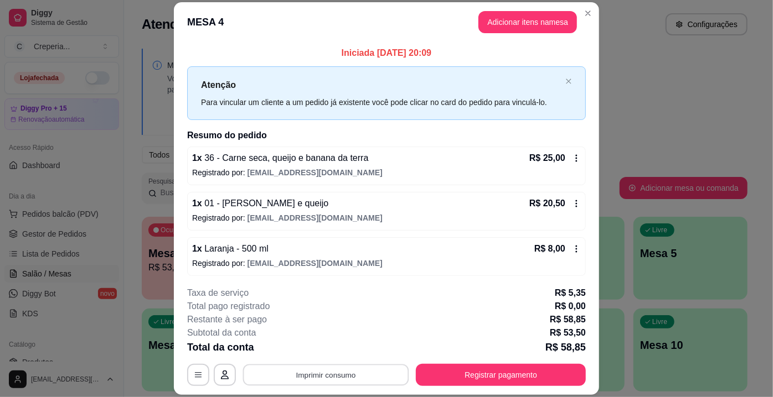
click at [351, 374] on button "Imprimir consumo" at bounding box center [326, 376] width 166 height 22
click at [339, 355] on button "IMPRESSORA" at bounding box center [325, 349] width 77 height 17
click at [499, 373] on button "Registrar pagamento" at bounding box center [501, 375] width 170 height 22
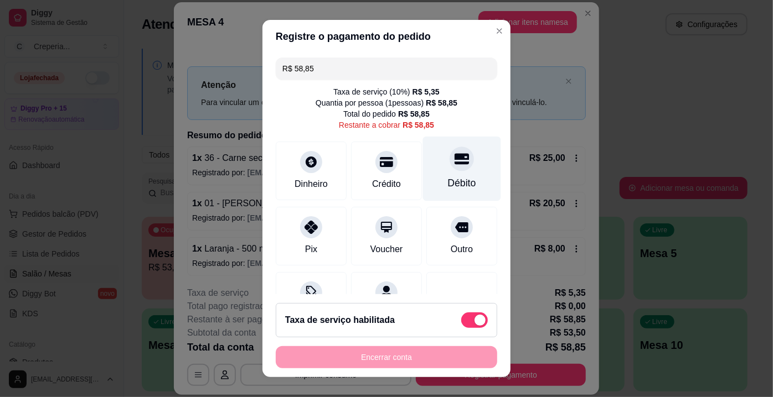
click at [451, 167] on div at bounding box center [461, 159] width 24 height 24
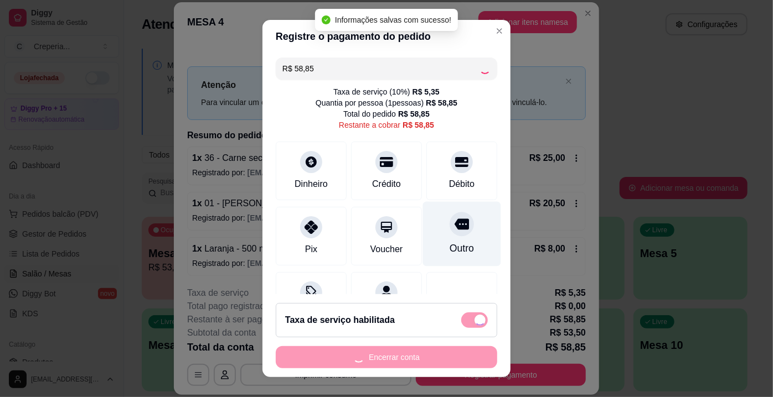
type input "R$ 0,00"
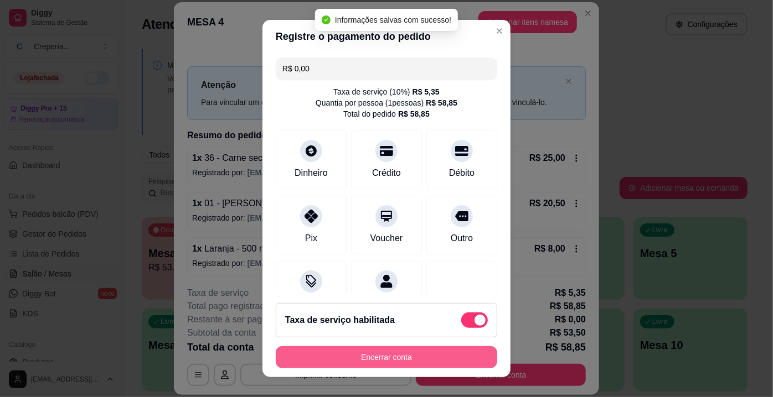
click at [389, 353] on button "Encerrar conta" at bounding box center [386, 357] width 221 height 22
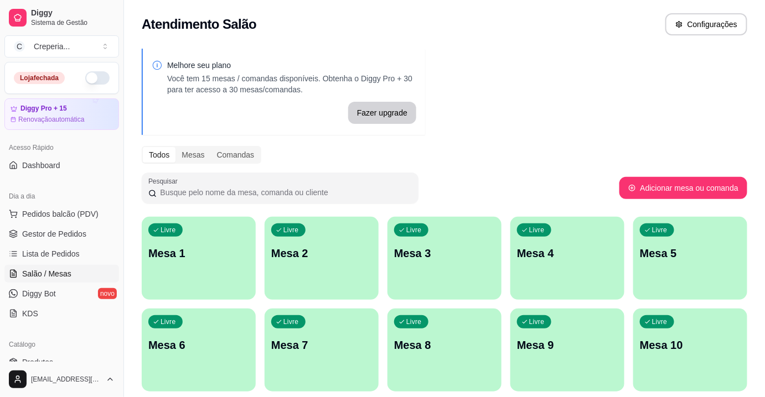
click at [700, 250] on p "Mesa 5" at bounding box center [690, 253] width 101 height 15
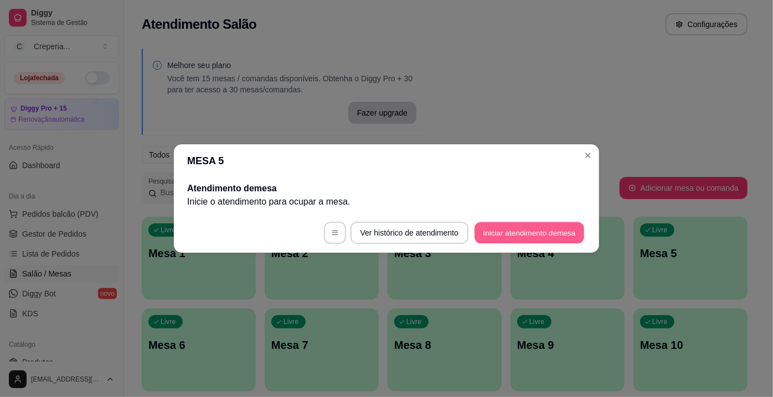
click at [580, 232] on button "Iniciar atendimento de mesa" at bounding box center [529, 233] width 110 height 22
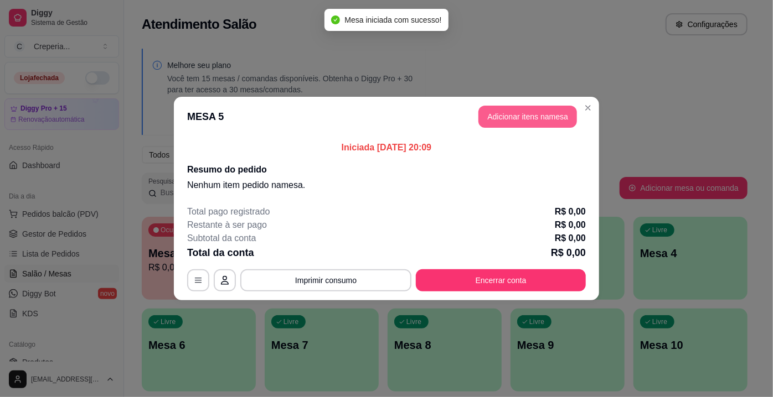
click at [517, 113] on button "Adicionar itens na mesa" at bounding box center [527, 117] width 99 height 22
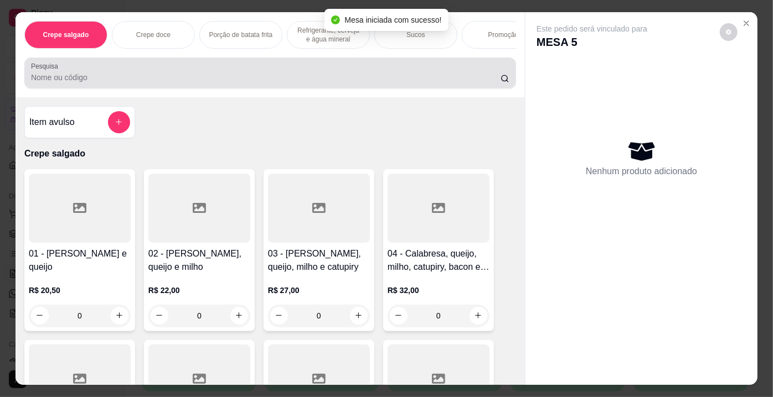
click at [229, 83] on input "Pesquisa" at bounding box center [265, 77] width 469 height 11
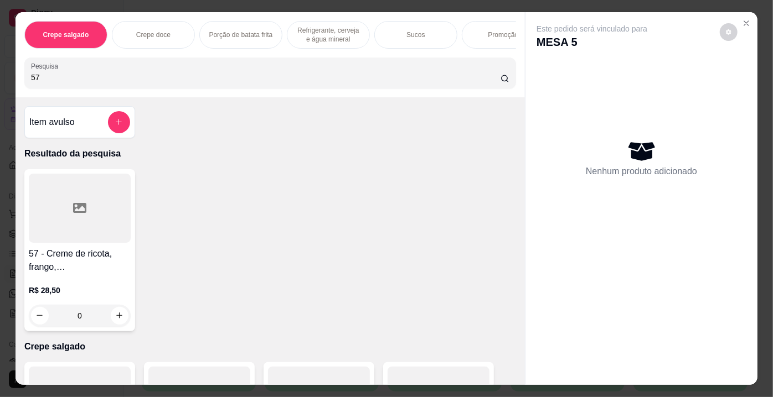
type input "57"
click at [93, 225] on div at bounding box center [80, 208] width 102 height 69
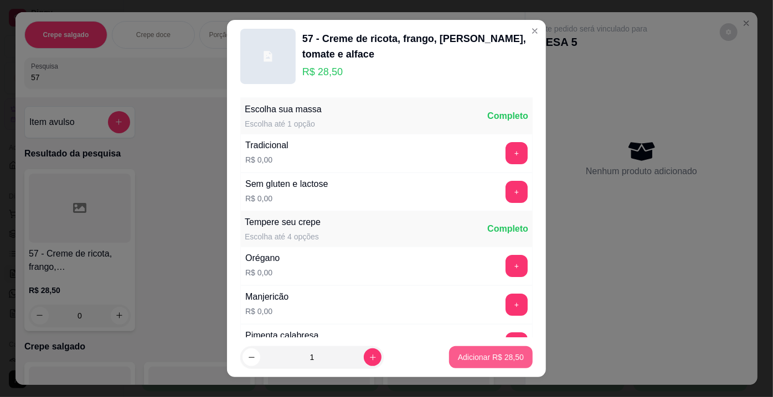
click at [469, 350] on button "Adicionar R$ 28,50" at bounding box center [491, 357] width 84 height 22
type input "1"
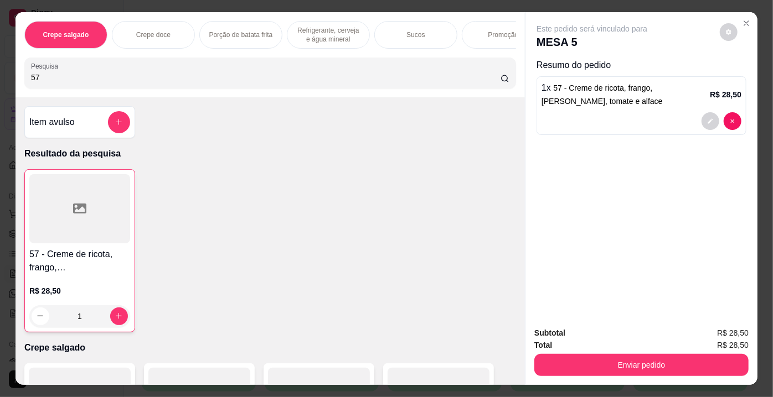
drag, startPoint x: 24, startPoint y: 77, endPoint x: 0, endPoint y: 77, distance: 24.4
click at [0, 77] on div "Crepe salgado Crepe doce Porção de batata frita Refrigerante, cerveja e água mi…" at bounding box center [386, 198] width 773 height 397
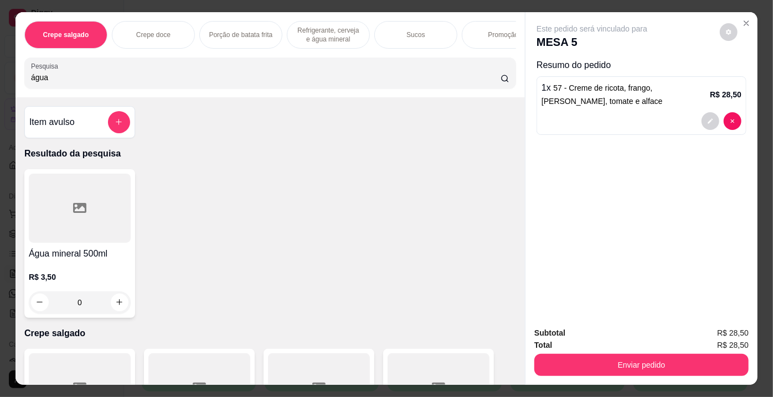
type input "água"
click at [90, 227] on div at bounding box center [80, 208] width 102 height 69
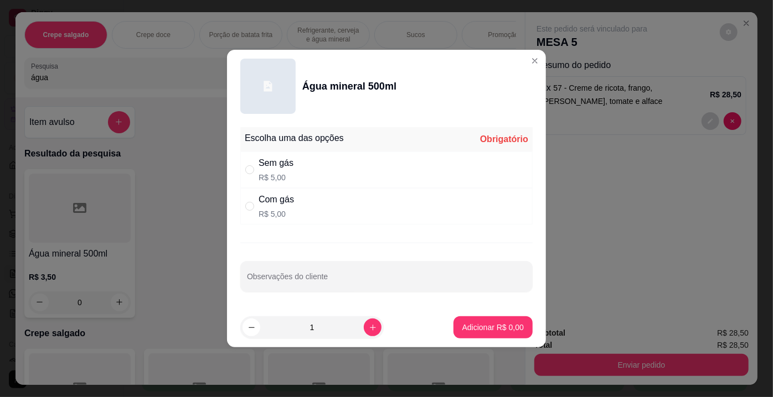
click at [310, 196] on div "Com gás R$ 5,00" at bounding box center [386, 206] width 292 height 37
radio input "true"
click at [468, 322] on p "Adicionar R$ 5,00" at bounding box center [492, 327] width 61 height 11
type input "1"
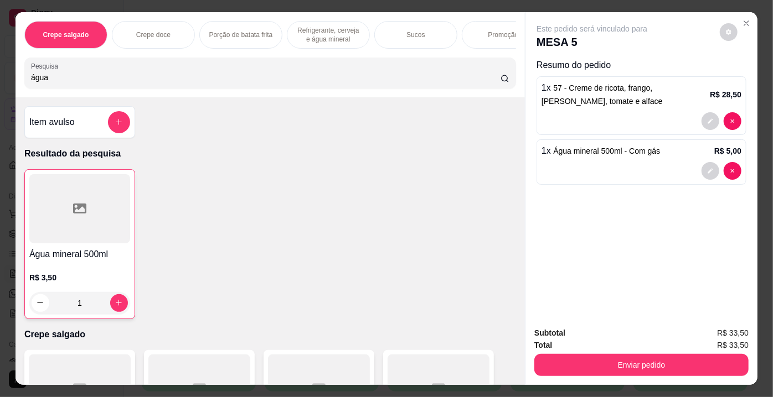
click at [570, 354] on button "Enviar pedido" at bounding box center [641, 365] width 214 height 22
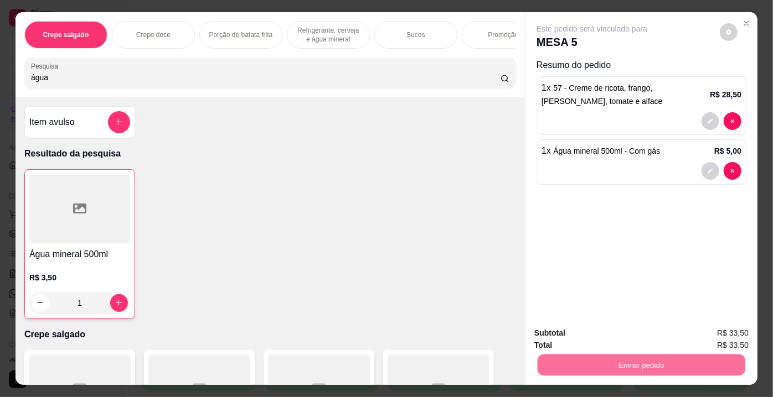
click at [562, 331] on button "Não registrar e enviar pedido" at bounding box center [605, 334] width 112 height 20
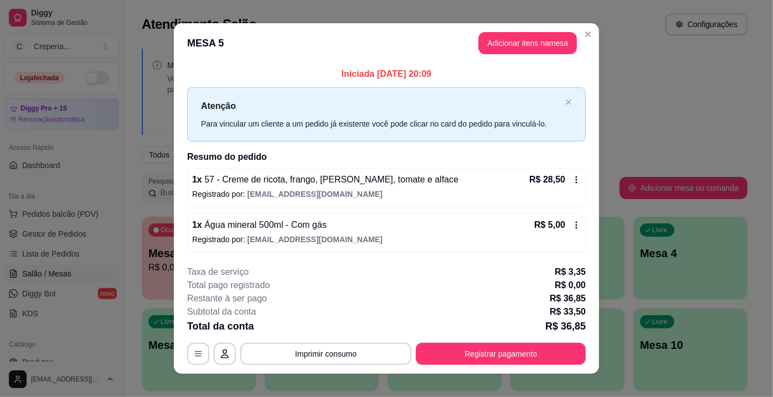
click at [361, 355] on button "Imprimir consumo" at bounding box center [325, 354] width 171 height 22
click at [333, 324] on button "IMPRESSORA" at bounding box center [325, 327] width 77 height 17
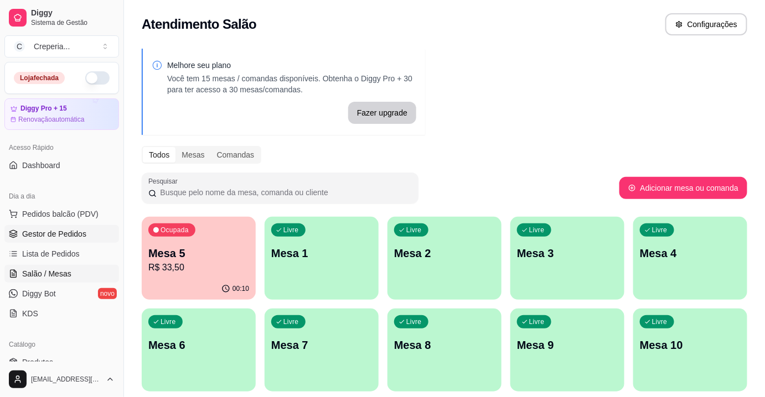
click at [52, 235] on span "Gestor de Pedidos" at bounding box center [54, 234] width 64 height 11
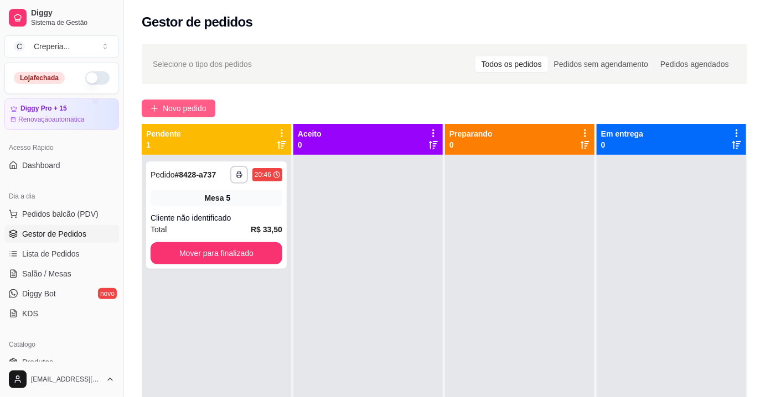
click at [193, 112] on span "Novo pedido" at bounding box center [185, 108] width 44 height 12
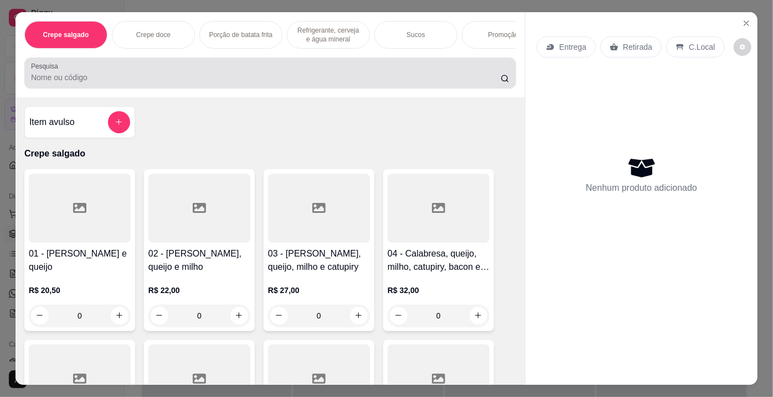
click at [234, 83] on input "Pesquisa" at bounding box center [265, 77] width 469 height 11
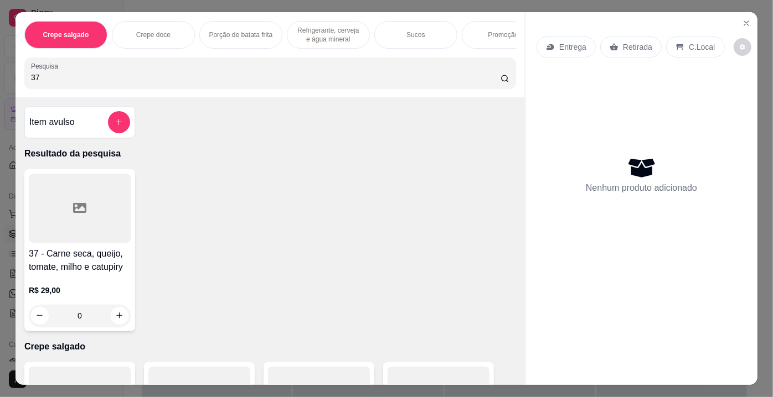
type input "37"
click at [43, 210] on div at bounding box center [80, 208] width 102 height 69
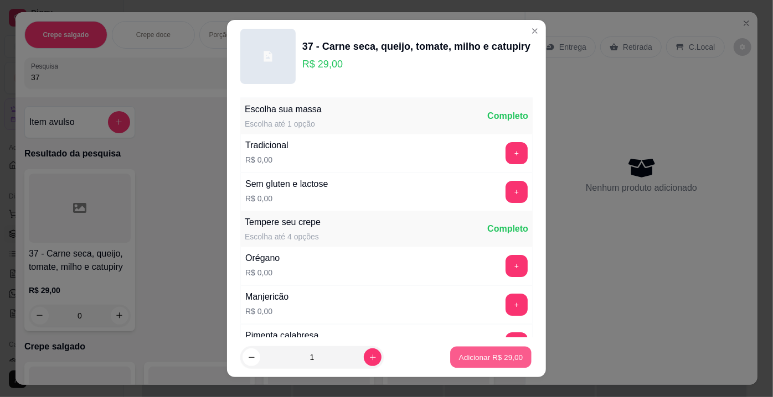
click at [450, 350] on button "Adicionar R$ 29,00" at bounding box center [490, 358] width 81 height 22
type input "1"
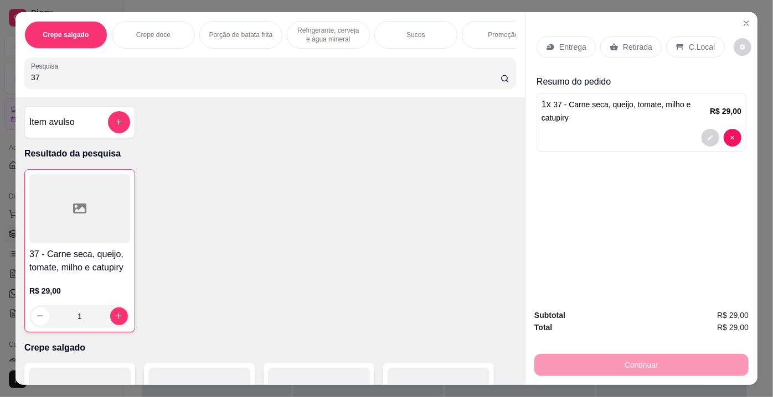
drag, startPoint x: 96, startPoint y: 86, endPoint x: 0, endPoint y: 73, distance: 97.2
click at [0, 73] on div "Crepe salgado Crepe doce Porção de batata frita Refrigerante, cerveja e água mi…" at bounding box center [386, 198] width 773 height 397
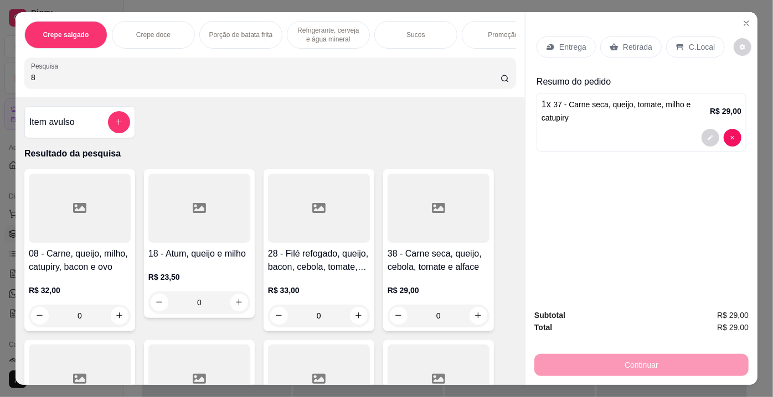
click at [73, 200] on div at bounding box center [80, 208] width 102 height 69
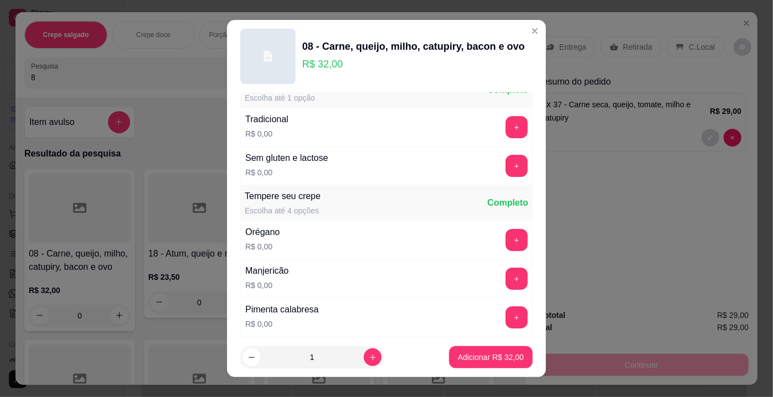
scroll to position [50, 0]
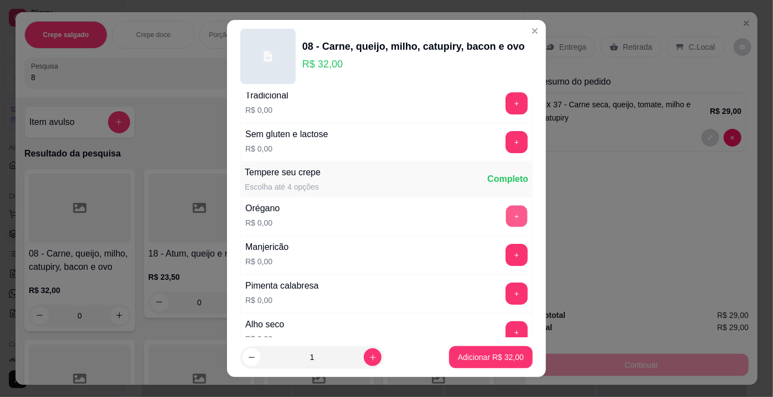
click at [506, 220] on button "+" at bounding box center [517, 217] width 22 height 22
click at [505, 247] on button "+" at bounding box center [516, 255] width 22 height 22
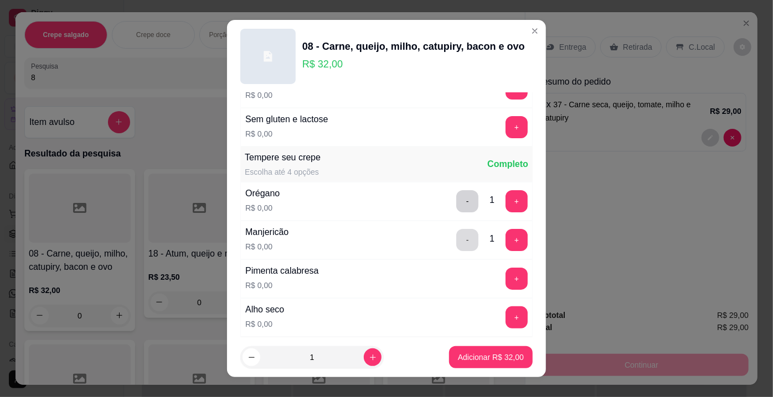
scroll to position [100, 0]
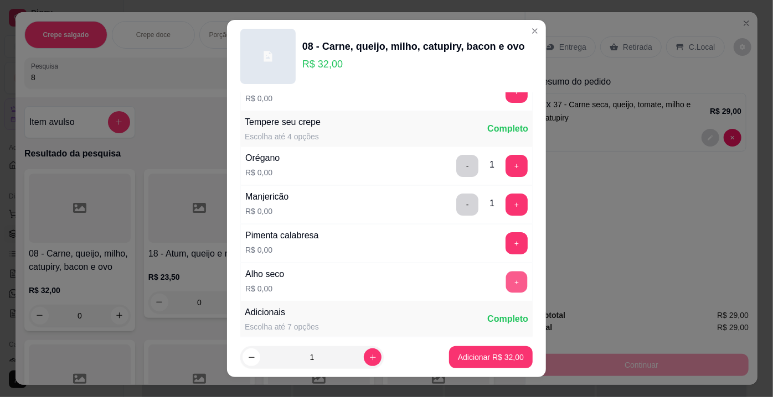
click at [506, 276] on button "+" at bounding box center [517, 283] width 22 height 22
click at [469, 355] on p "Adicionar R$ 32,00" at bounding box center [491, 357] width 66 height 11
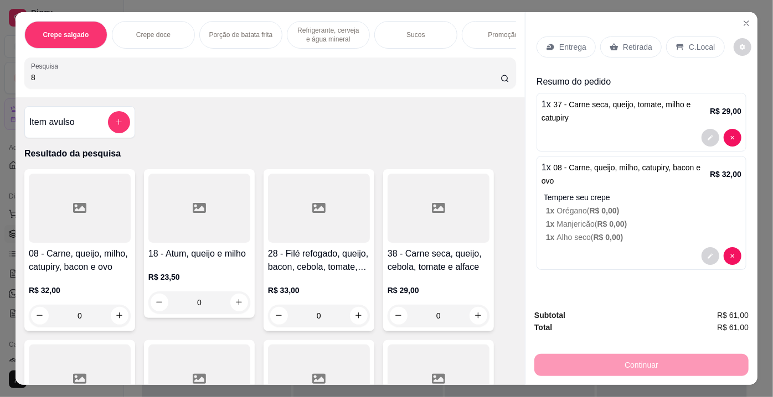
drag, startPoint x: 69, startPoint y: 83, endPoint x: 3, endPoint y: 83, distance: 65.3
click at [3, 83] on div "Crepe salgado Crepe doce Porção de batata frita Refrigerante, cerveja e água mi…" at bounding box center [386, 198] width 773 height 397
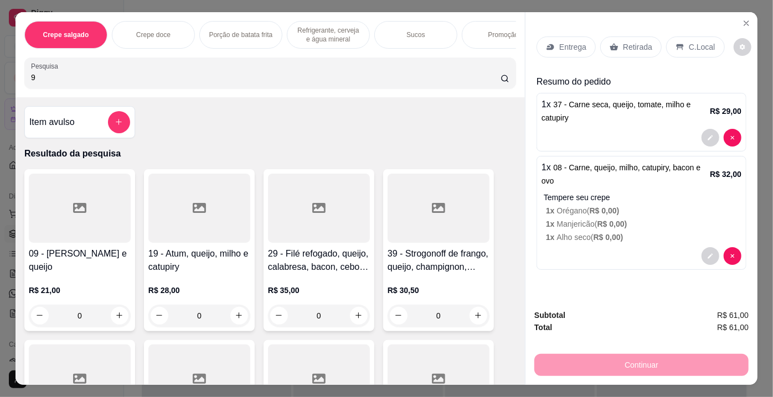
click at [65, 218] on div at bounding box center [80, 208] width 102 height 69
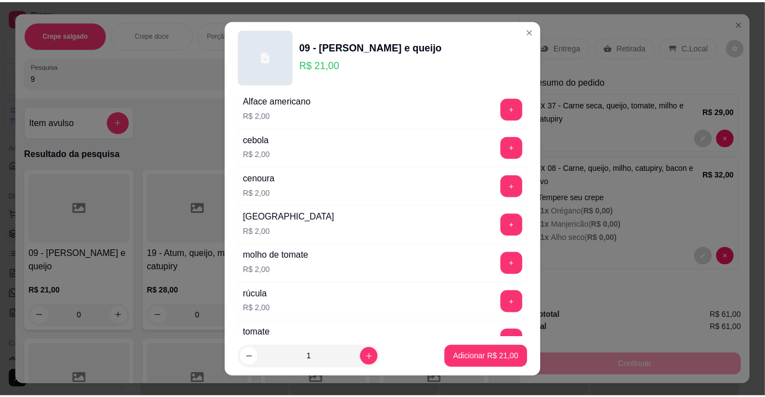
scroll to position [603, 0]
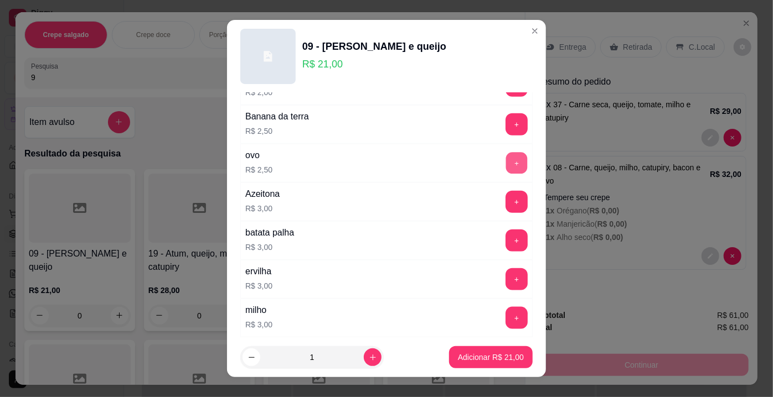
click at [506, 158] on button "+" at bounding box center [517, 164] width 22 height 22
click at [491, 356] on p "Adicionar R$ 23,50" at bounding box center [491, 357] width 66 height 11
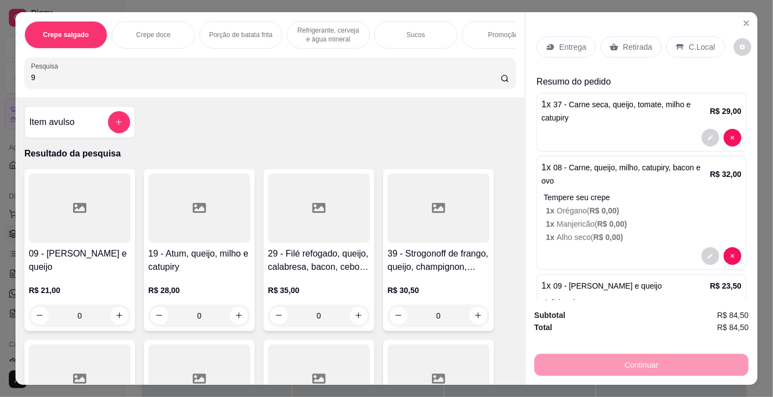
drag, startPoint x: 97, startPoint y: 81, endPoint x: 0, endPoint y: 79, distance: 97.4
click at [0, 79] on div "Crepe salgado Crepe doce Porção de batata frita Refrigerante, cerveja e água mi…" at bounding box center [386, 198] width 773 height 397
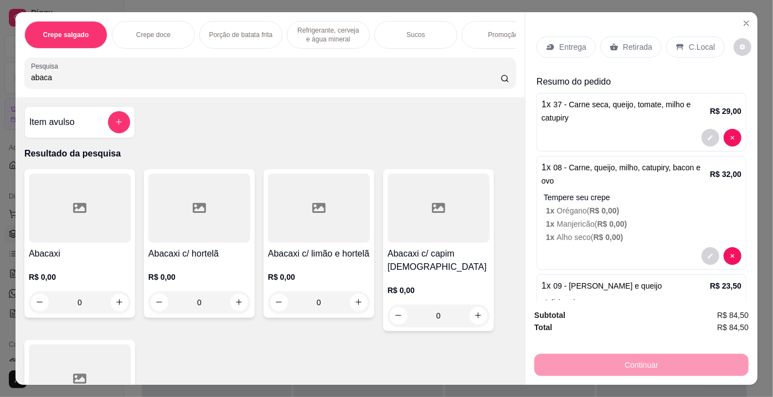
type input "abaca"
click at [182, 211] on div at bounding box center [199, 208] width 102 height 69
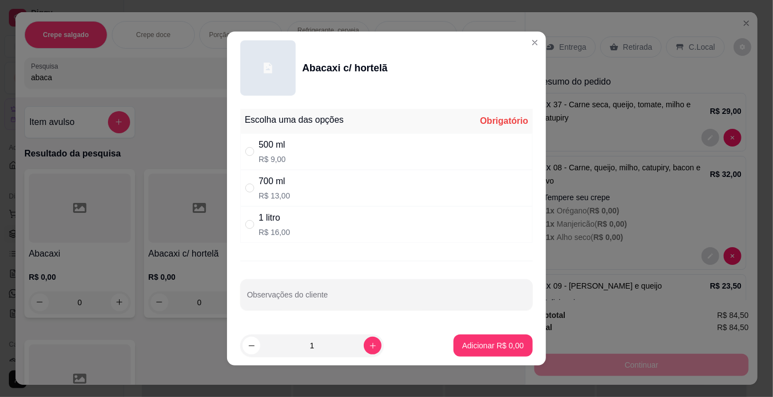
click at [295, 151] on div "500 ml R$ 9,00" at bounding box center [386, 151] width 292 height 37
radio input "true"
click at [464, 346] on p "Adicionar R$ 9,00" at bounding box center [492, 345] width 61 height 11
type input "1"
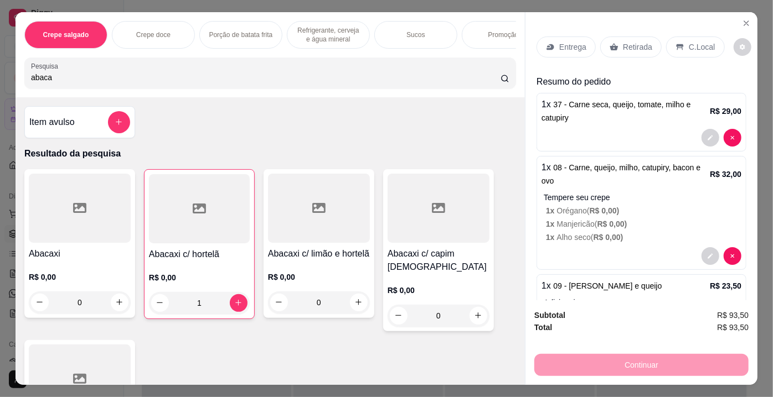
click at [623, 46] on p "Retirada" at bounding box center [637, 47] width 29 height 11
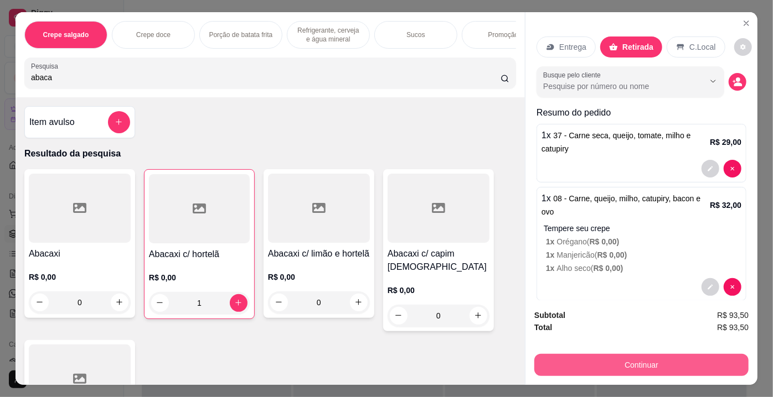
click at [605, 361] on button "Continuar" at bounding box center [641, 365] width 214 height 22
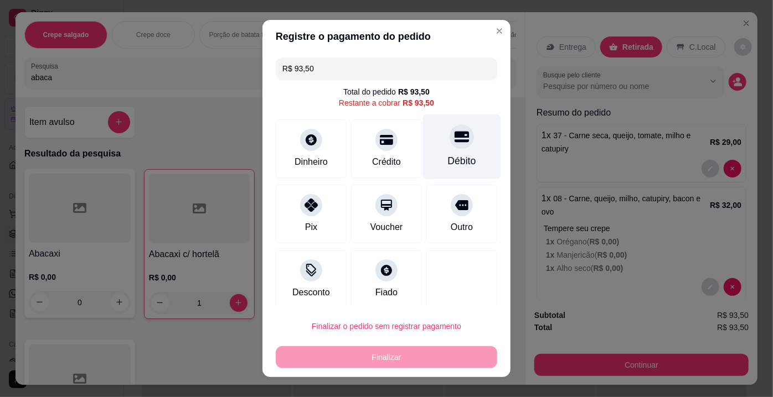
click at [454, 139] on icon at bounding box center [461, 137] width 14 height 14
type input "R$ 0,00"
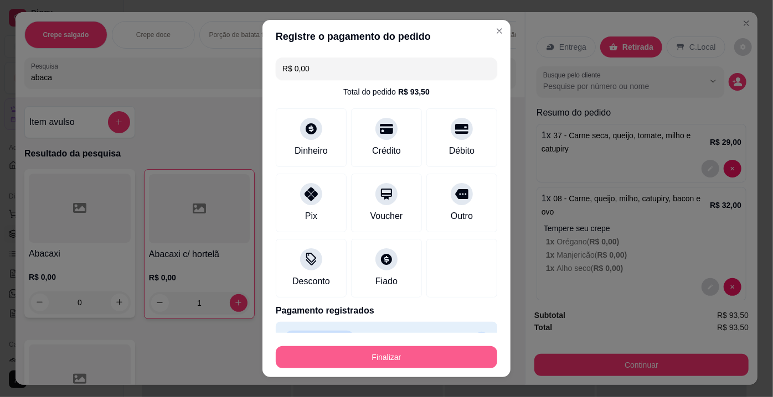
click at [350, 356] on button "Finalizar" at bounding box center [386, 357] width 221 height 22
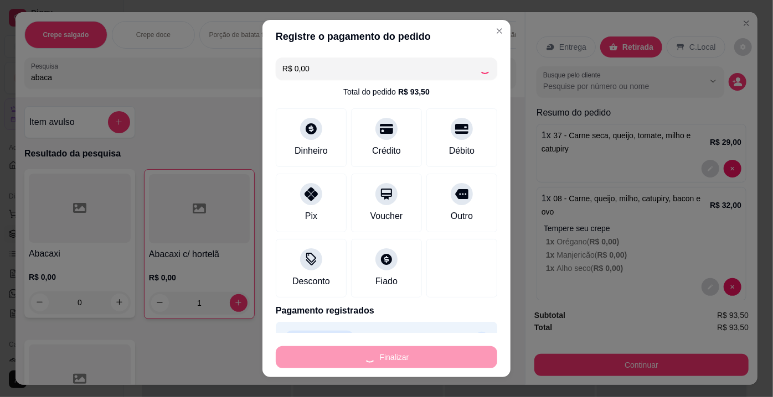
type input "0"
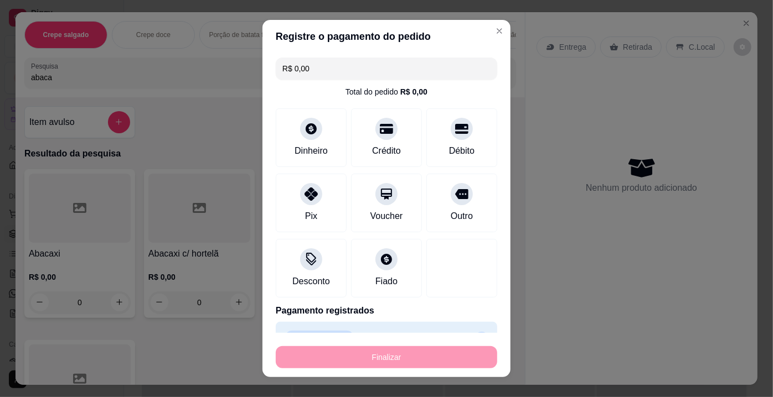
type input "-R$ 93,50"
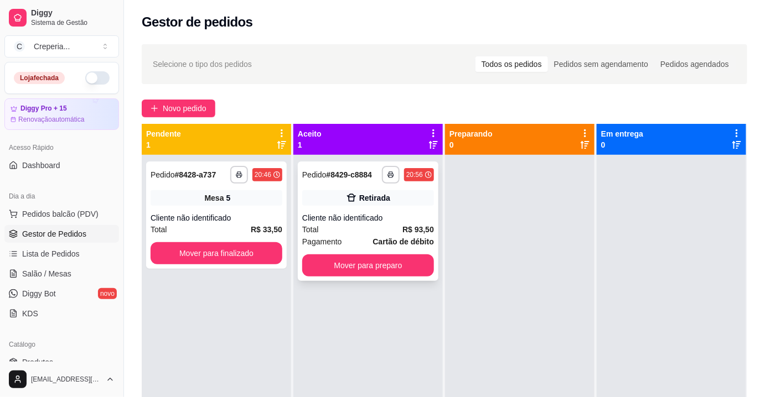
click at [366, 219] on div "Cliente não identificado" at bounding box center [368, 218] width 132 height 11
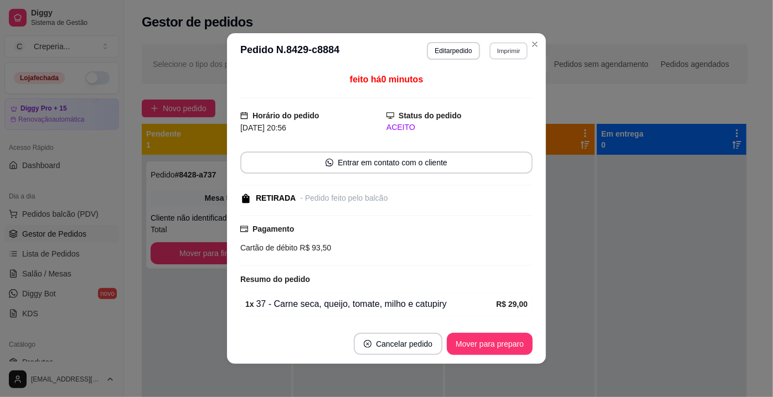
click at [502, 50] on button "Imprimir" at bounding box center [508, 50] width 38 height 17
click at [498, 89] on button "IMPRESSORA" at bounding box center [485, 90] width 80 height 18
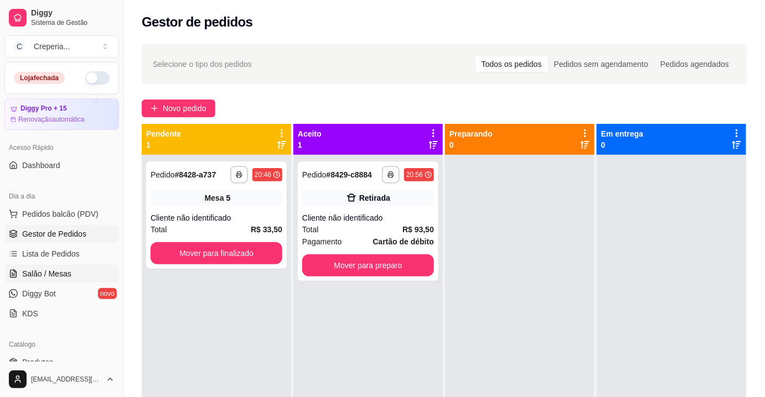
click at [53, 273] on span "Salão / Mesas" at bounding box center [46, 273] width 49 height 11
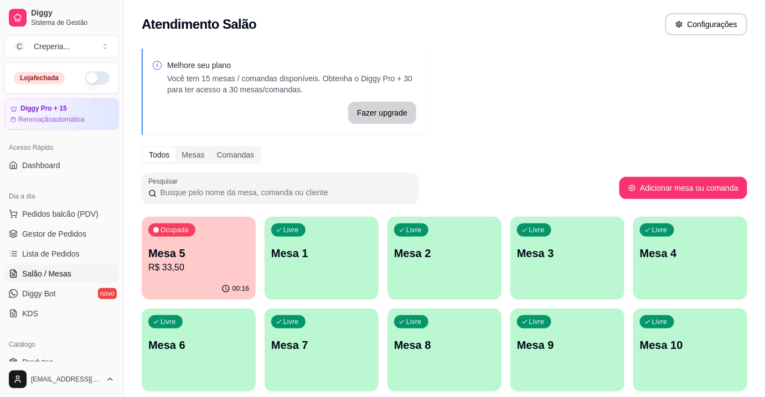
click at [229, 246] on p "Mesa 5" at bounding box center [198, 253] width 101 height 15
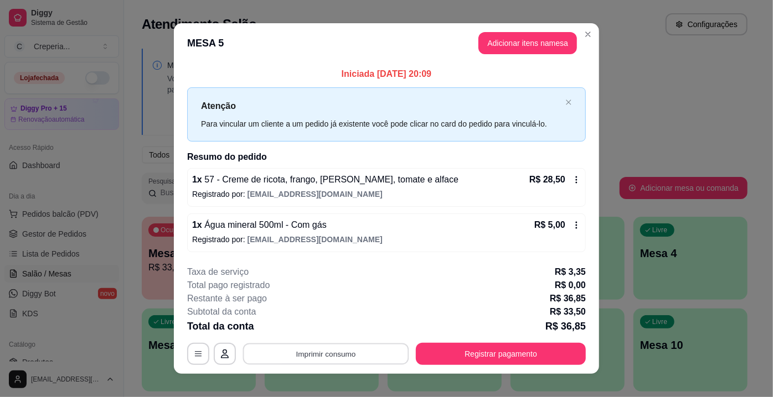
click at [314, 352] on button "Imprimir consumo" at bounding box center [326, 354] width 166 height 22
click at [319, 328] on button "IMPRESSORA" at bounding box center [325, 327] width 77 height 17
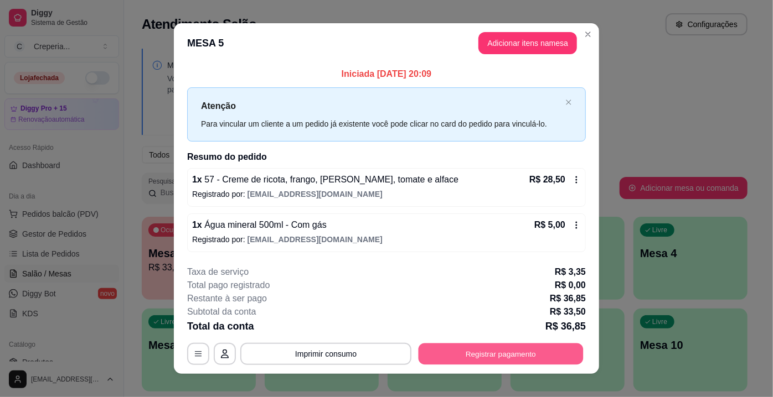
click at [463, 354] on button "Registrar pagamento" at bounding box center [500, 354] width 165 height 22
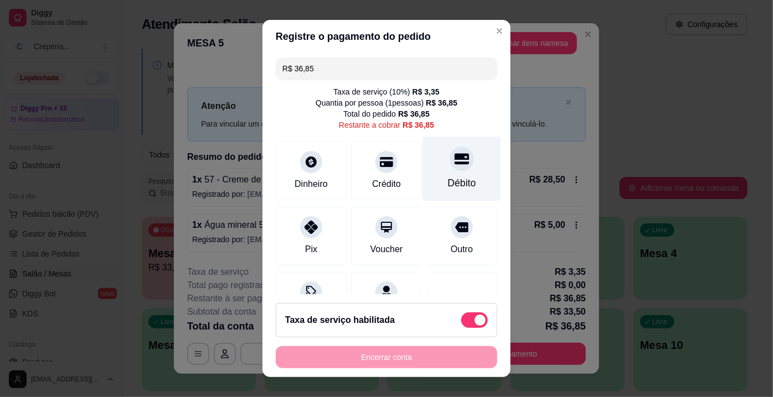
click at [449, 170] on div "Débito" at bounding box center [462, 169] width 78 height 65
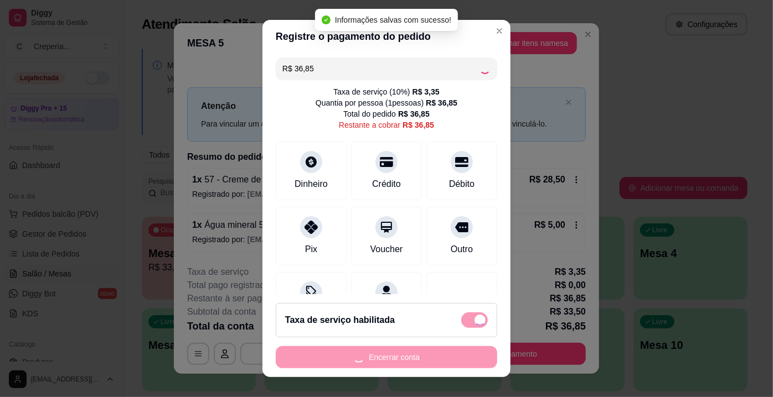
type input "R$ 0,00"
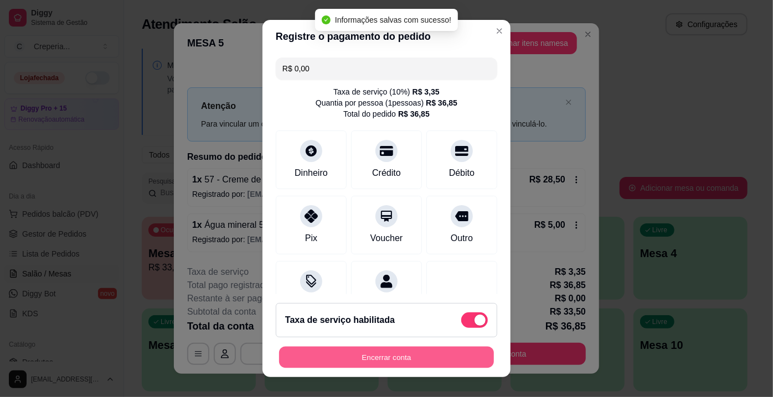
click at [398, 355] on button "Encerrar conta" at bounding box center [386, 358] width 215 height 22
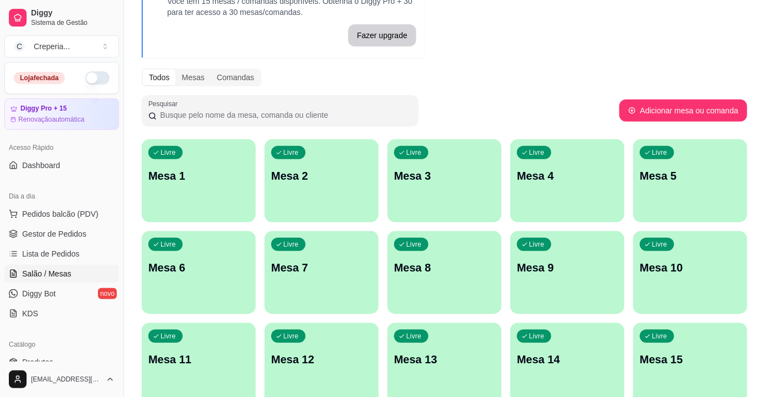
scroll to position [100, 0]
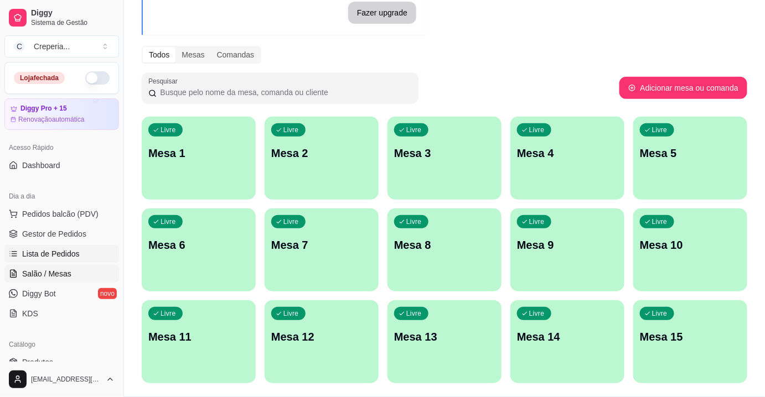
click at [64, 254] on span "Lista de Pedidos" at bounding box center [51, 254] width 58 height 11
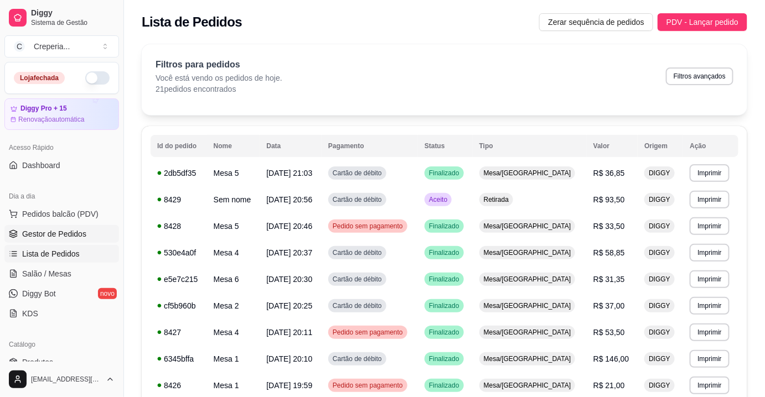
click at [56, 235] on span "Gestor de Pedidos" at bounding box center [54, 234] width 64 height 11
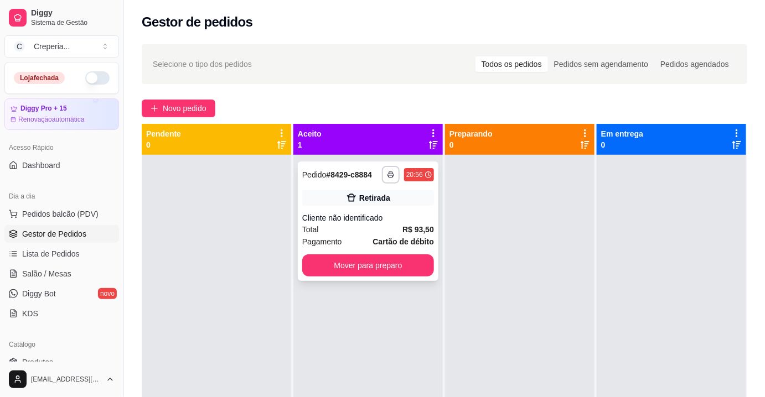
click at [369, 222] on div "Cliente não identificado" at bounding box center [368, 218] width 132 height 11
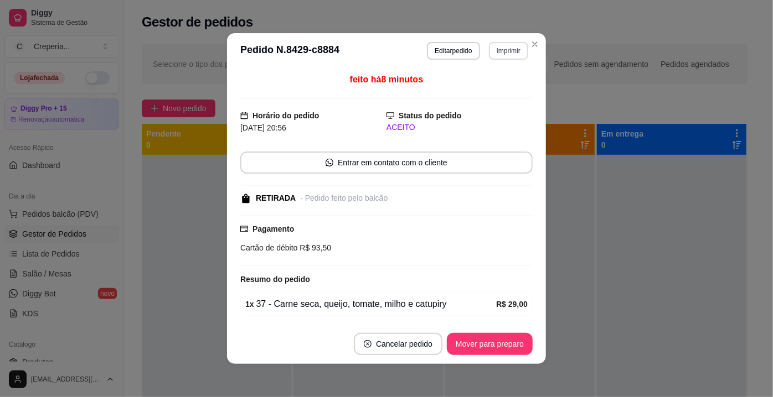
click at [494, 49] on button "Imprimir" at bounding box center [508, 51] width 39 height 18
click at [472, 86] on button "IMPRESSORA" at bounding box center [486, 90] width 80 height 18
click at [444, 53] on button "Editar pedido" at bounding box center [453, 50] width 51 height 17
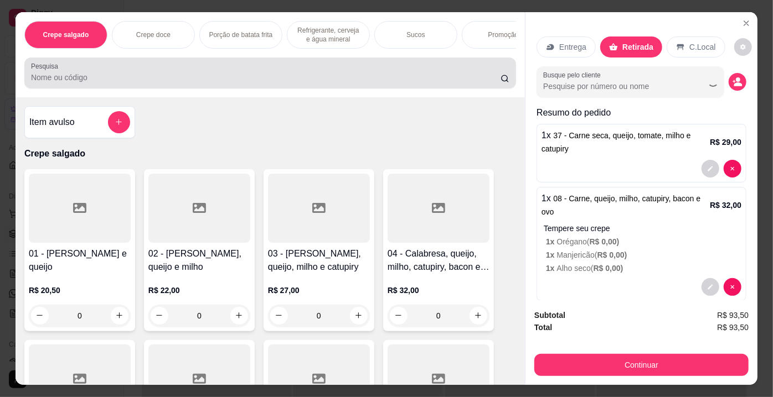
click at [240, 74] on div at bounding box center [270, 73] width 478 height 22
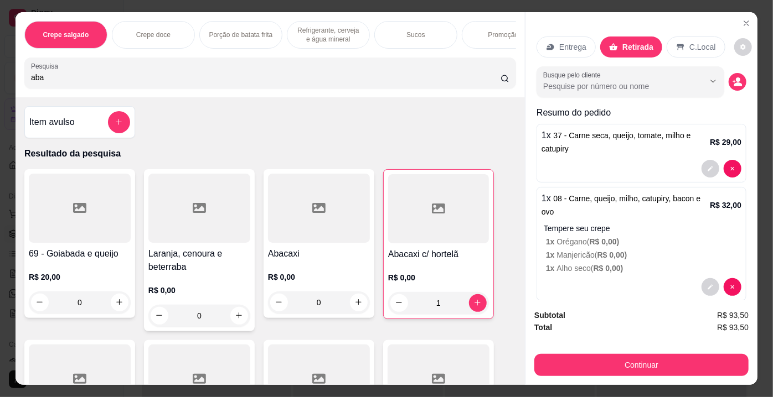
type input "aba"
click at [416, 210] on div at bounding box center [438, 208] width 101 height 69
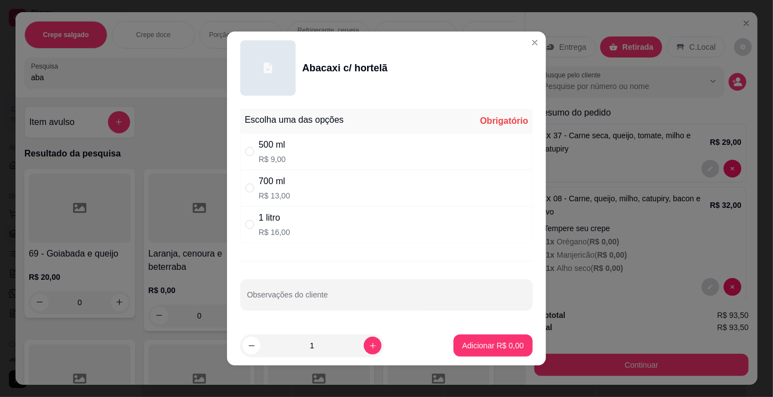
click at [276, 152] on div "500 ml R$ 9,00" at bounding box center [271, 151] width 27 height 27
radio input "true"
click at [465, 339] on button "Adicionar R$ 9,00" at bounding box center [492, 346] width 77 height 22
type input "2"
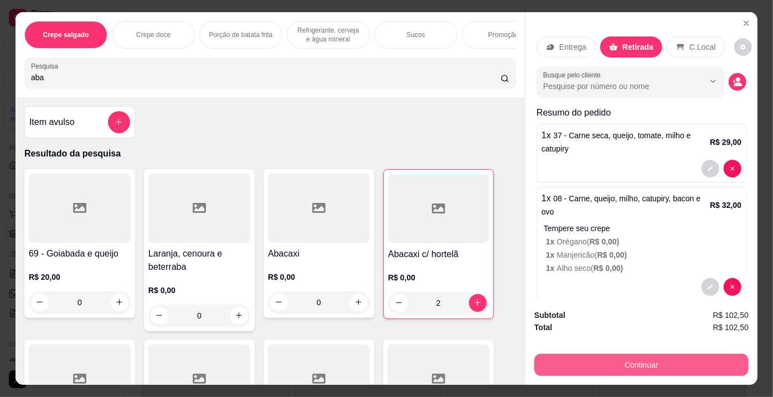
click at [583, 357] on button "Continuar" at bounding box center [641, 365] width 214 height 22
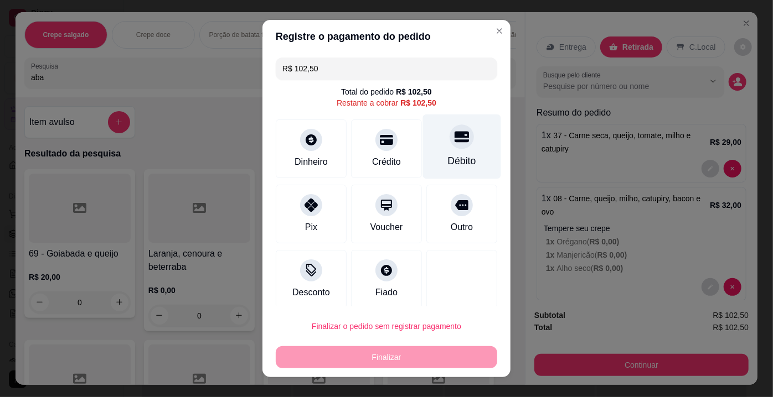
click at [450, 149] on div "Débito" at bounding box center [462, 147] width 78 height 65
type input "R$ 0,00"
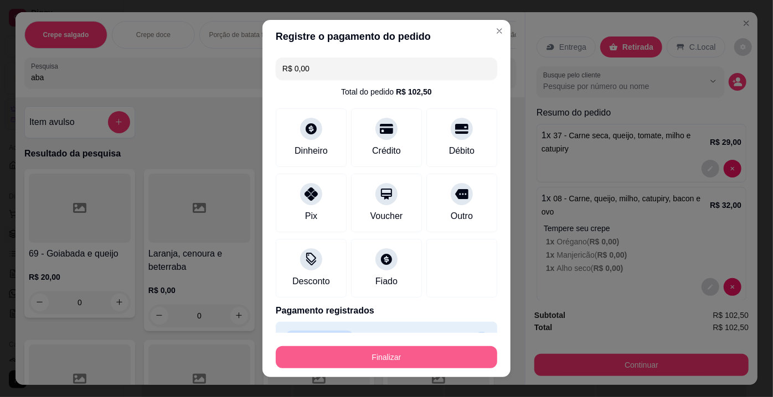
click at [393, 353] on button "Finalizar" at bounding box center [386, 357] width 221 height 22
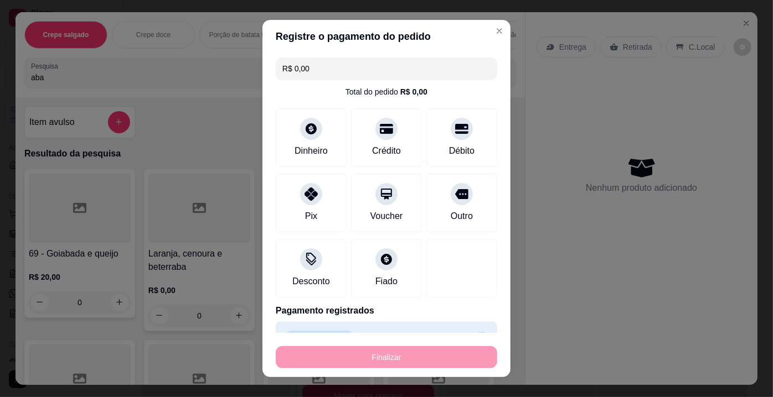
type input "0"
type input "-R$ 102,50"
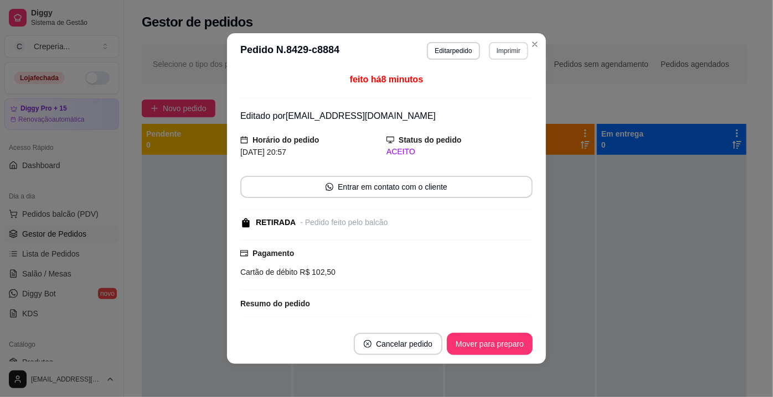
click at [512, 53] on button "Imprimir" at bounding box center [508, 51] width 39 height 18
click at [482, 91] on button "IMPRESSORA" at bounding box center [485, 90] width 80 height 18
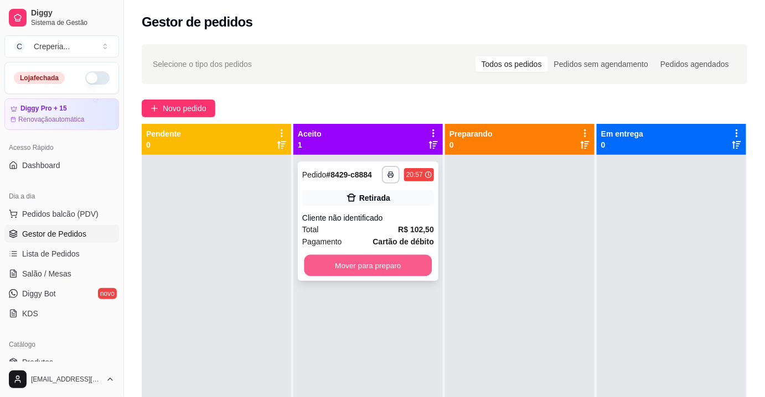
click at [365, 265] on button "Mover para preparo" at bounding box center [368, 266] width 128 height 22
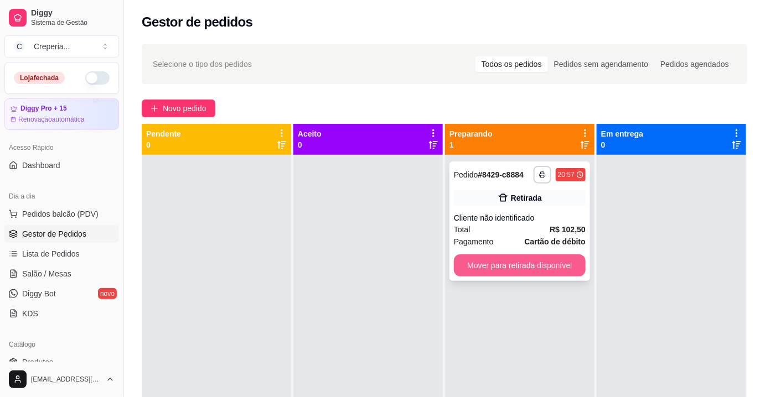
click at [498, 275] on button "Mover para retirada disponível" at bounding box center [520, 266] width 132 height 22
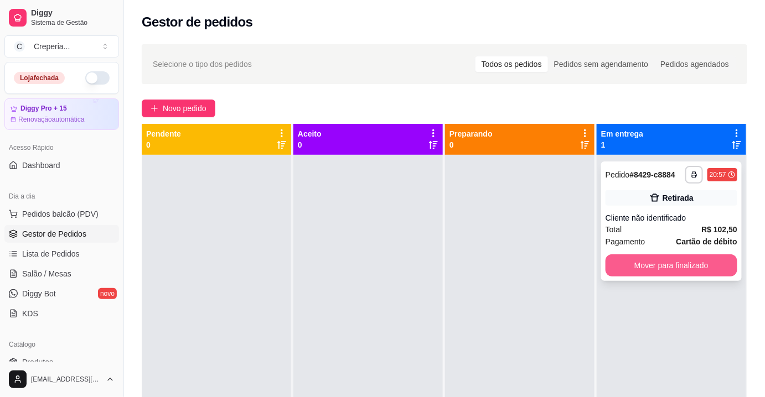
click at [630, 268] on button "Mover para finalizado" at bounding box center [671, 266] width 132 height 22
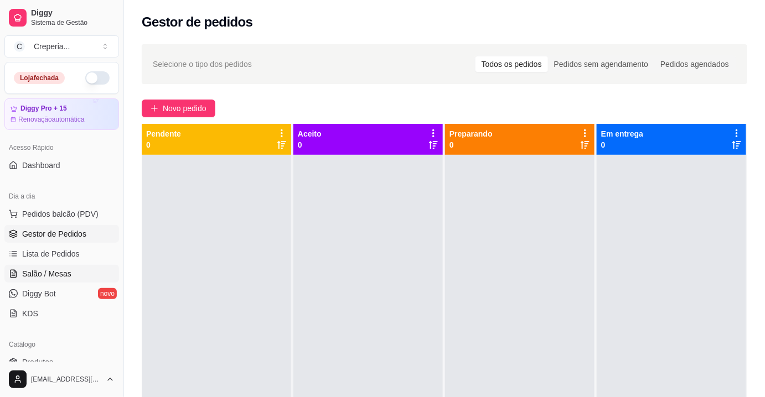
click at [65, 269] on span "Salão / Mesas" at bounding box center [46, 273] width 49 height 11
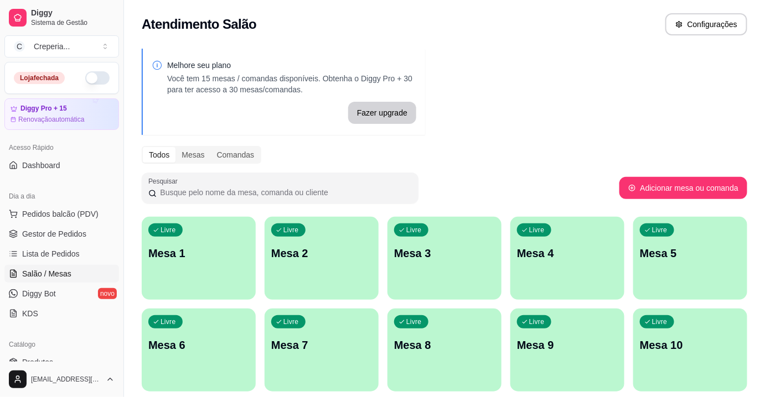
click at [174, 251] on p "Mesa 1" at bounding box center [198, 253] width 101 height 15
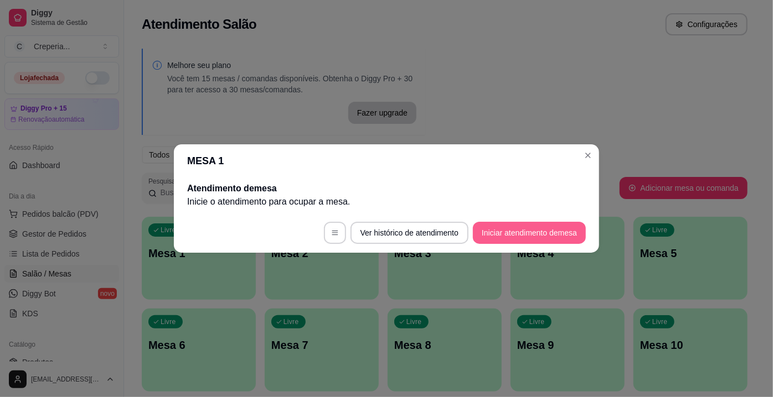
click at [494, 229] on button "Iniciar atendimento de mesa" at bounding box center [529, 233] width 113 height 22
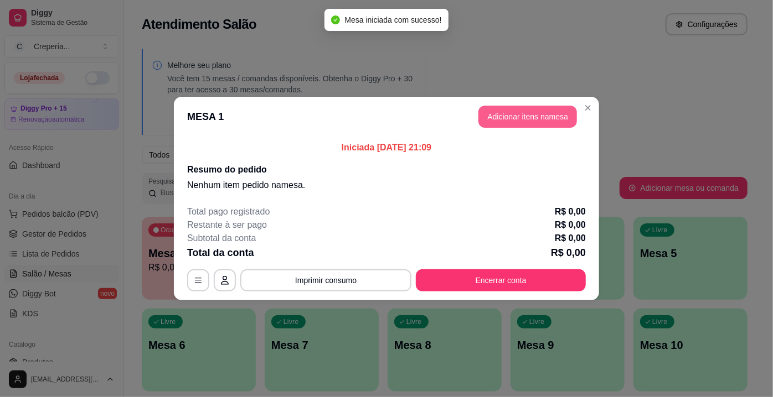
click at [500, 111] on button "Adicionar itens na mesa" at bounding box center [527, 117] width 99 height 22
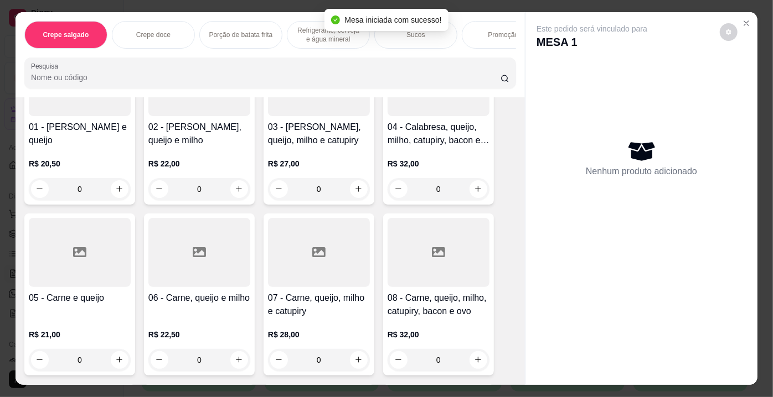
scroll to position [151, 0]
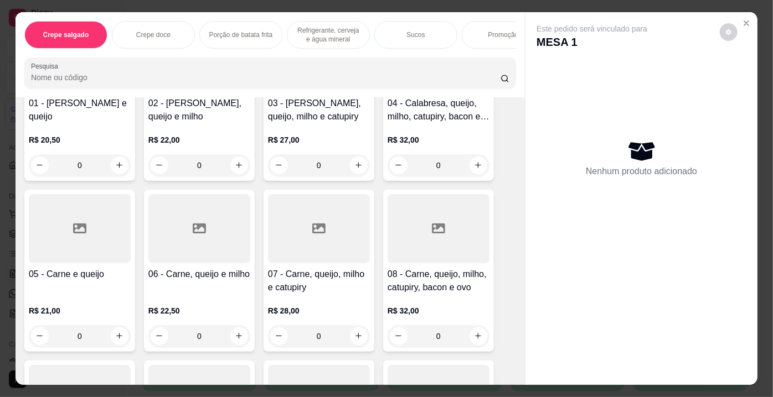
click at [203, 249] on div at bounding box center [199, 228] width 102 height 69
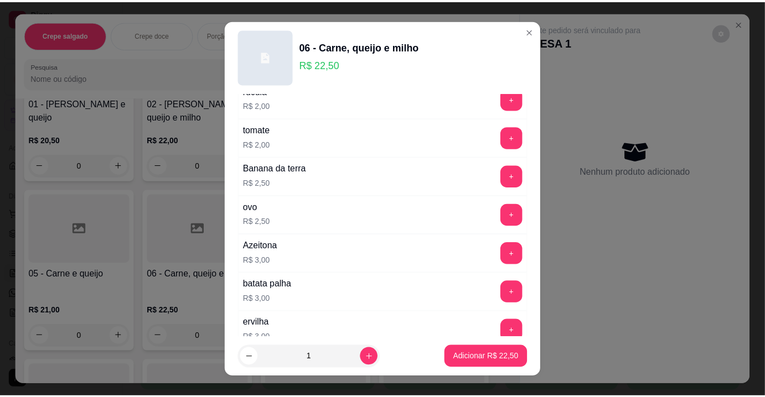
scroll to position [603, 0]
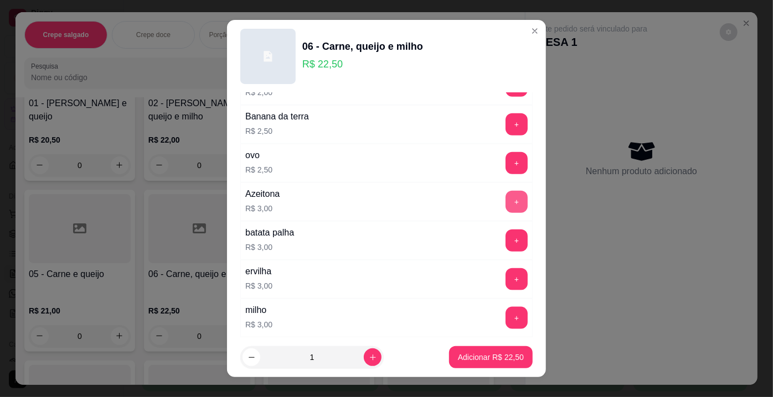
click at [505, 195] on button "+" at bounding box center [516, 202] width 22 height 22
click at [478, 362] on p "Adicionar R$ 25,50" at bounding box center [491, 357] width 66 height 11
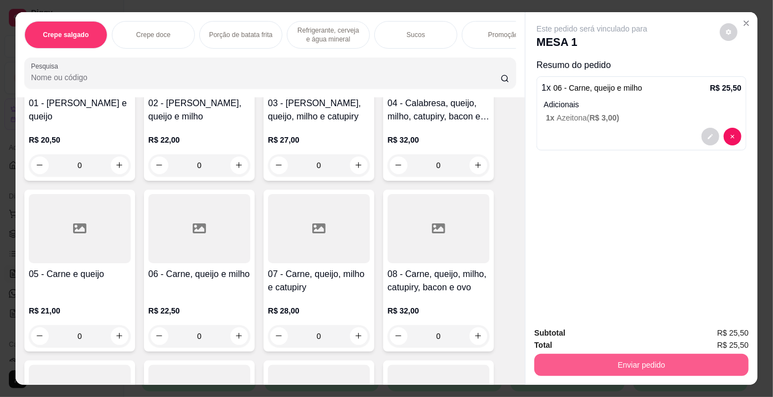
click at [614, 362] on button "Enviar pedido" at bounding box center [641, 365] width 214 height 22
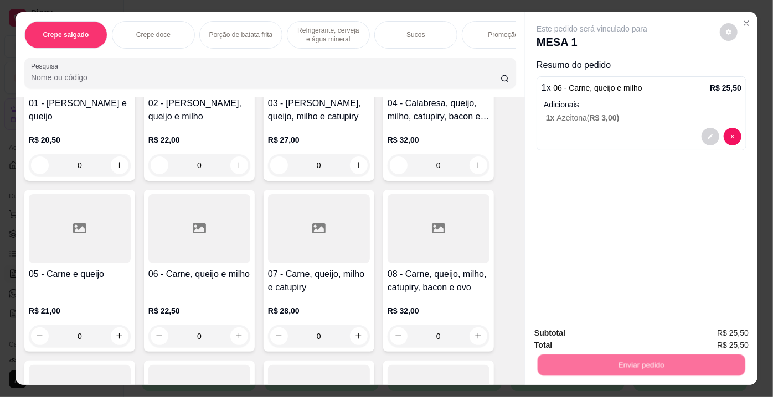
click at [572, 335] on button "Não registrar e enviar pedido" at bounding box center [604, 334] width 115 height 21
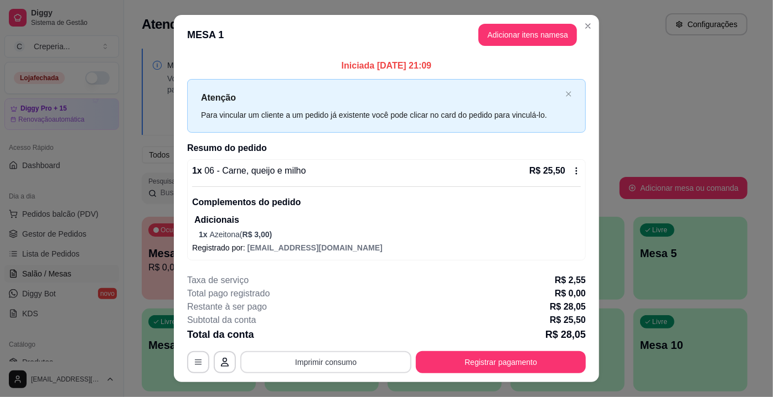
click at [332, 359] on button "Imprimir consumo" at bounding box center [325, 362] width 171 height 22
click at [332, 334] on button "IMPRESSORA" at bounding box center [325, 336] width 77 height 17
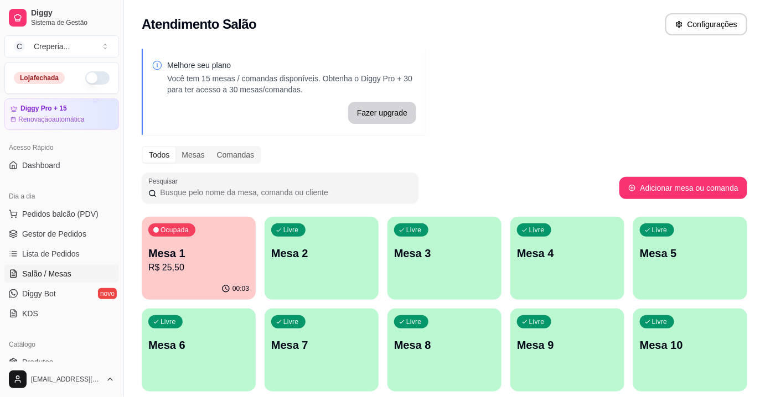
click at [189, 261] on p "R$ 25,50" at bounding box center [198, 267] width 101 height 13
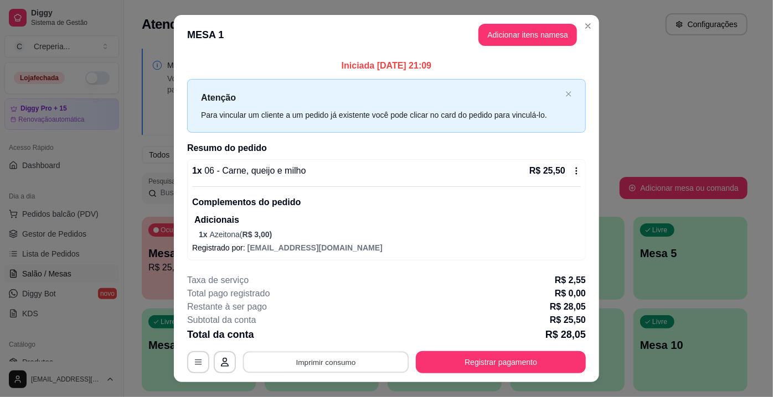
click at [331, 361] on button "Imprimir consumo" at bounding box center [326, 363] width 166 height 22
click at [324, 337] on button "IMPRESSORA" at bounding box center [325, 336] width 77 height 17
click at [190, 357] on button "button" at bounding box center [199, 363] width 22 height 22
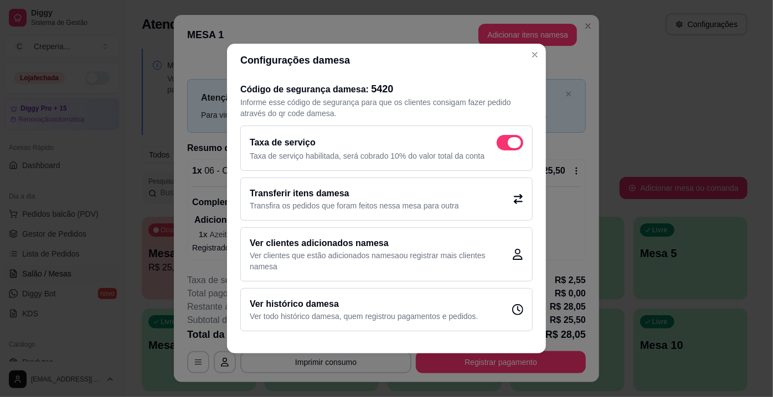
click at [503, 143] on span at bounding box center [509, 142] width 27 height 15
click at [503, 145] on input "checkbox" at bounding box center [499, 148] width 7 height 7
checkbox input "false"
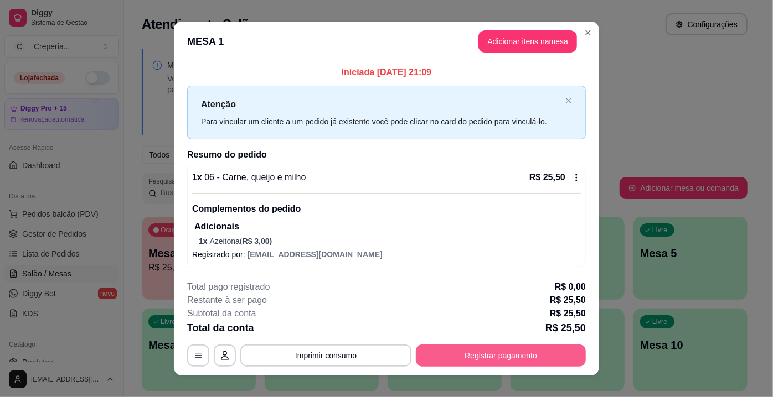
click at [487, 353] on button "Registrar pagamento" at bounding box center [501, 356] width 170 height 22
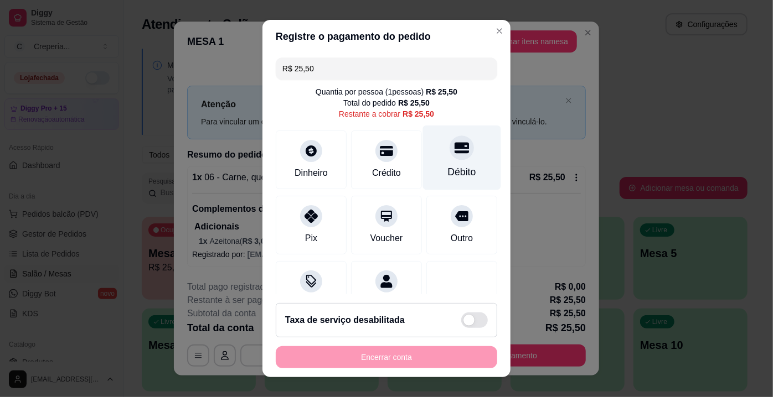
click at [454, 160] on div "Débito" at bounding box center [462, 158] width 78 height 65
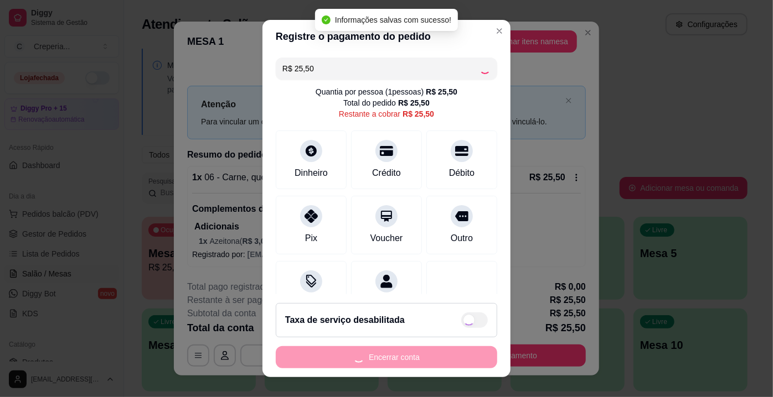
type input "R$ 0,00"
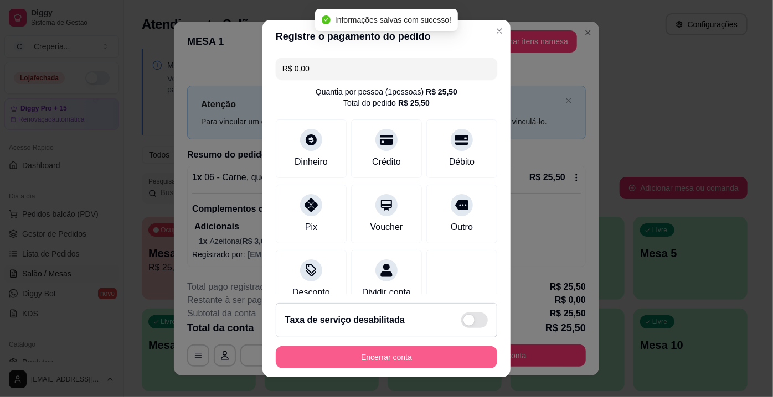
click at [420, 355] on button "Encerrar conta" at bounding box center [386, 357] width 221 height 22
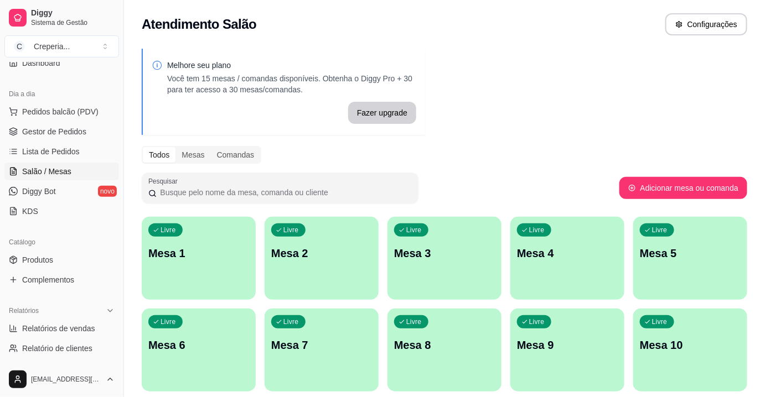
scroll to position [201, 0]
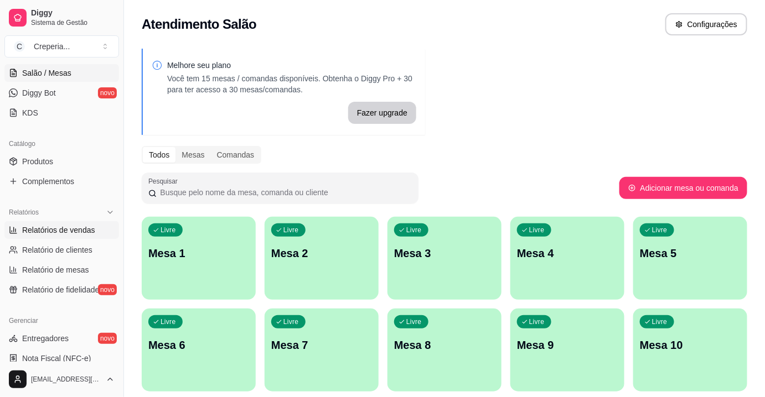
click at [71, 231] on span "Relatórios de vendas" at bounding box center [58, 230] width 73 height 11
select select "ALL"
select select "0"
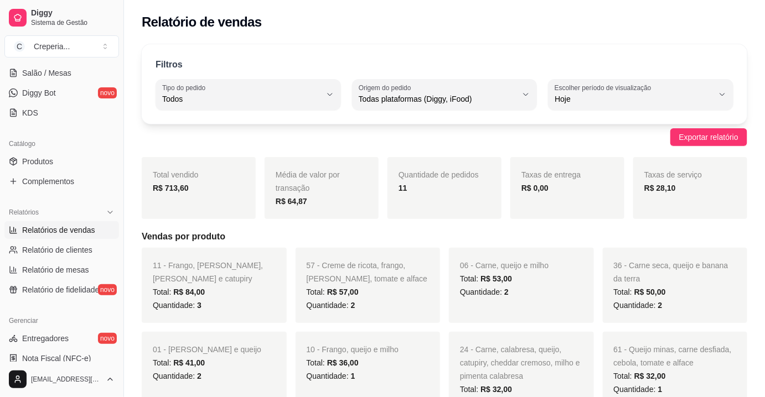
scroll to position [50, 0]
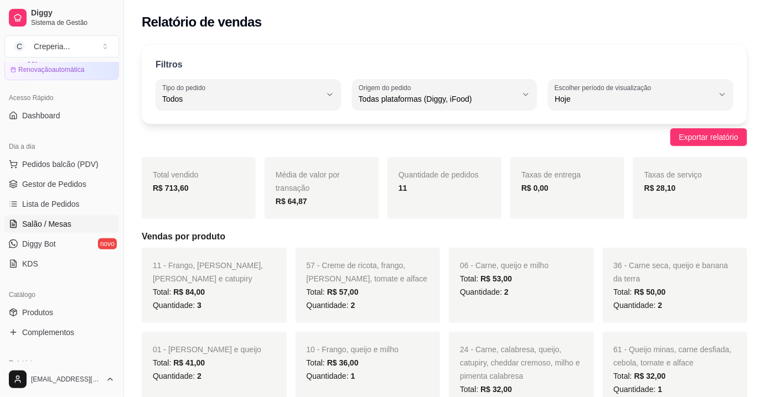
click at [51, 225] on span "Salão / Mesas" at bounding box center [46, 224] width 49 height 11
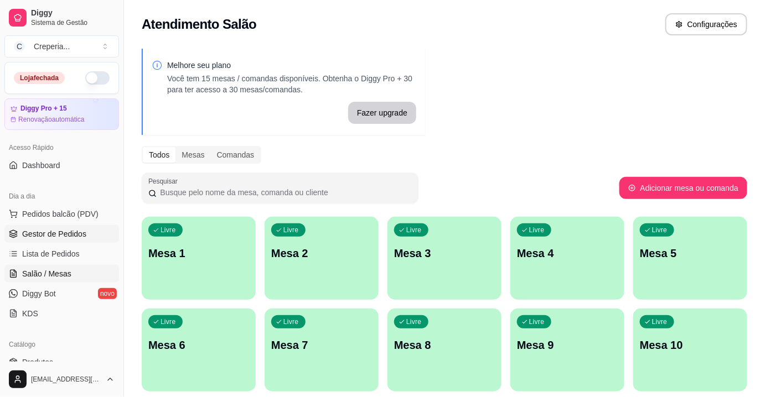
click at [60, 230] on span "Gestor de Pedidos" at bounding box center [54, 234] width 64 height 11
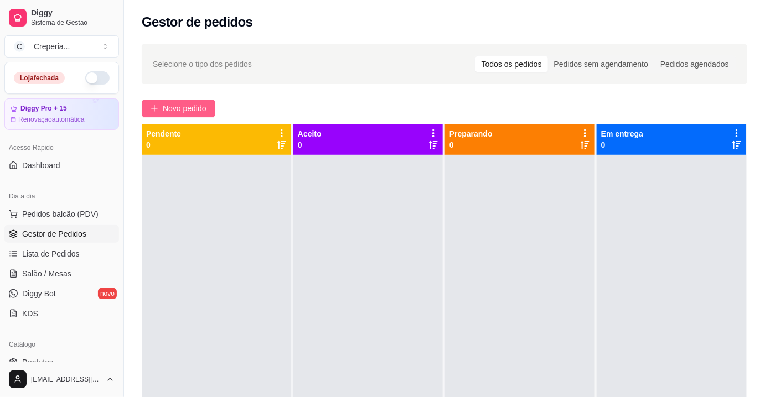
click at [169, 113] on span "Novo pedido" at bounding box center [185, 108] width 44 height 12
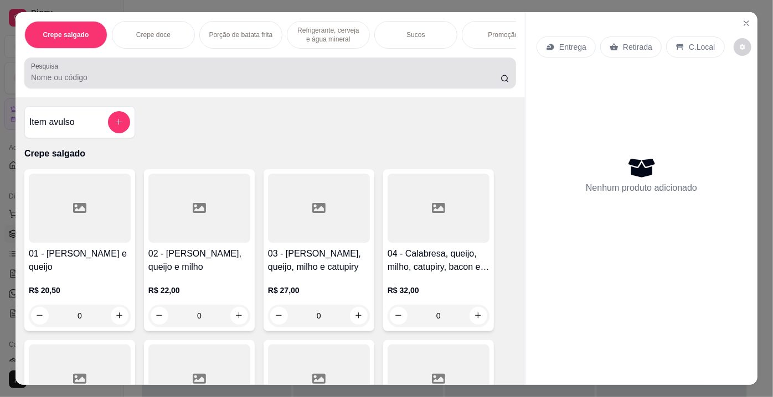
click at [192, 89] on div "Pesquisa" at bounding box center [269, 73] width 491 height 31
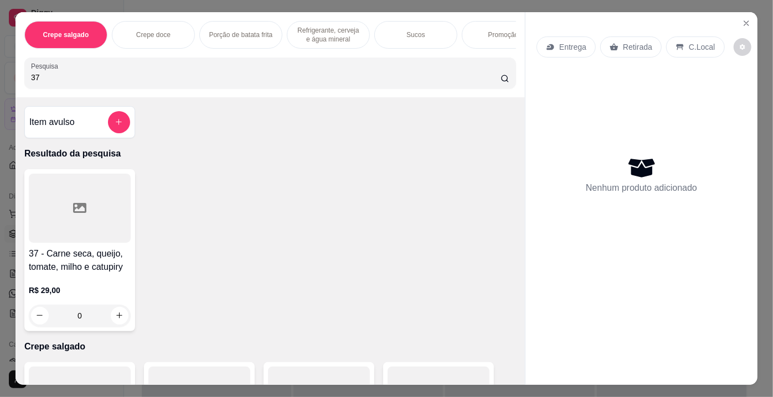
type input "37"
click at [92, 203] on div at bounding box center [80, 208] width 102 height 69
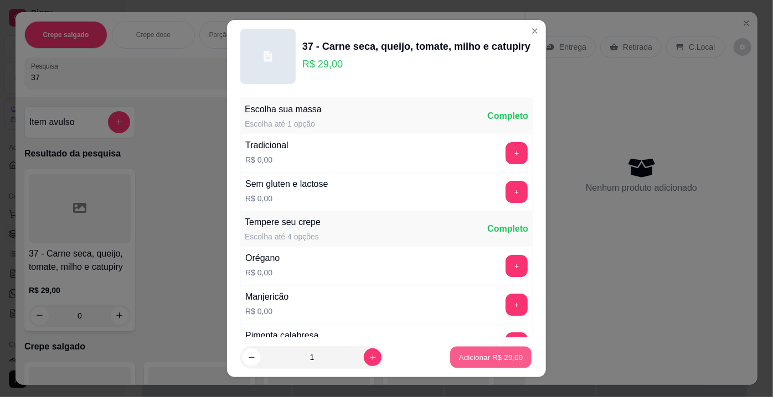
click at [499, 355] on p "Adicionar R$ 29,00" at bounding box center [491, 357] width 64 height 11
type input "1"
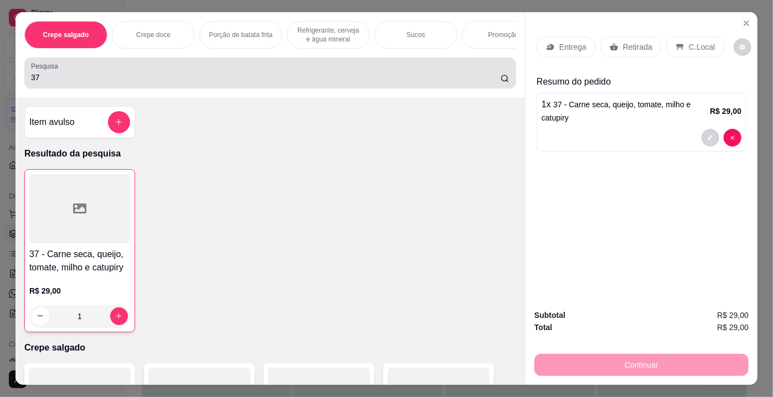
click at [43, 76] on input "37" at bounding box center [265, 77] width 469 height 11
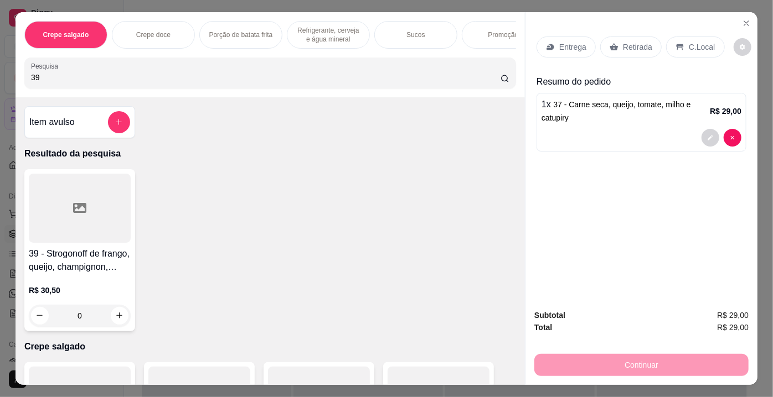
type input "39"
click at [80, 206] on icon at bounding box center [79, 207] width 13 height 13
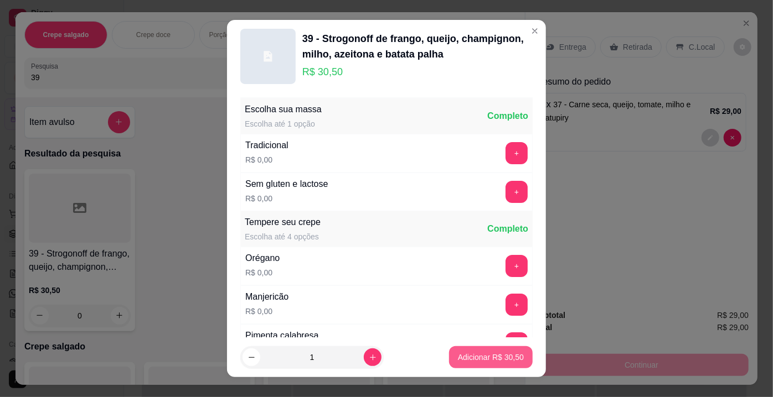
click at [458, 353] on p "Adicionar R$ 30,50" at bounding box center [491, 357] width 66 height 11
type input "1"
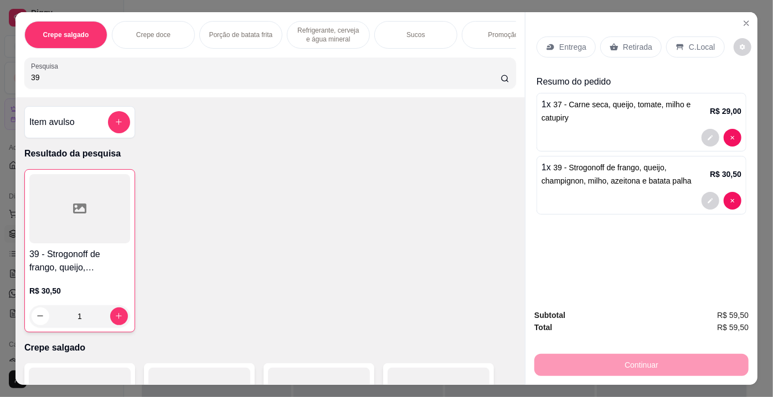
click at [642, 42] on p "Retirada" at bounding box center [637, 47] width 29 height 11
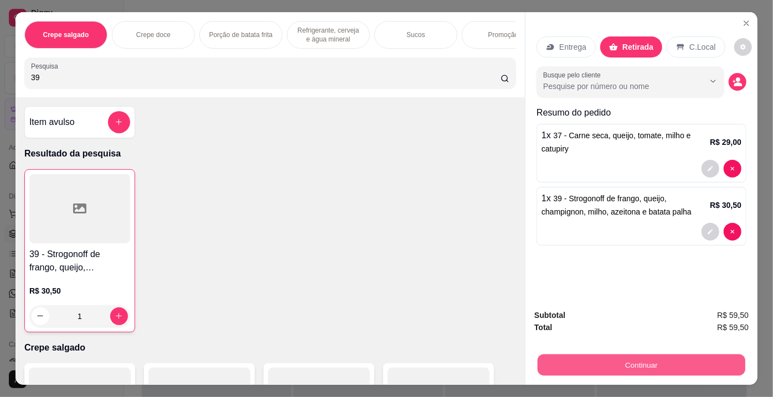
click at [610, 356] on button "Continuar" at bounding box center [641, 366] width 208 height 22
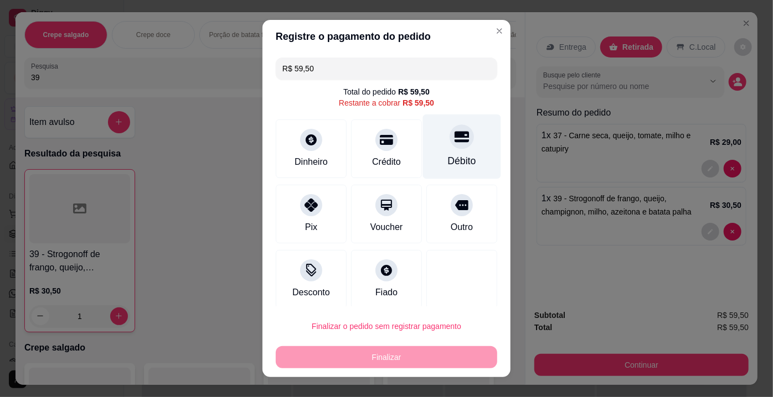
click at [457, 154] on div "Débito" at bounding box center [462, 161] width 28 height 14
type input "R$ 0,00"
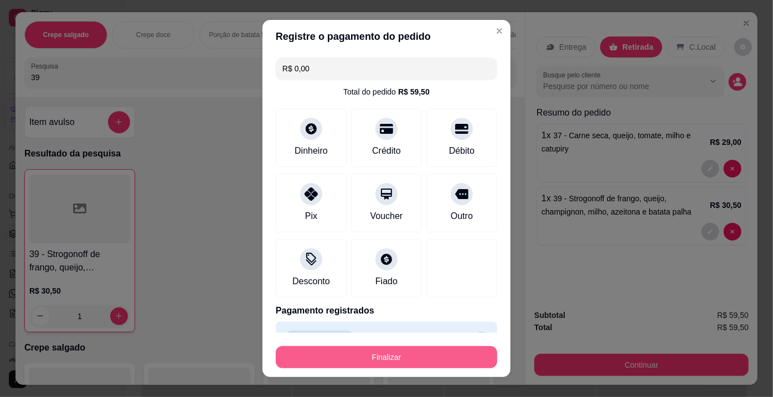
click at [394, 365] on button "Finalizar" at bounding box center [386, 357] width 221 height 22
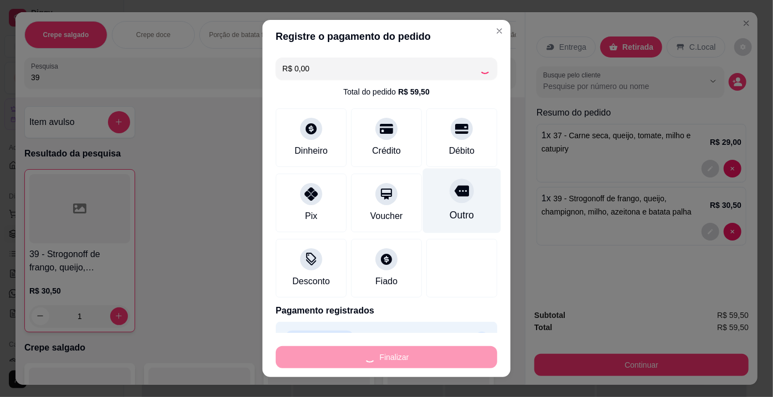
type input "0"
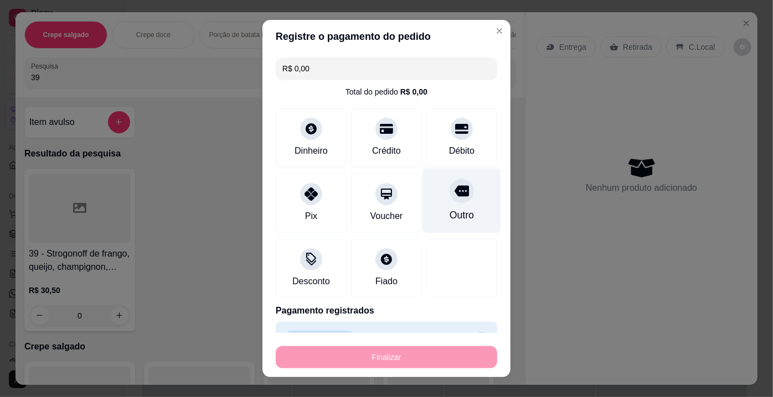
type input "-R$ 59,50"
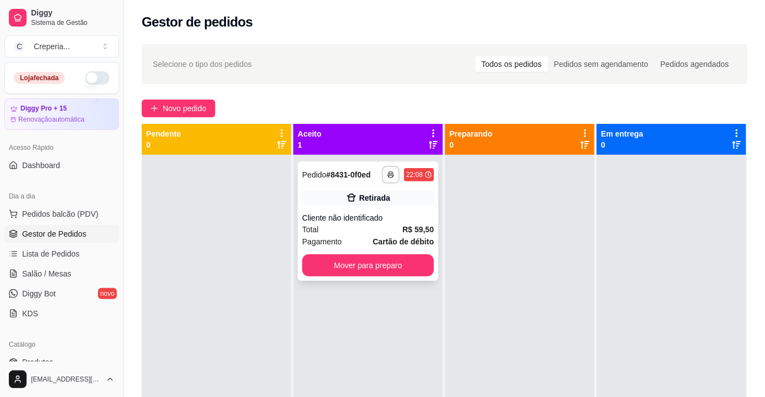
click at [366, 207] on div "**********" at bounding box center [368, 222] width 141 height 120
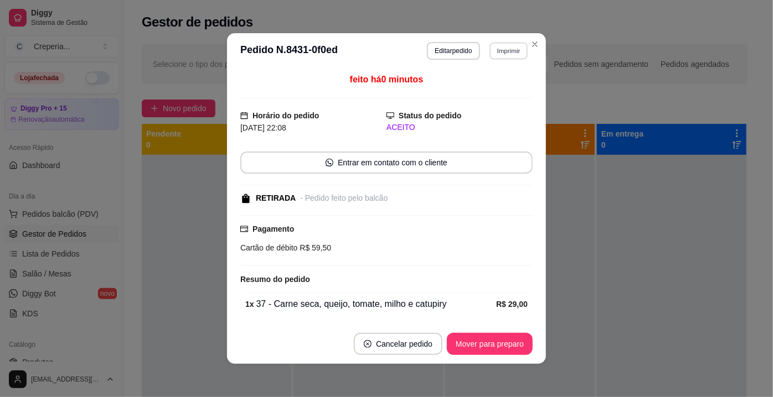
click at [496, 46] on button "Imprimir" at bounding box center [508, 50] width 38 height 17
click at [473, 86] on button "IMPRESSORA" at bounding box center [485, 90] width 80 height 18
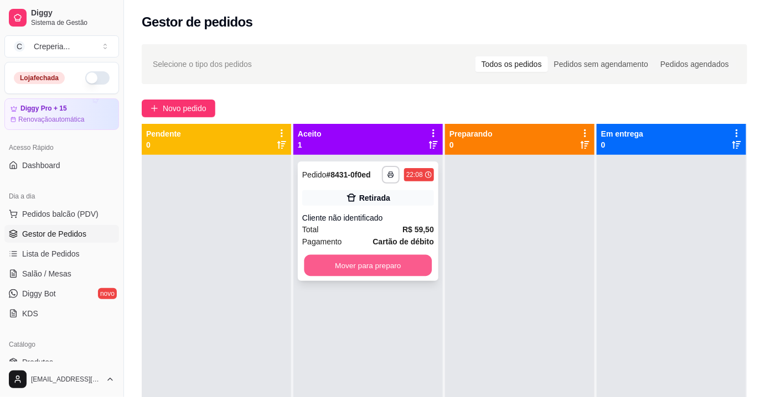
click at [406, 268] on button "Mover para preparo" at bounding box center [368, 266] width 128 height 22
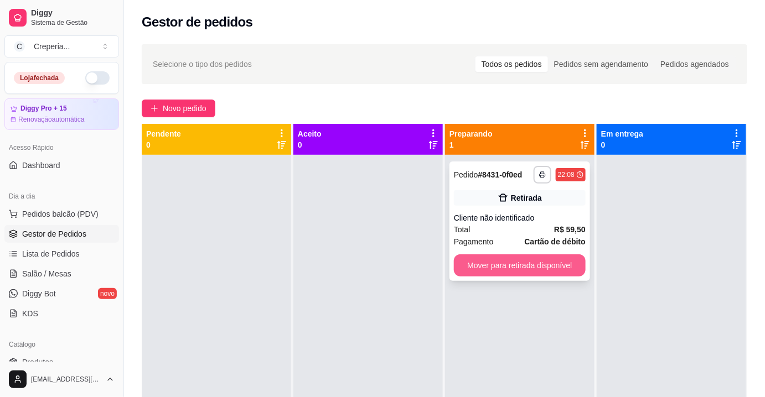
click at [525, 263] on button "Mover para retirada disponível" at bounding box center [520, 266] width 132 height 22
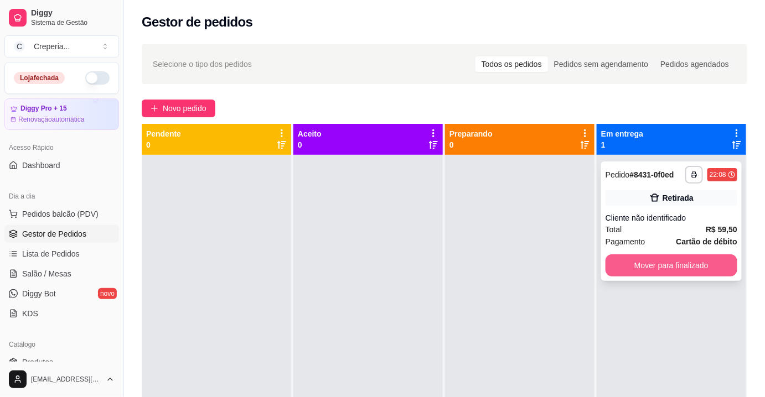
click at [618, 265] on button "Mover para finalizado" at bounding box center [671, 266] width 132 height 22
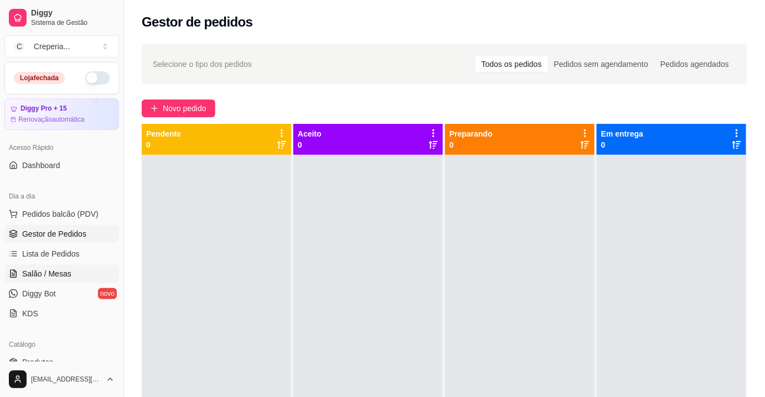
click at [62, 275] on span "Salão / Mesas" at bounding box center [46, 273] width 49 height 11
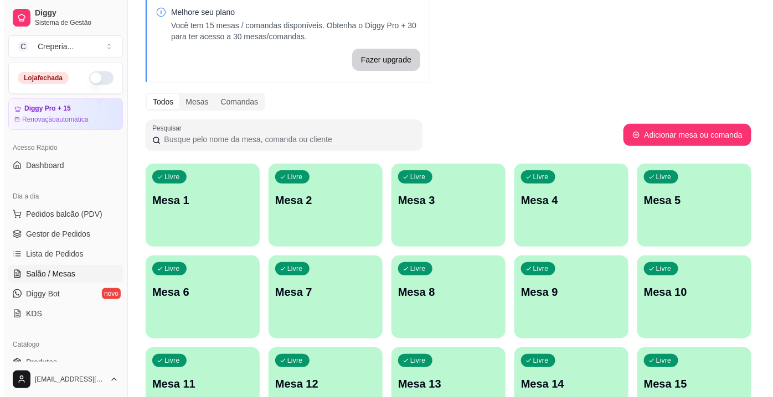
scroll to position [100, 0]
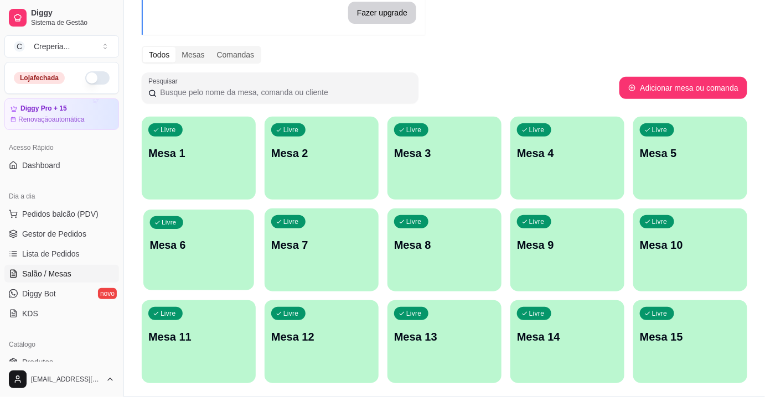
click at [180, 245] on p "Mesa 6" at bounding box center [199, 245] width 98 height 15
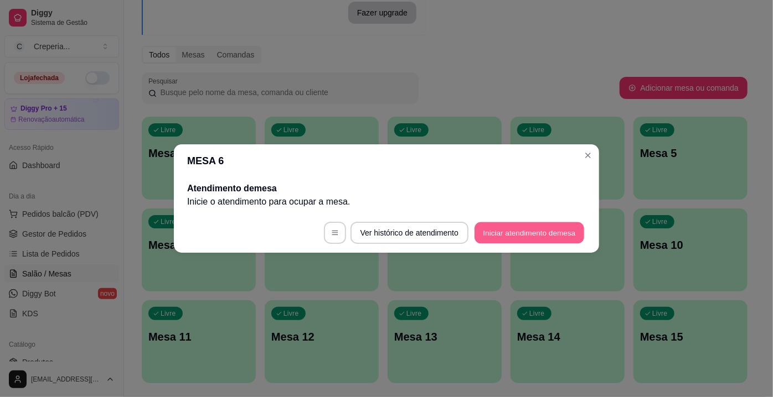
click at [524, 229] on button "Iniciar atendimento de mesa" at bounding box center [529, 233] width 110 height 22
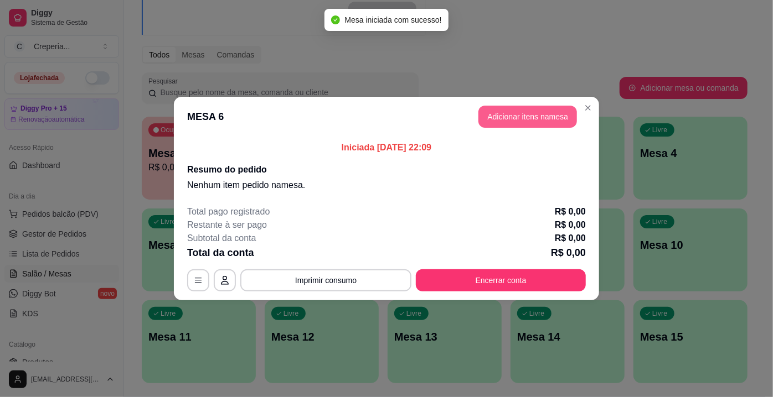
click at [520, 111] on button "Adicionar itens na mesa" at bounding box center [527, 117] width 99 height 22
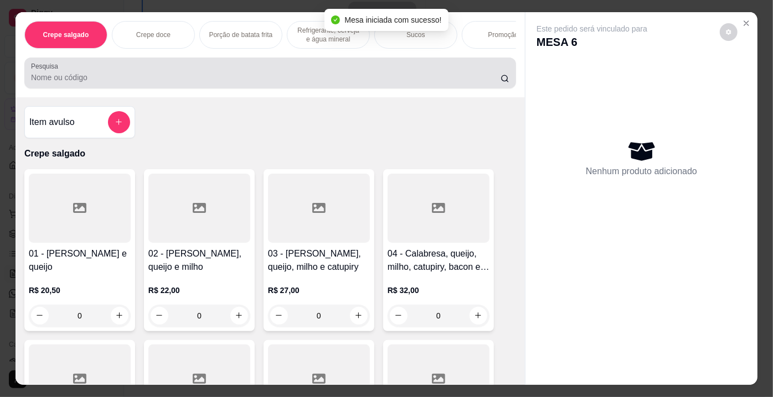
click at [168, 83] on input "Pesquisa" at bounding box center [265, 77] width 469 height 11
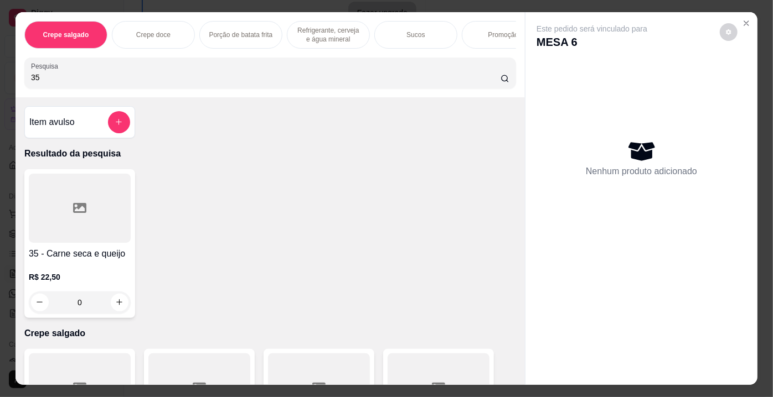
type input "35"
click at [136, 197] on div "35 - Carne seca e queijo R$ 22,50 0" at bounding box center [269, 243] width 491 height 149
click at [120, 200] on div at bounding box center [80, 208] width 102 height 69
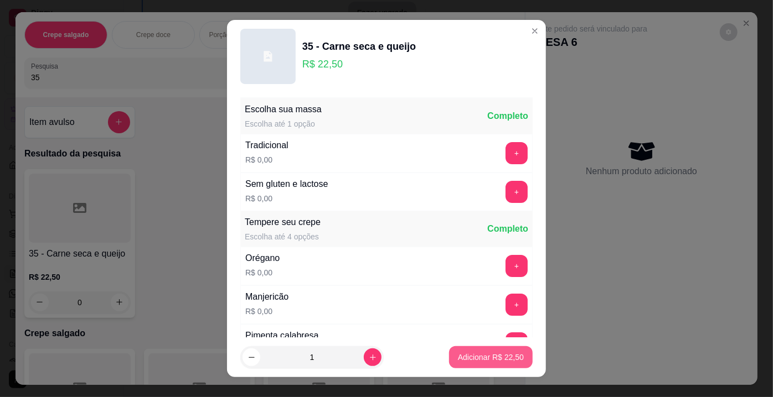
click at [454, 351] on button "Adicionar R$ 22,50" at bounding box center [491, 357] width 84 height 22
type input "1"
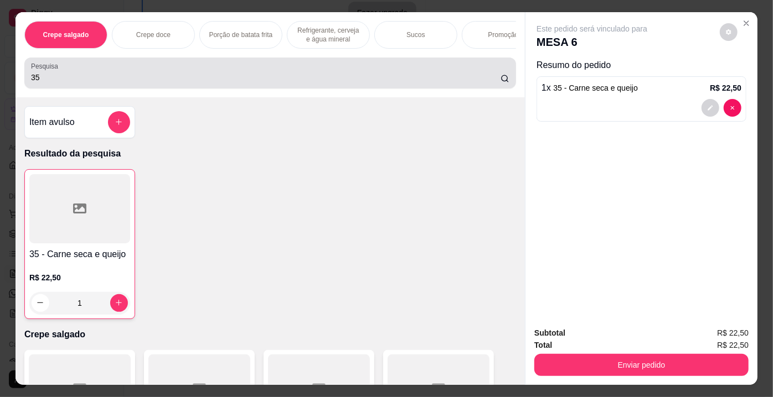
click at [133, 81] on input "35" at bounding box center [265, 77] width 469 height 11
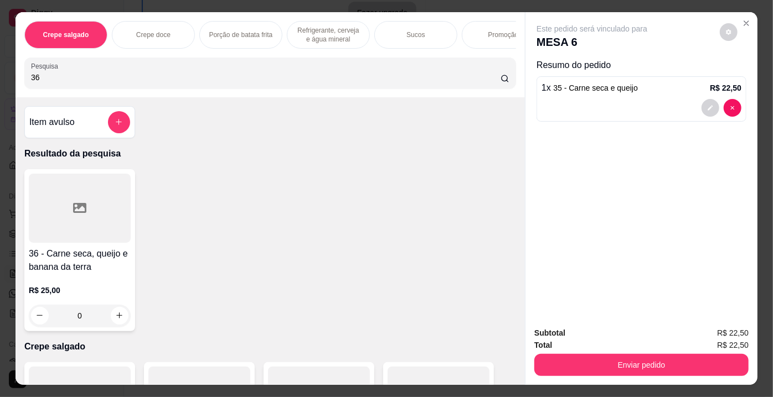
type input "36"
click at [98, 206] on div at bounding box center [80, 208] width 102 height 69
click at [462, 358] on p "Adicionar R$ 25,00" at bounding box center [491, 357] width 66 height 11
type input "1"
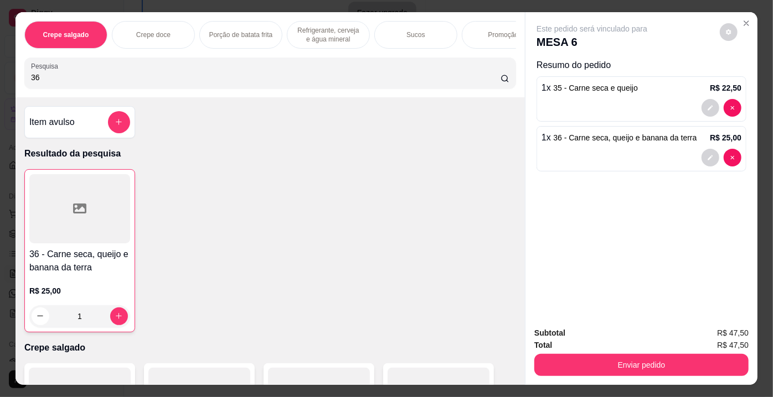
drag, startPoint x: 56, startPoint y: 82, endPoint x: 0, endPoint y: 82, distance: 56.5
click at [0, 82] on div "Crepe salgado Crepe doce Porção de batata frita Refrigerante, cerveja e água mi…" at bounding box center [386, 198] width 773 height 397
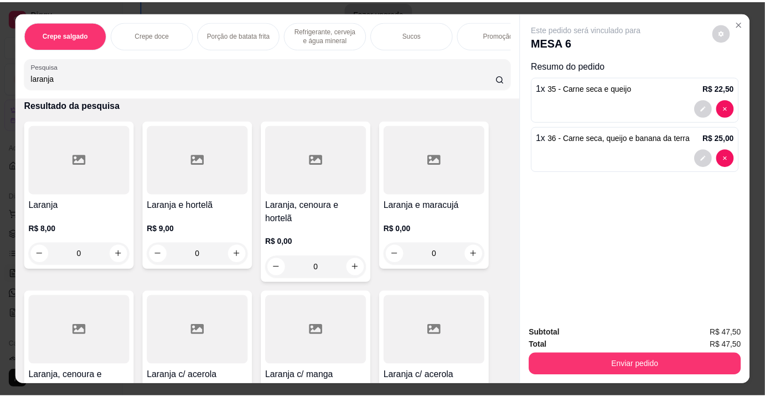
scroll to position [50, 0]
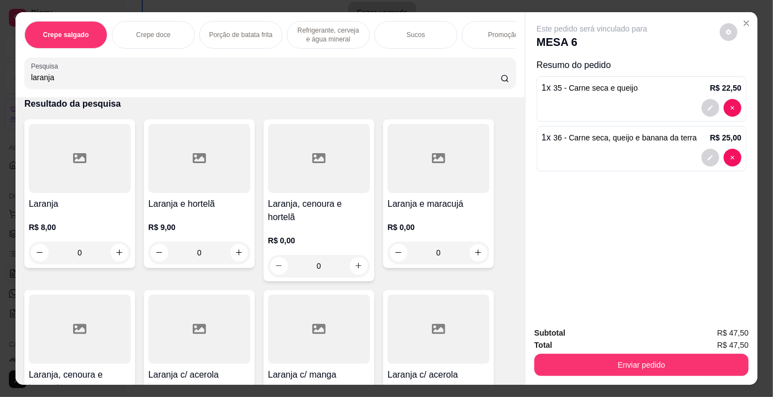
type input "laranja"
click at [437, 169] on div at bounding box center [438, 158] width 102 height 69
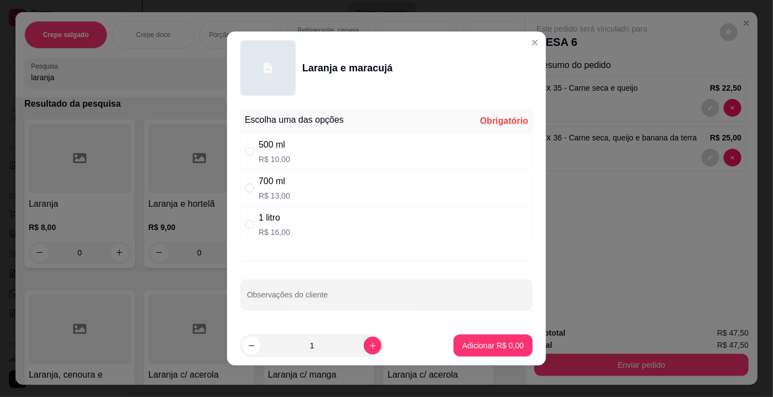
click at [283, 216] on div "1 litro" at bounding box center [274, 217] width 32 height 13
radio input "true"
click at [500, 341] on p "Adicionar R$ 16,00" at bounding box center [491, 345] width 64 height 11
type input "1"
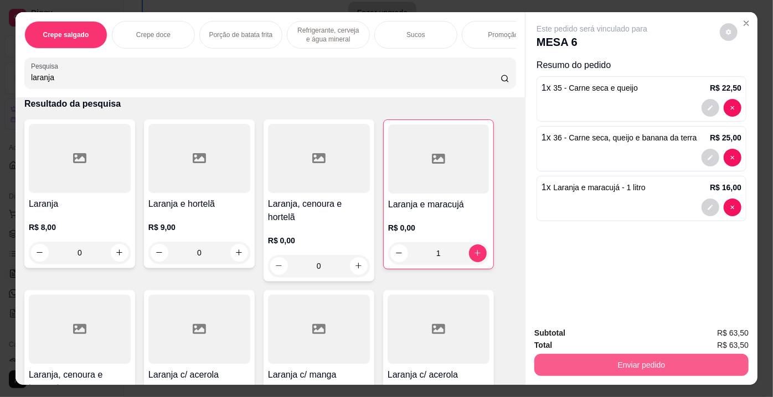
click at [572, 356] on button "Enviar pedido" at bounding box center [641, 365] width 214 height 22
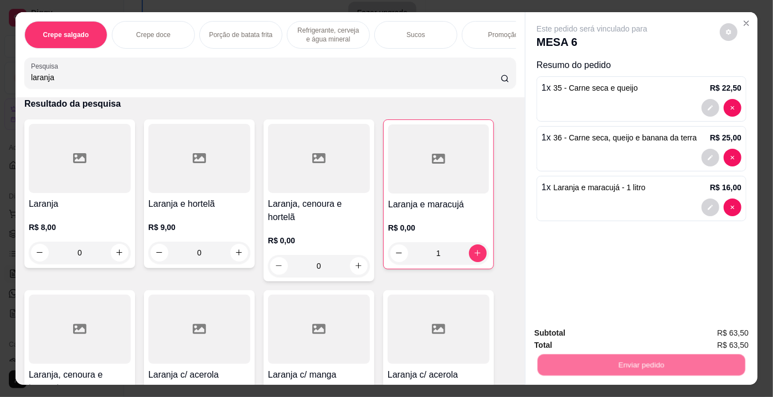
click at [567, 335] on button "Não registrar e enviar pedido" at bounding box center [604, 335] width 115 height 21
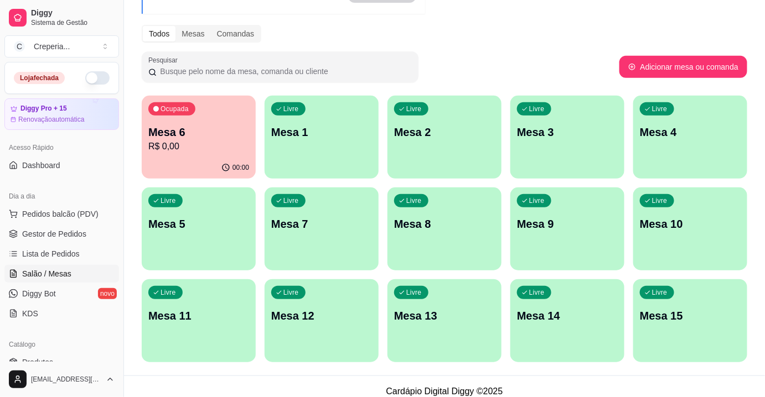
scroll to position [131, 0]
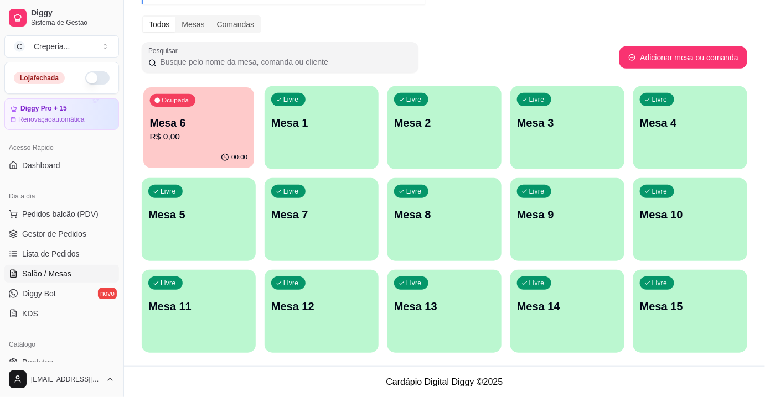
click at [199, 120] on p "Mesa 6" at bounding box center [199, 123] width 98 height 15
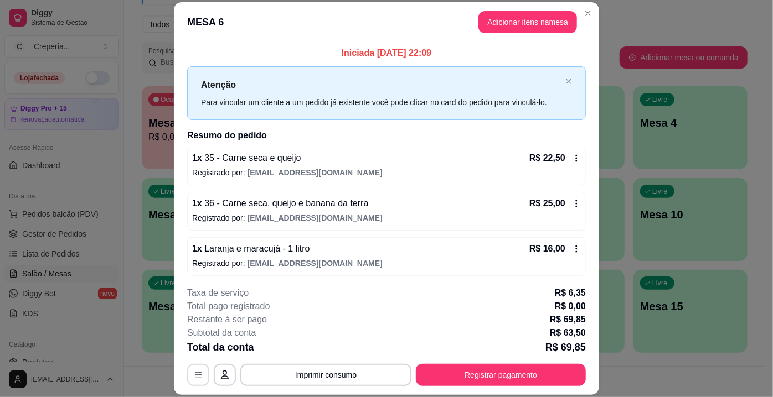
click at [201, 374] on button "button" at bounding box center [198, 375] width 22 height 22
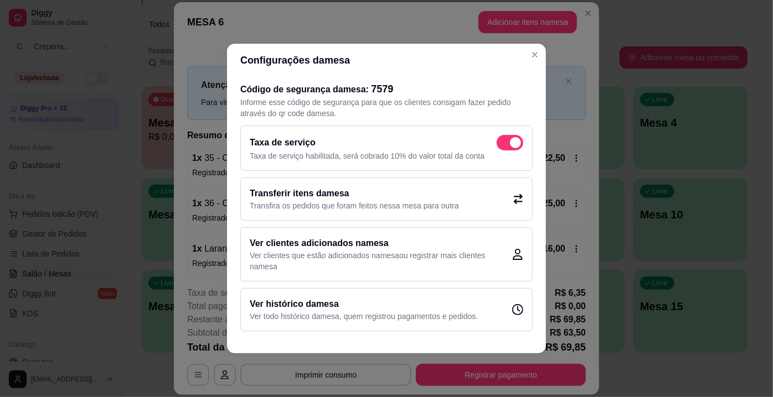
click at [500, 142] on span at bounding box center [509, 142] width 27 height 15
click at [500, 145] on input "checkbox" at bounding box center [499, 148] width 7 height 7
checkbox input "false"
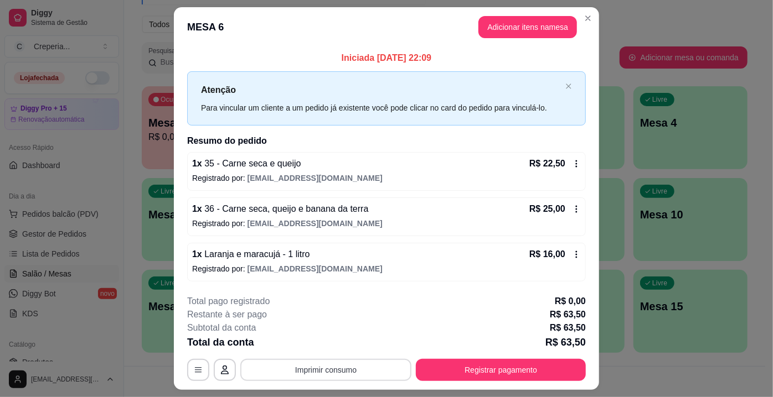
click at [350, 366] on button "Imprimir consumo" at bounding box center [325, 370] width 171 height 22
click at [330, 348] on button "IMPRESSORA" at bounding box center [325, 343] width 77 height 17
click at [562, 368] on button "Registrar pagamento" at bounding box center [501, 370] width 170 height 22
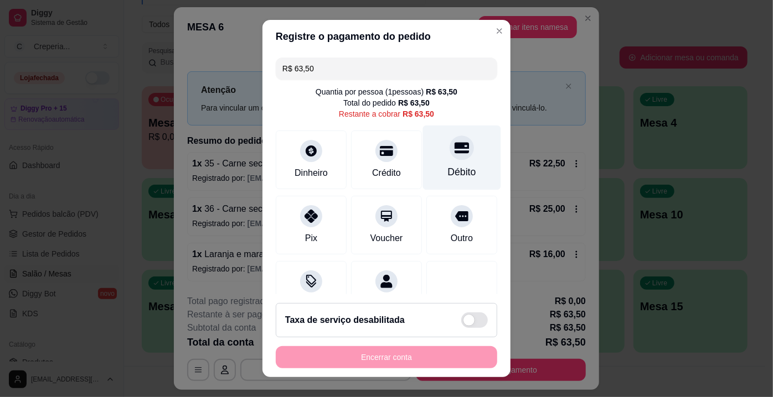
click at [437, 161] on div "Débito" at bounding box center [462, 158] width 78 height 65
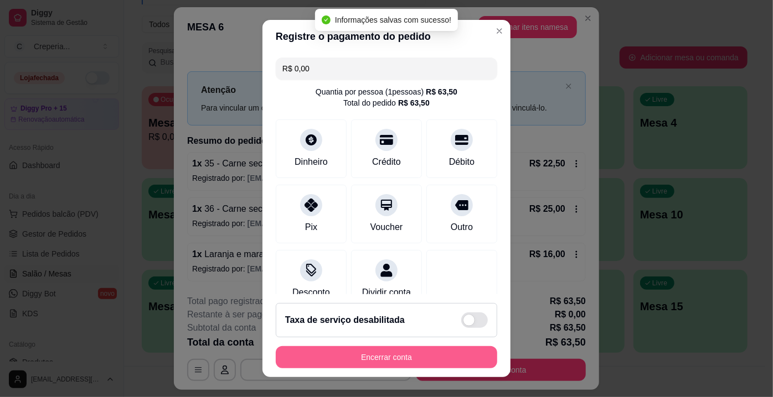
type input "R$ 0,00"
click at [423, 361] on button "Encerrar conta" at bounding box center [386, 358] width 215 height 22
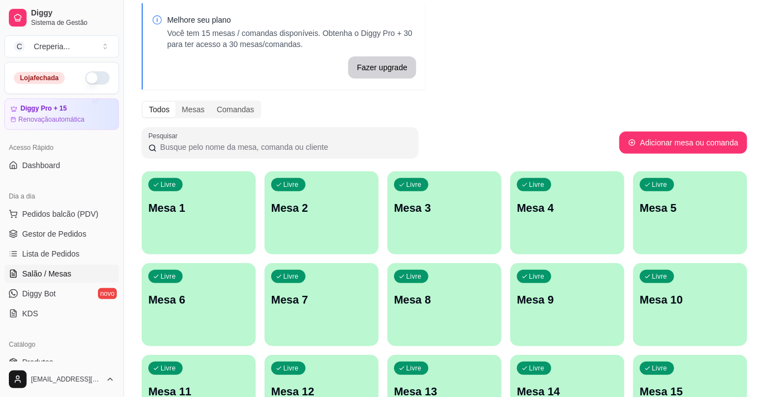
scroll to position [0, 0]
